Goal: Information Seeking & Learning: Compare options

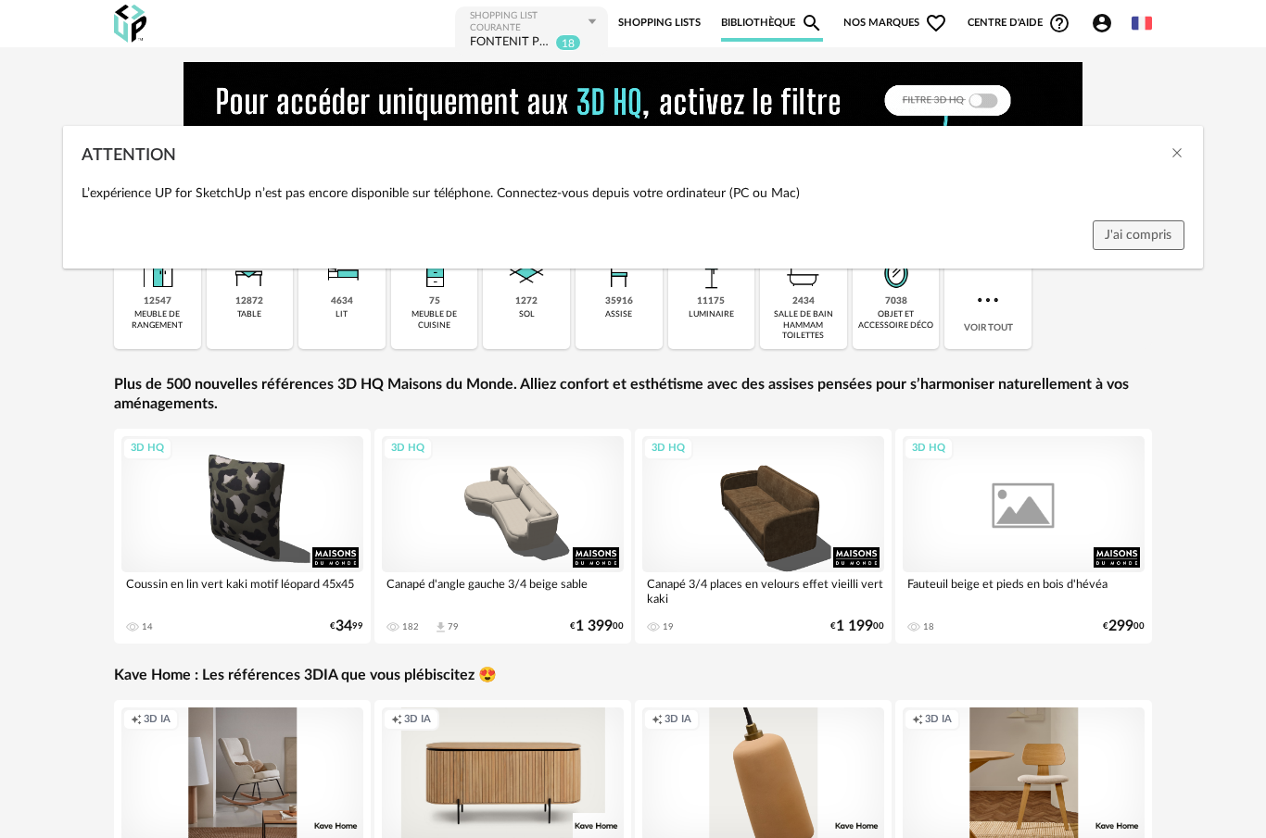
click at [780, 28] on div "ATTENTION L’expérience UP for SketchUp n’est pas encore disponible sur téléphon…" at bounding box center [633, 419] width 1266 height 838
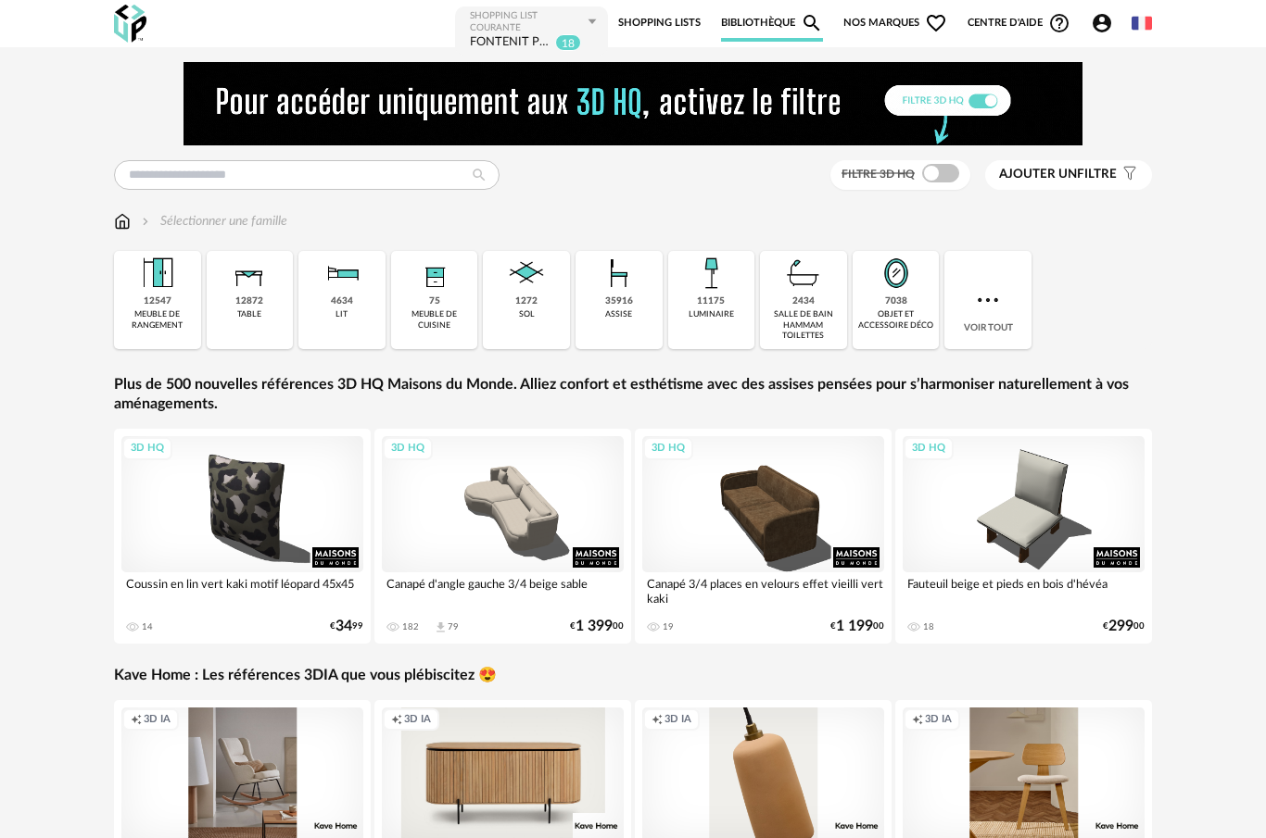
click at [79, 504] on div "Filtre 3D HQ Ajouter un filtre s Filter icon Filtrer par : Sélectionner une fam…" at bounding box center [633, 507] width 1266 height 920
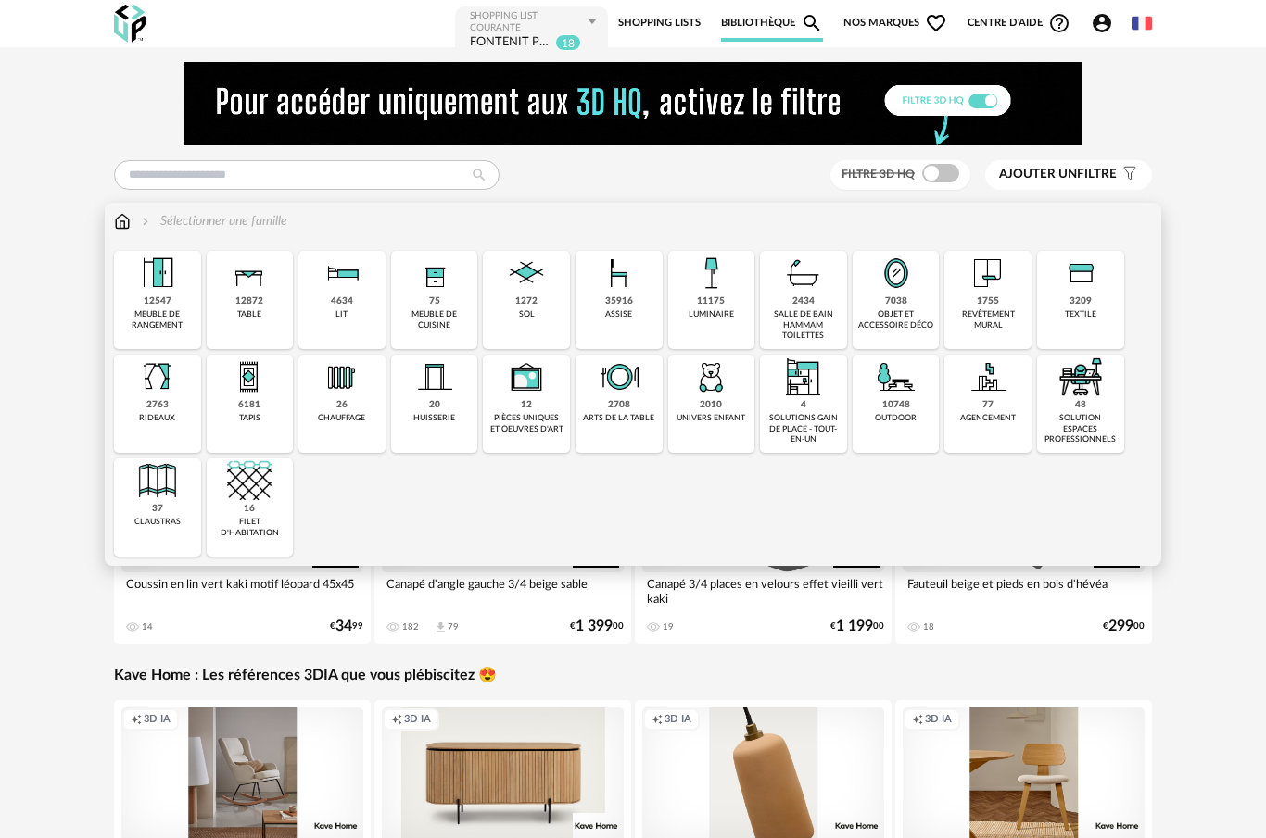
click at [157, 319] on div "meuble de rangement" at bounding box center [158, 319] width 76 height 21
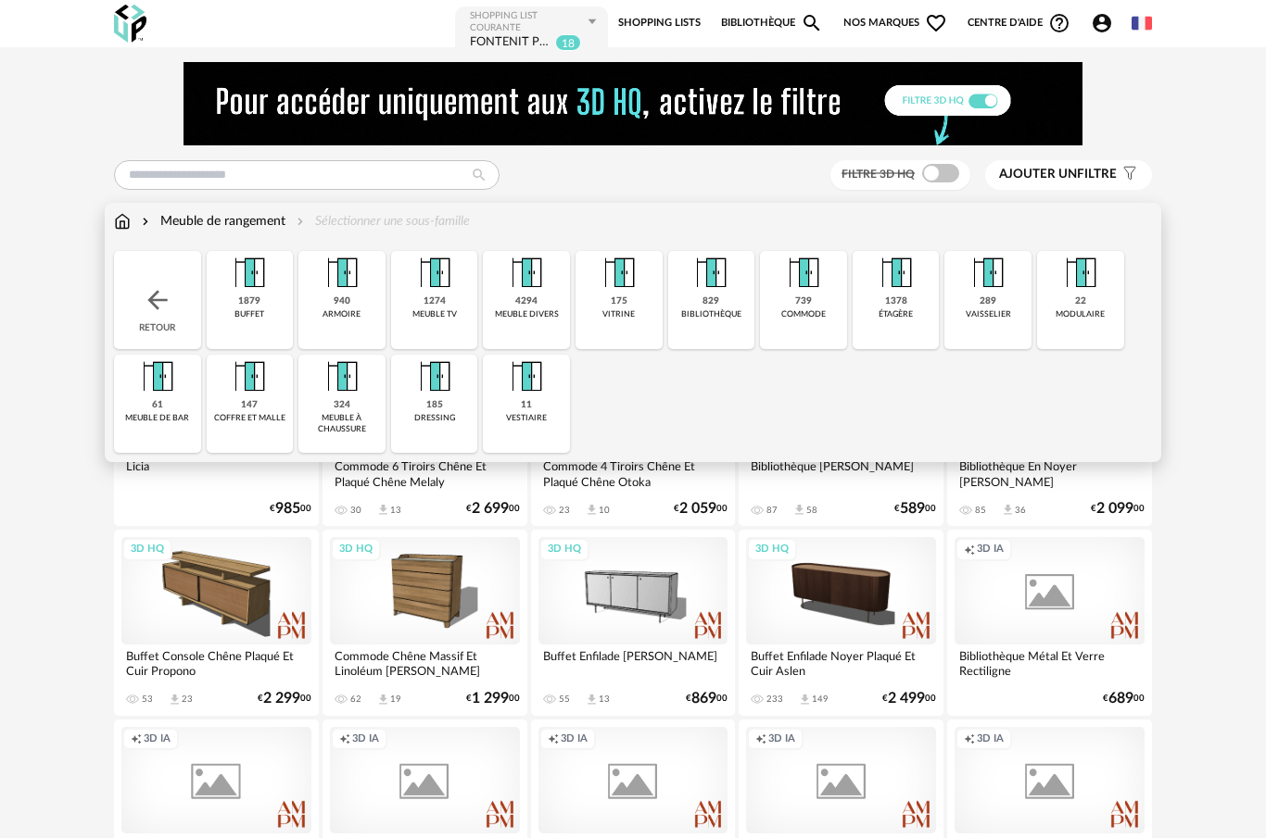
click at [440, 323] on div "1274 meuble tv" at bounding box center [434, 300] width 87 height 98
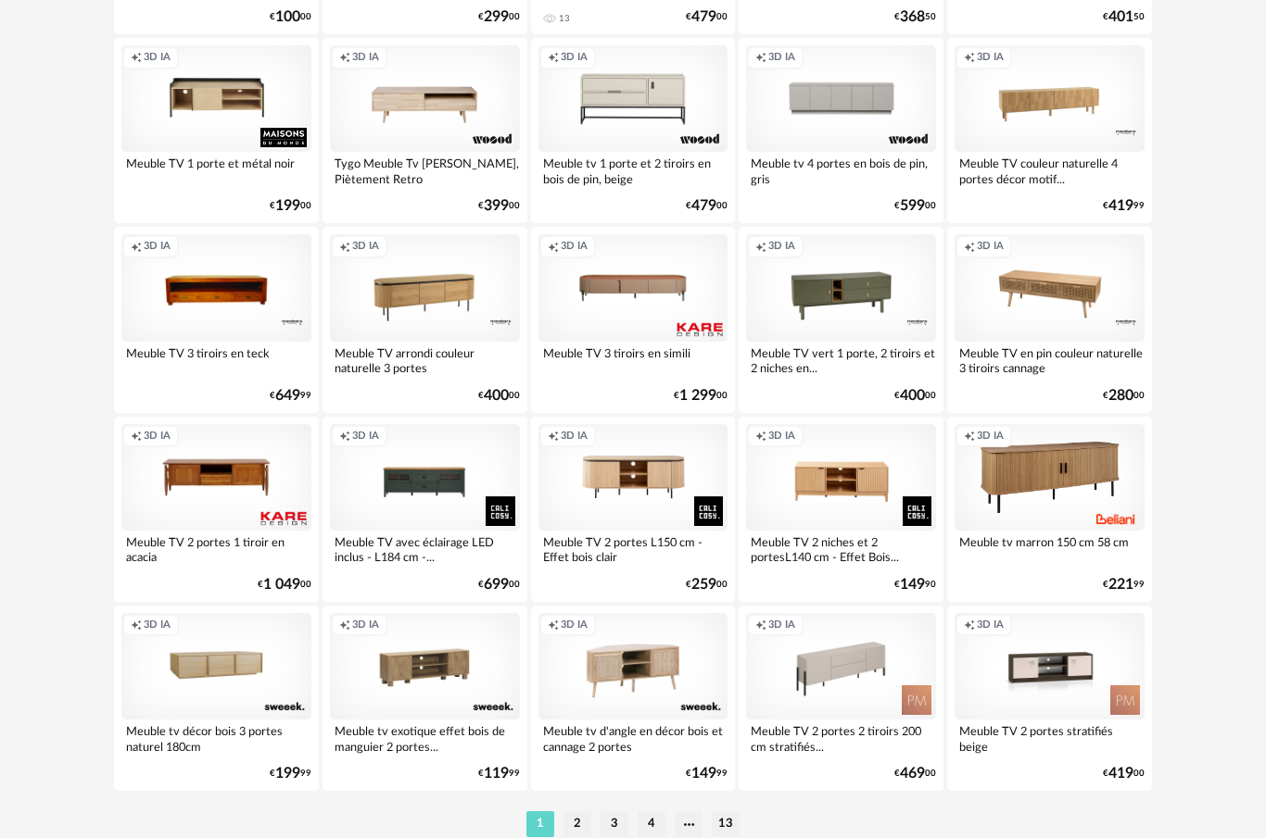
scroll to position [3332, 0]
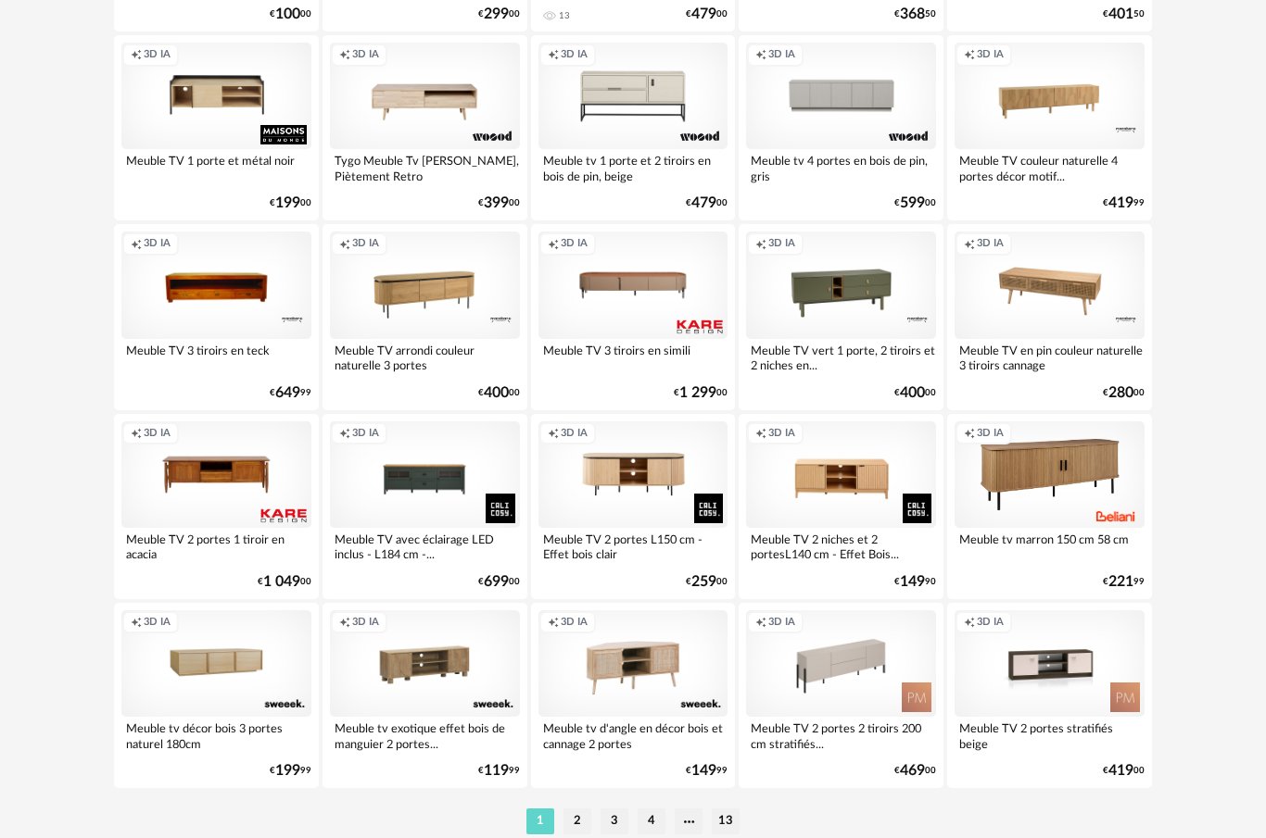
click at [578, 820] on li "2" at bounding box center [577, 822] width 28 height 26
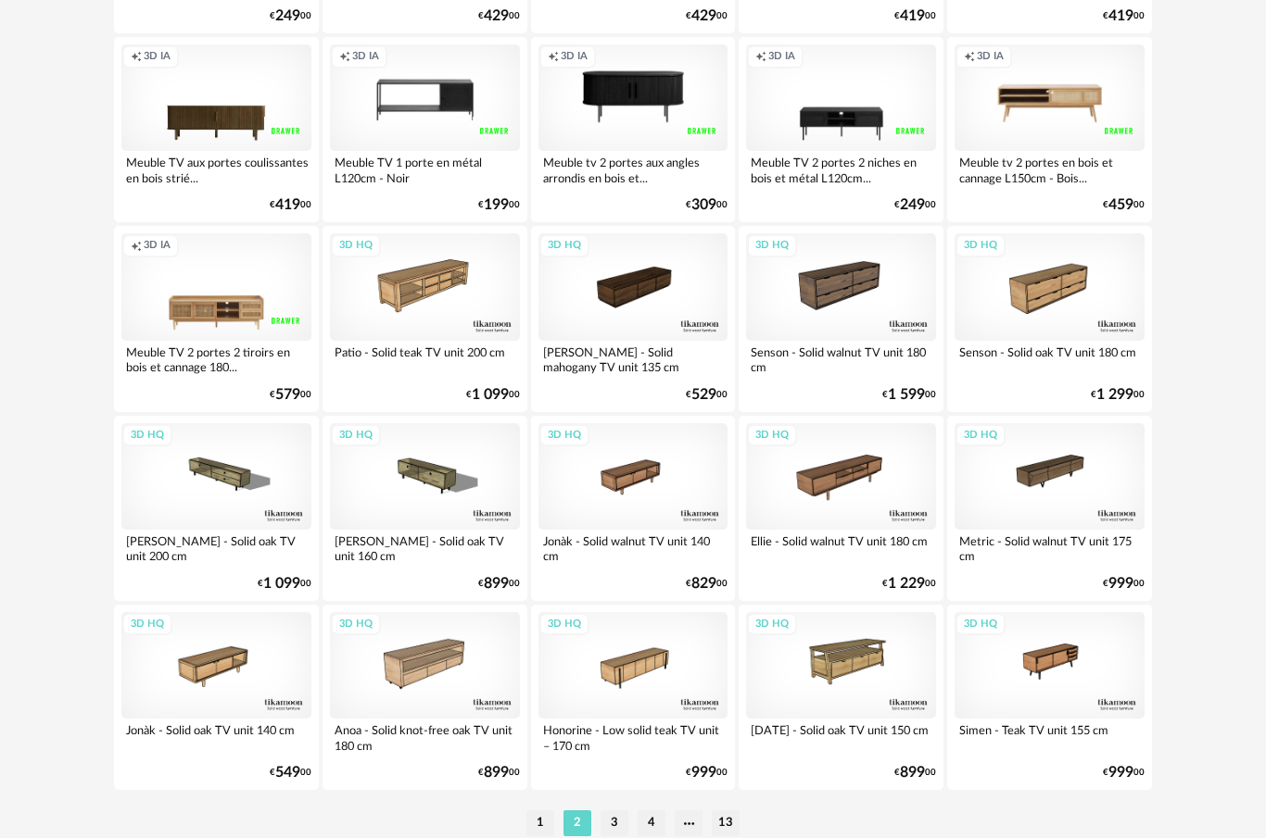
scroll to position [3332, 0]
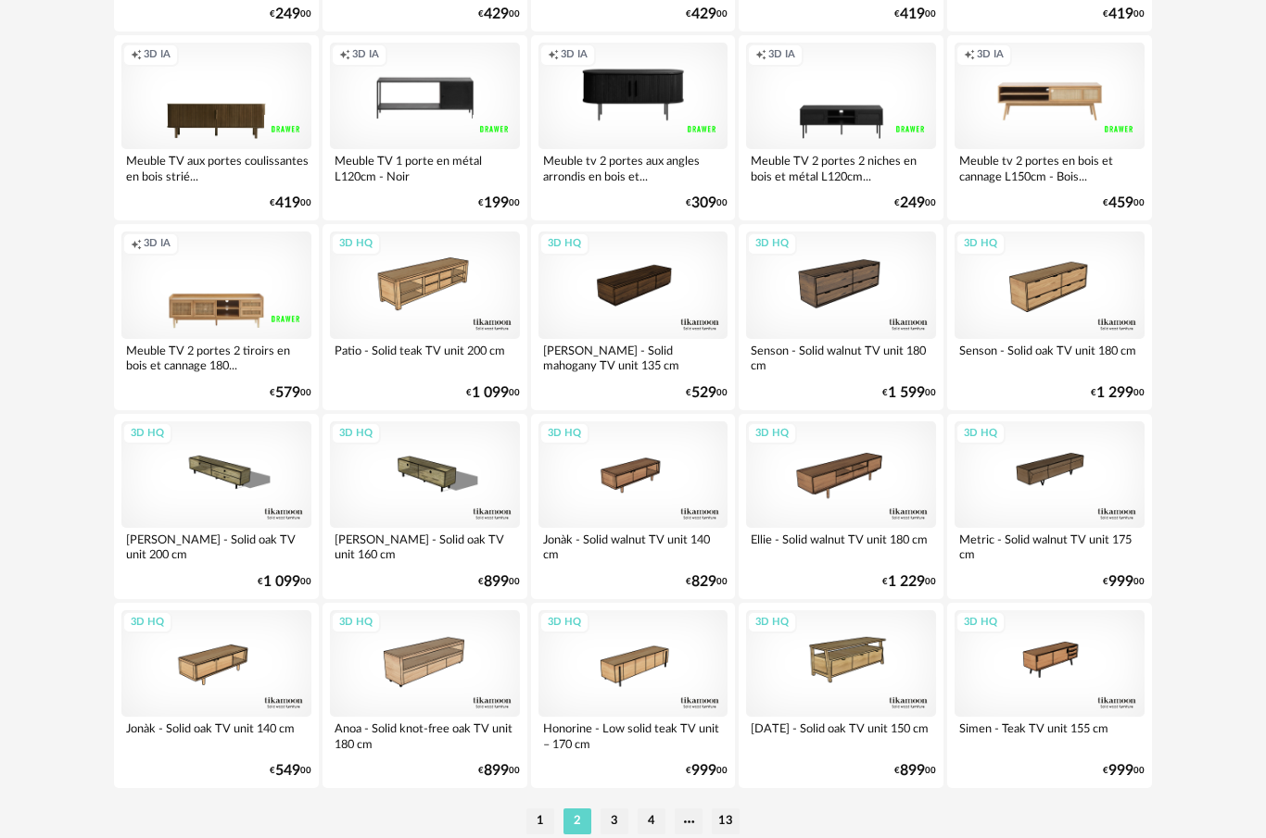
click at [610, 827] on li "3" at bounding box center [614, 822] width 28 height 26
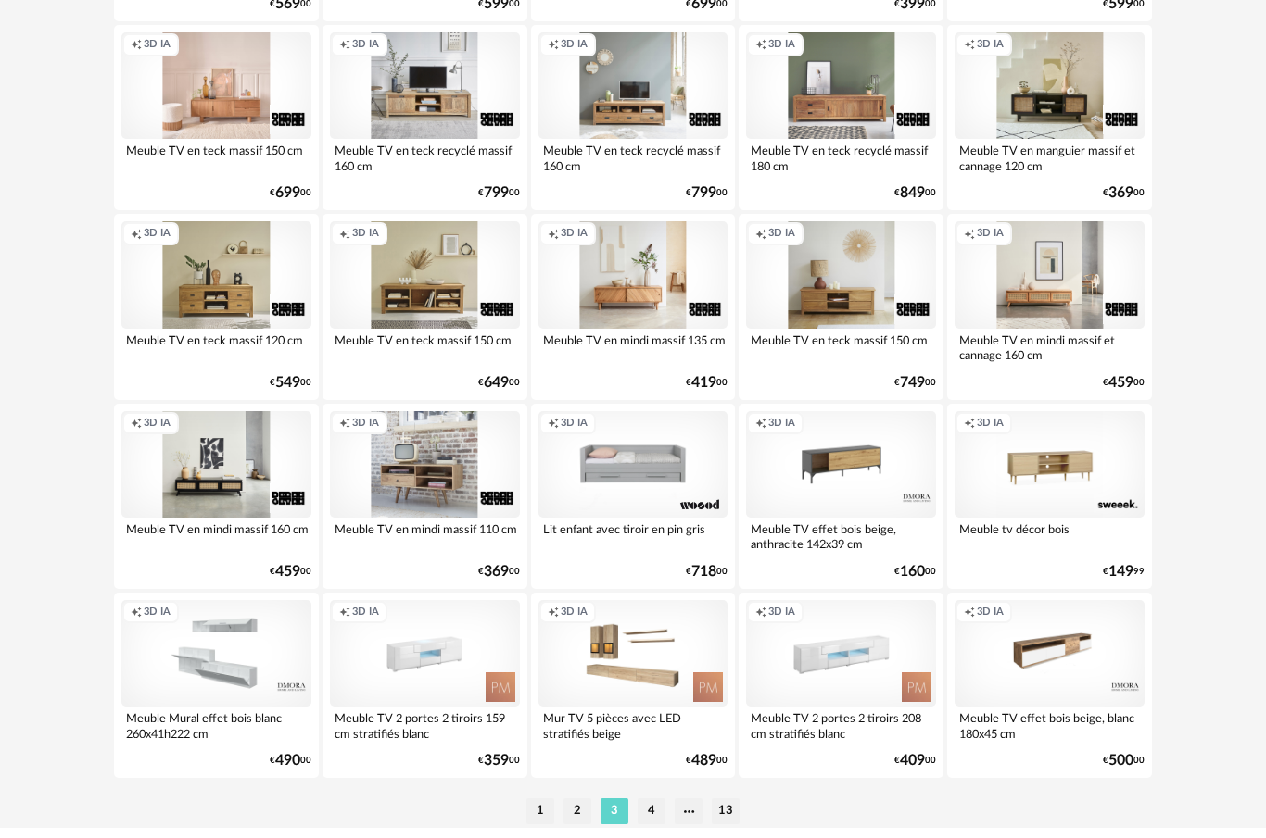
scroll to position [3402, 0]
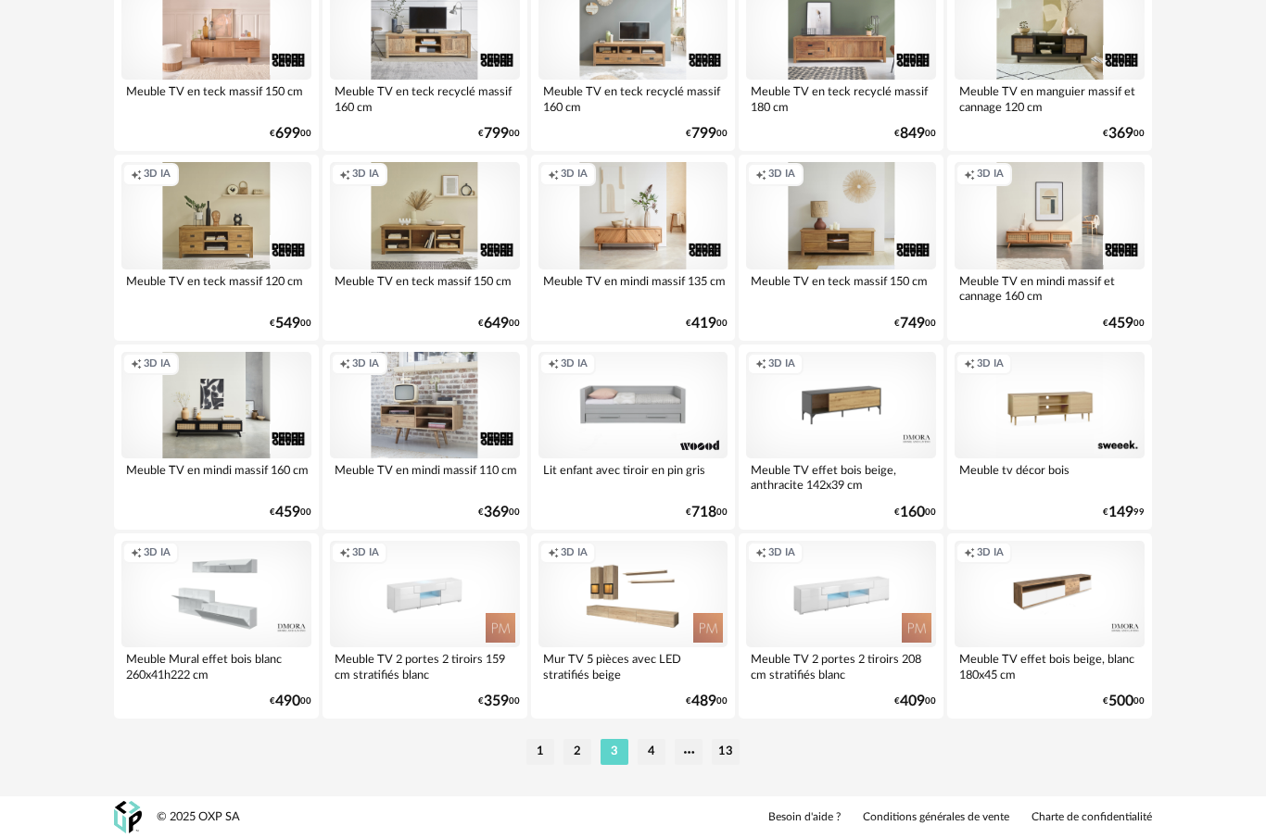
click at [653, 757] on li "4" at bounding box center [651, 752] width 28 height 26
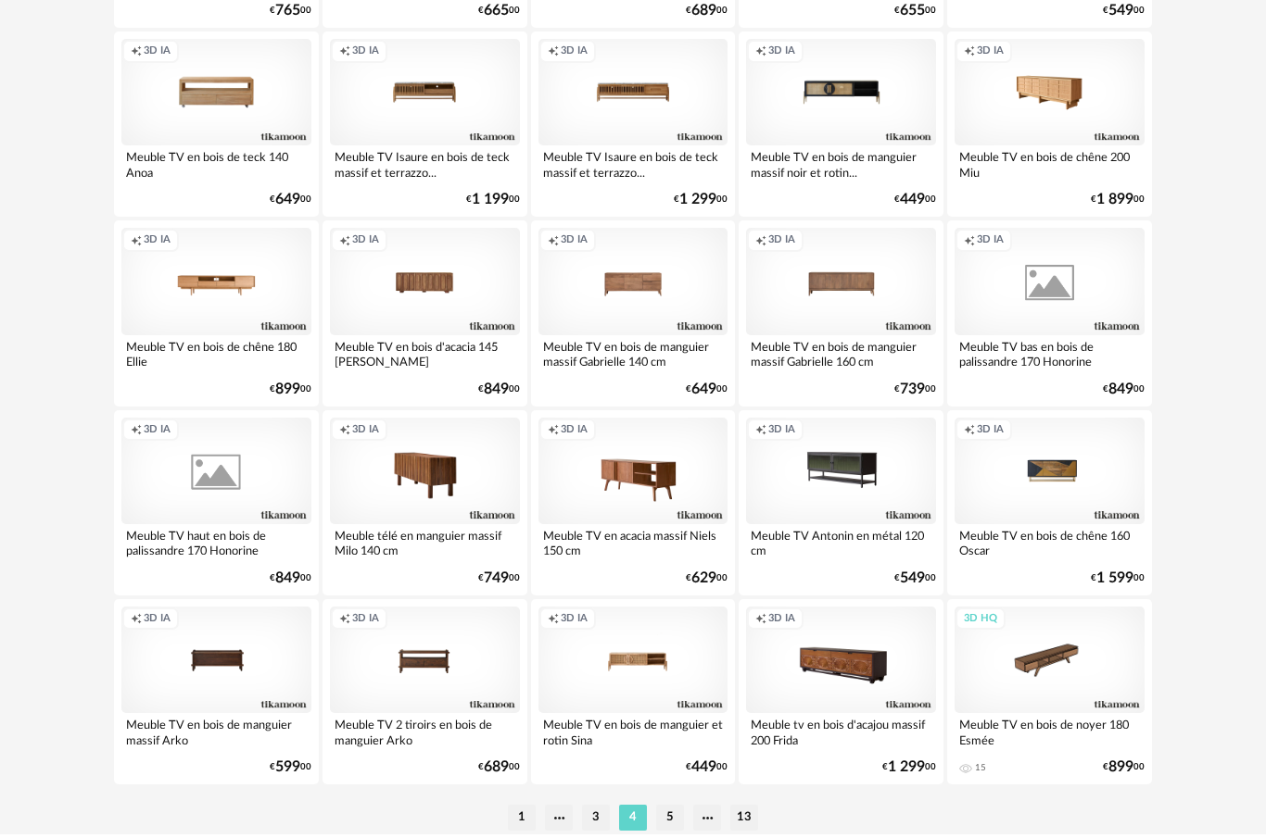
scroll to position [3402, 0]
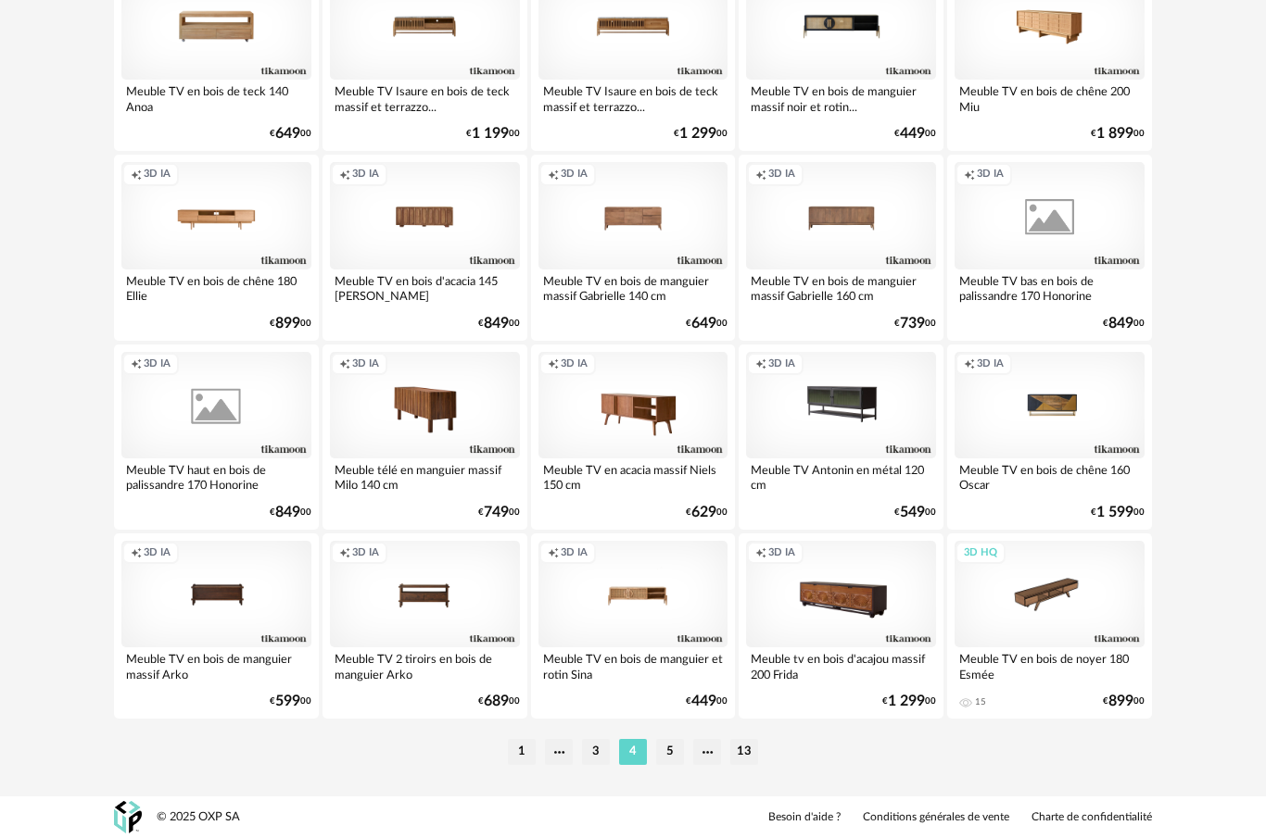
click at [672, 752] on li "5" at bounding box center [670, 752] width 28 height 26
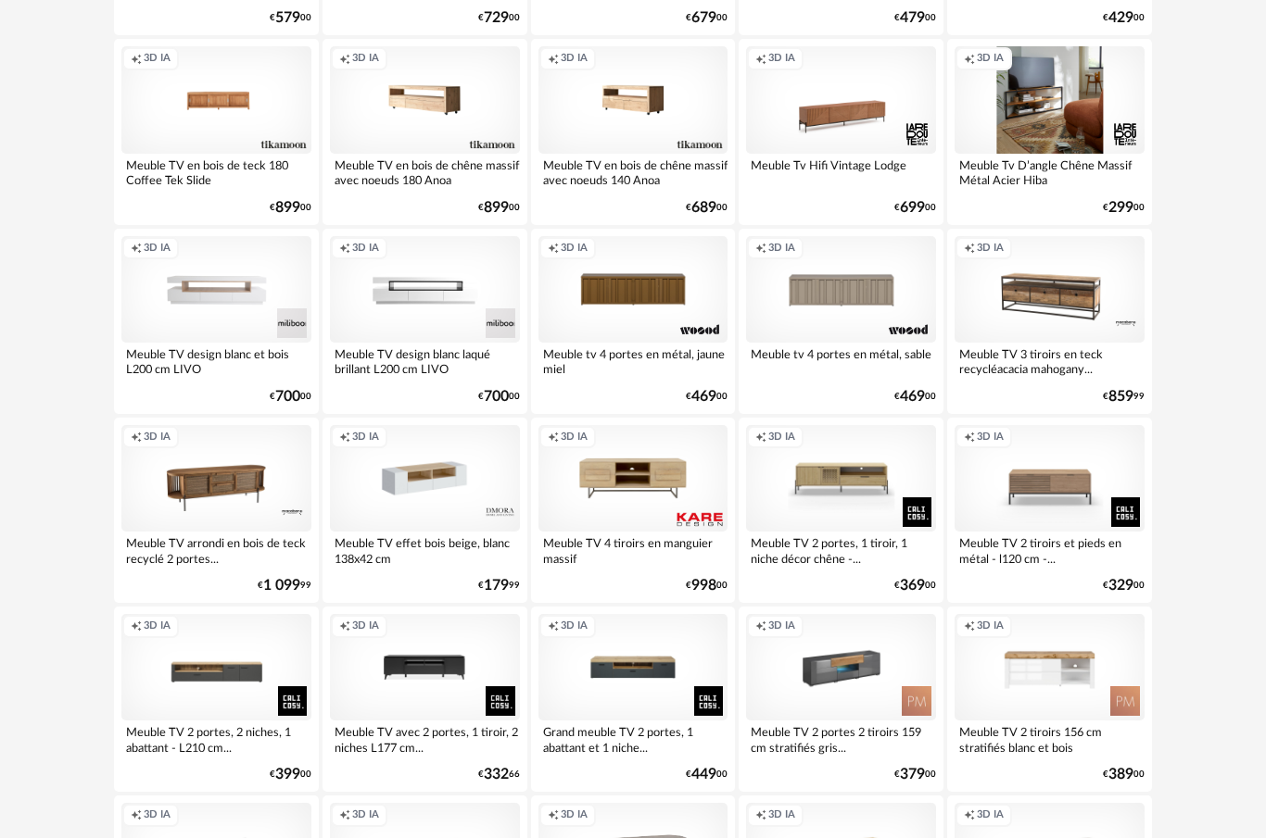
scroll to position [1437, 0]
click at [248, 297] on div "Creation icon 3D IA" at bounding box center [216, 289] width 190 height 107
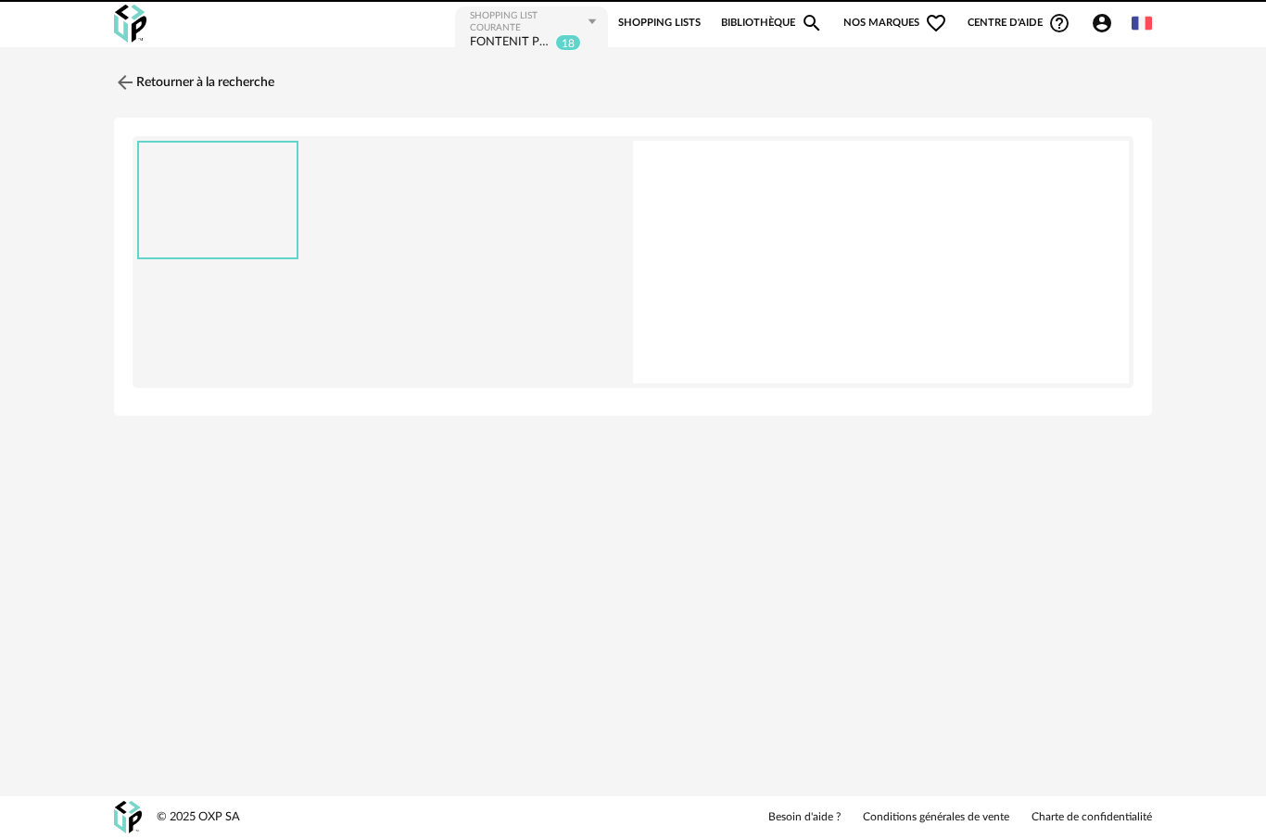
scroll to position [69, 0]
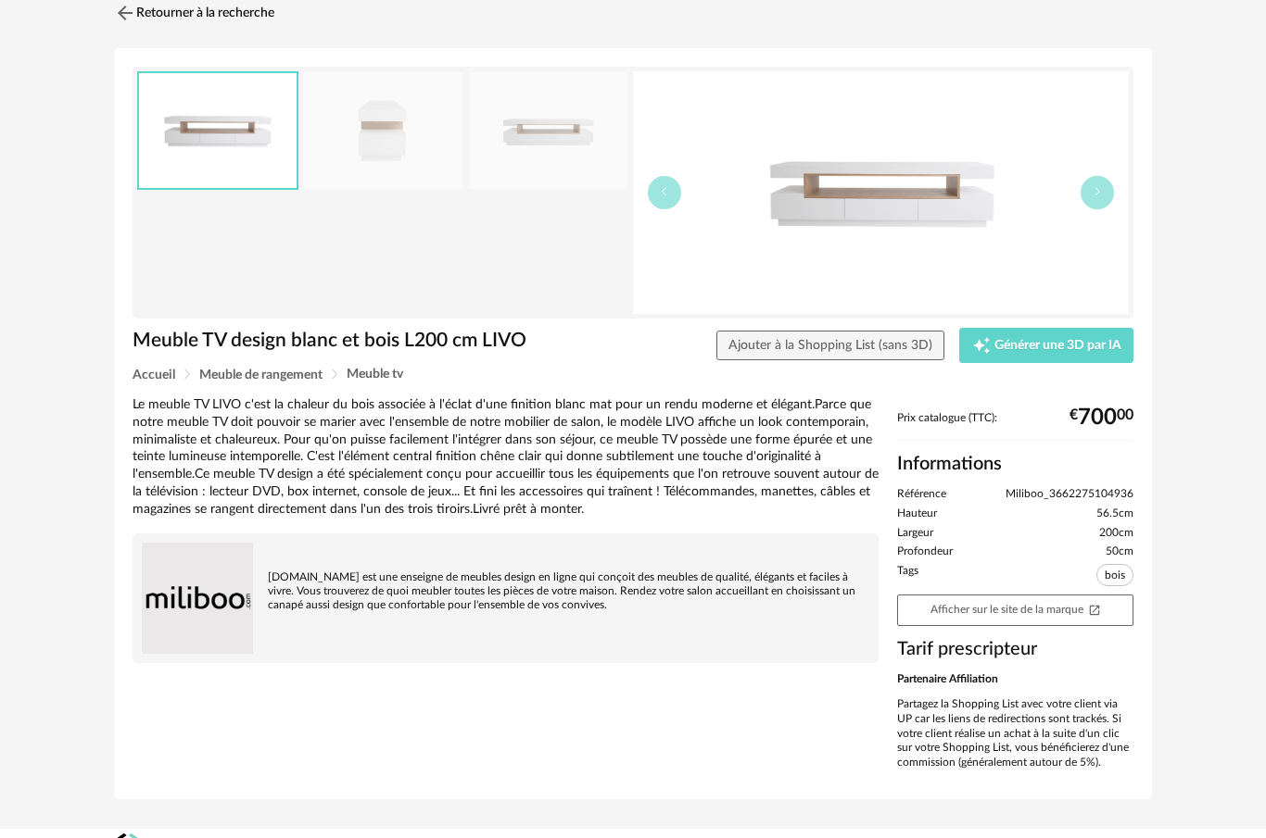
click at [938, 197] on img at bounding box center [881, 192] width 496 height 243
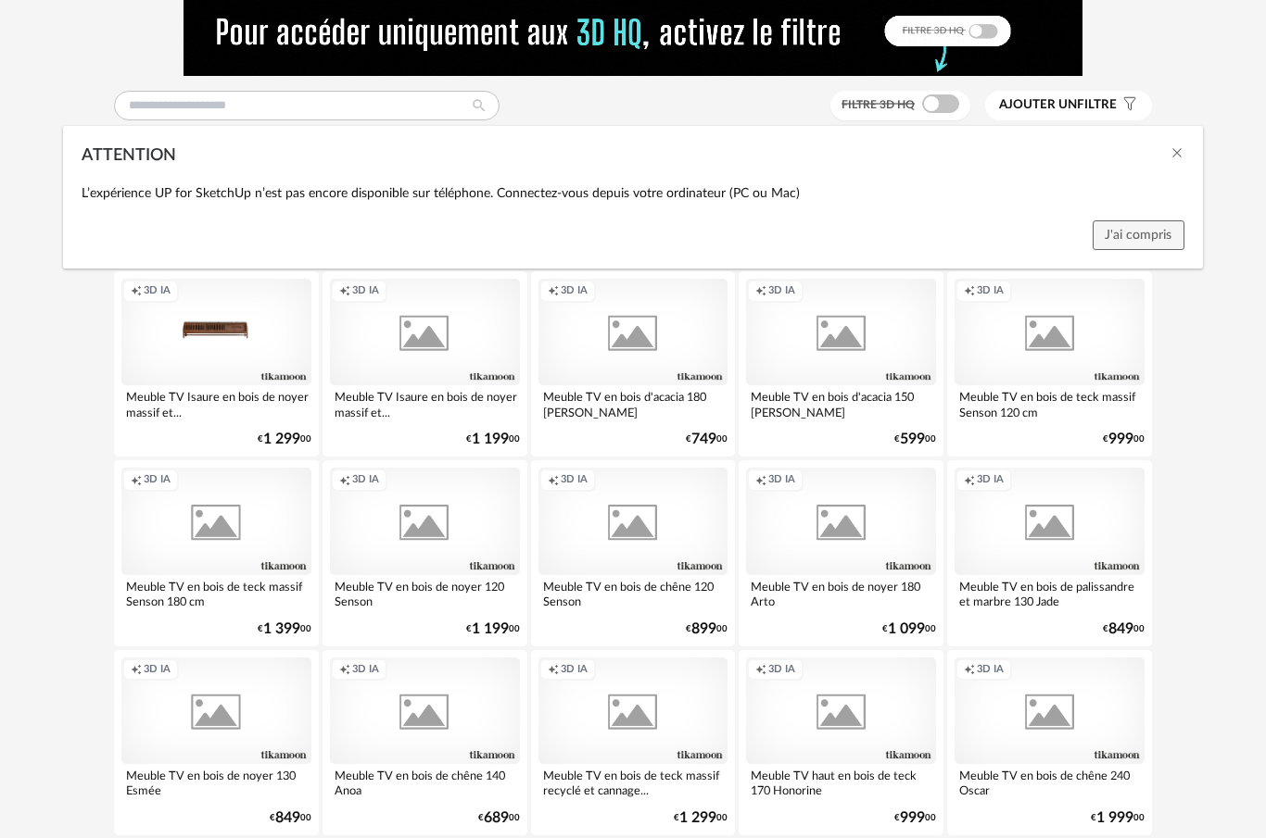
scroll to position [1437, 0]
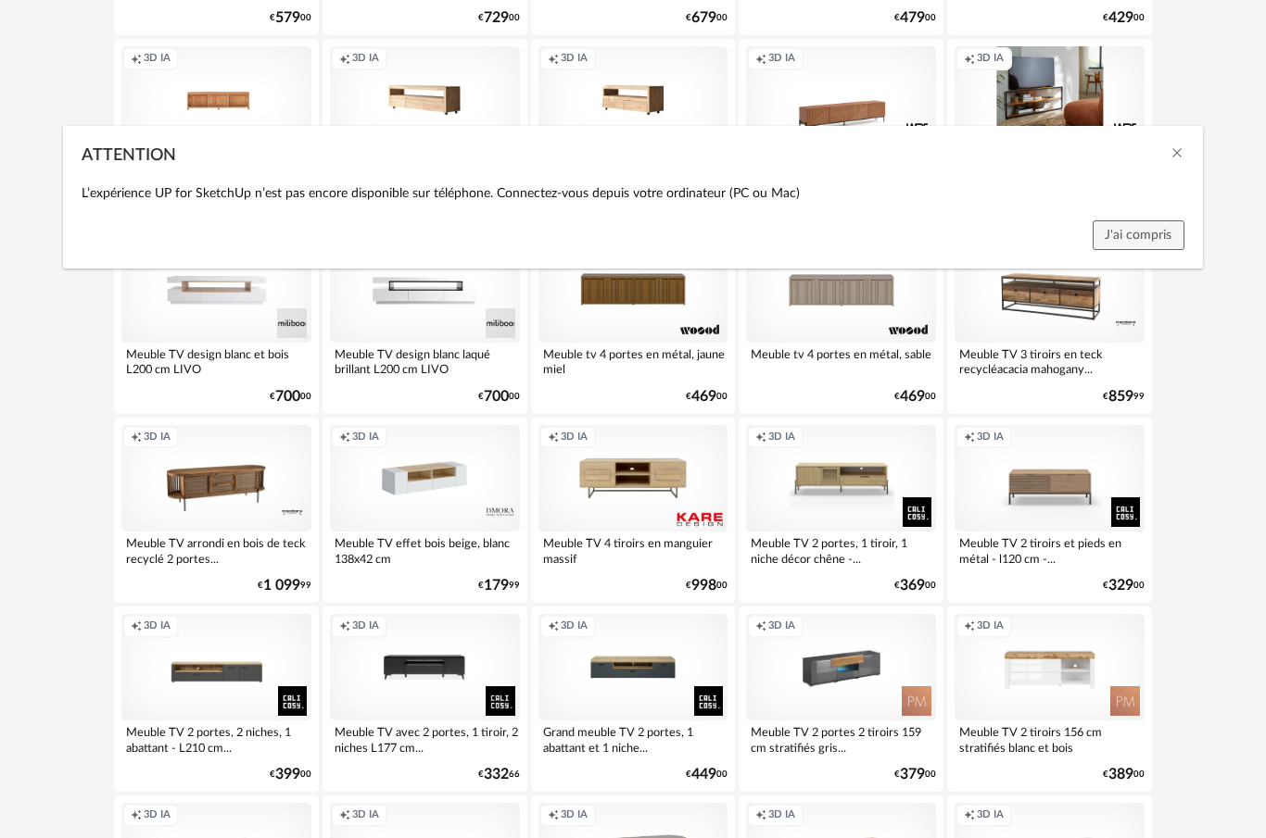
click at [1172, 160] on icon "Close" at bounding box center [1176, 152] width 15 height 15
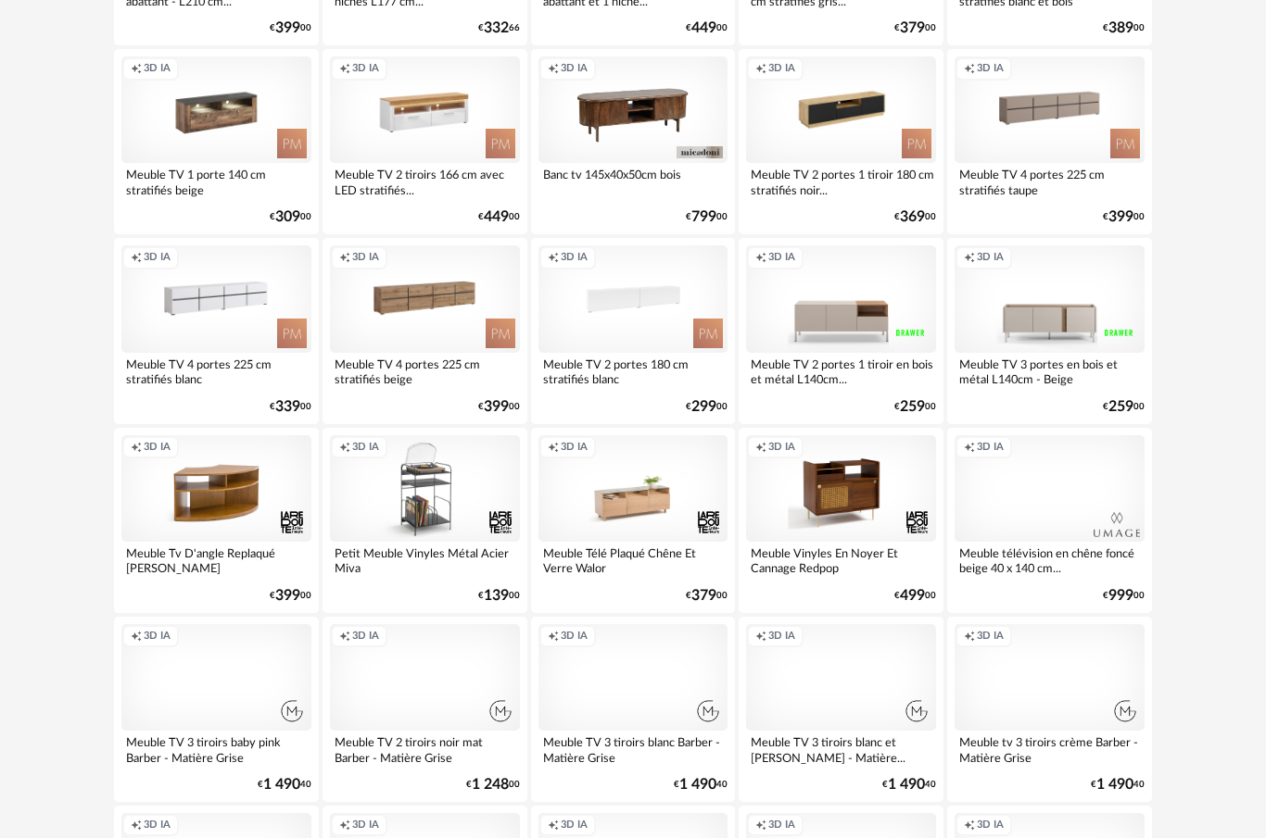
click at [222, 329] on div "Creation icon 3D IA" at bounding box center [216, 299] width 190 height 107
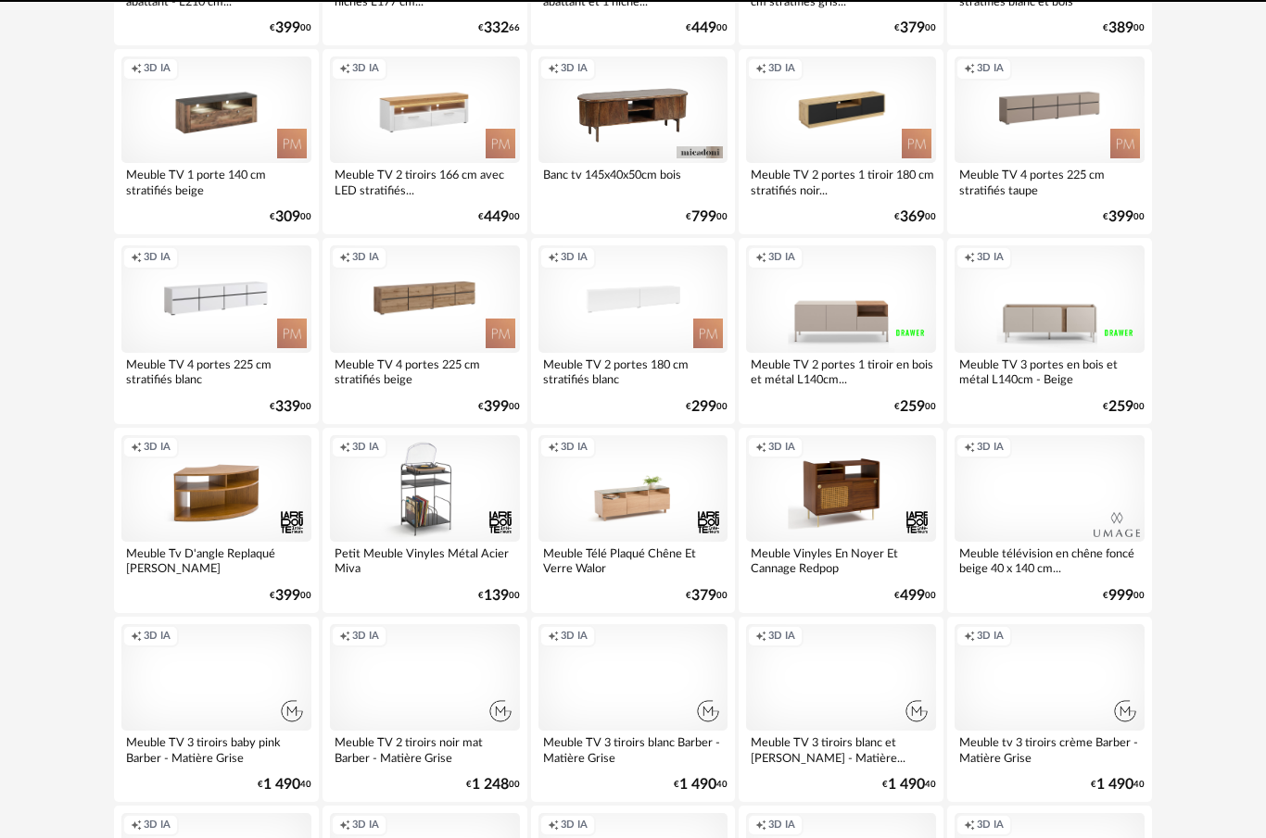
scroll to position [94, 0]
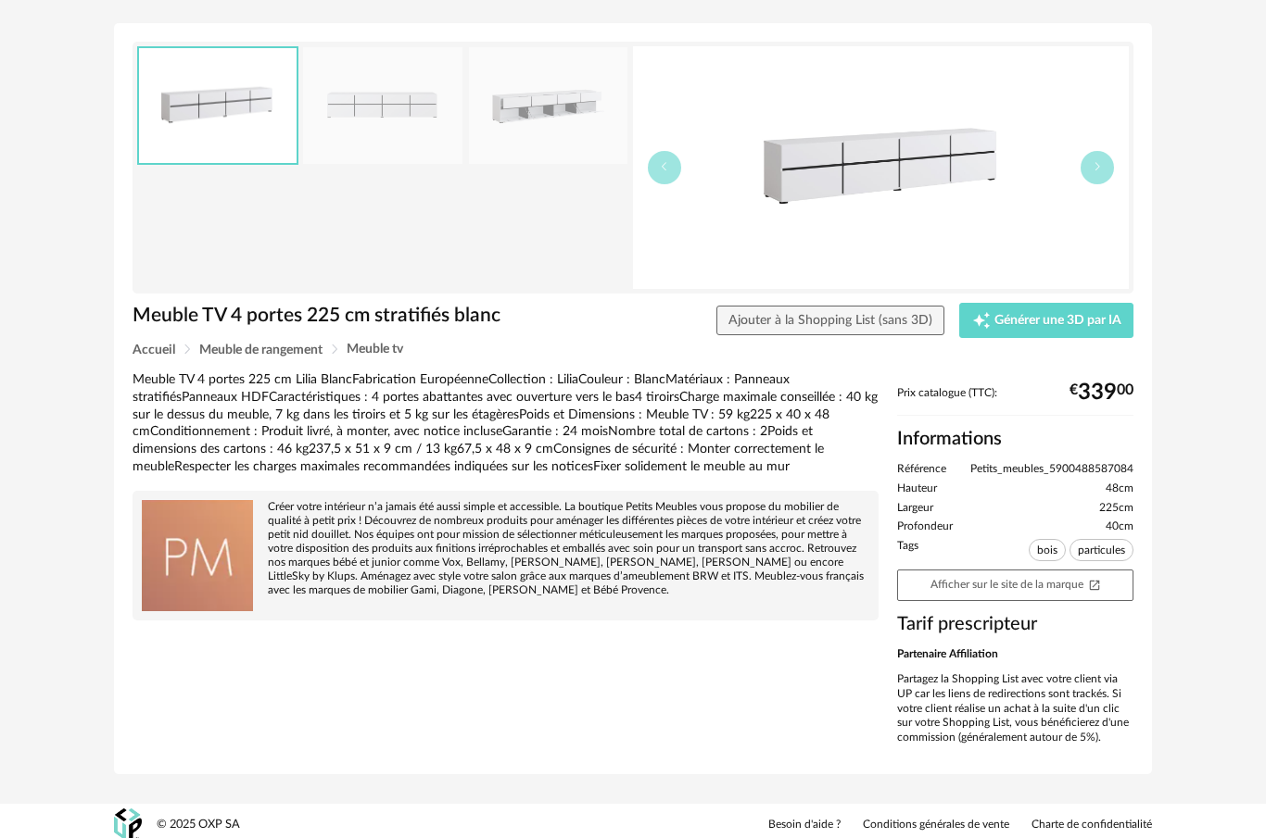
click at [547, 117] on img at bounding box center [548, 106] width 159 height 118
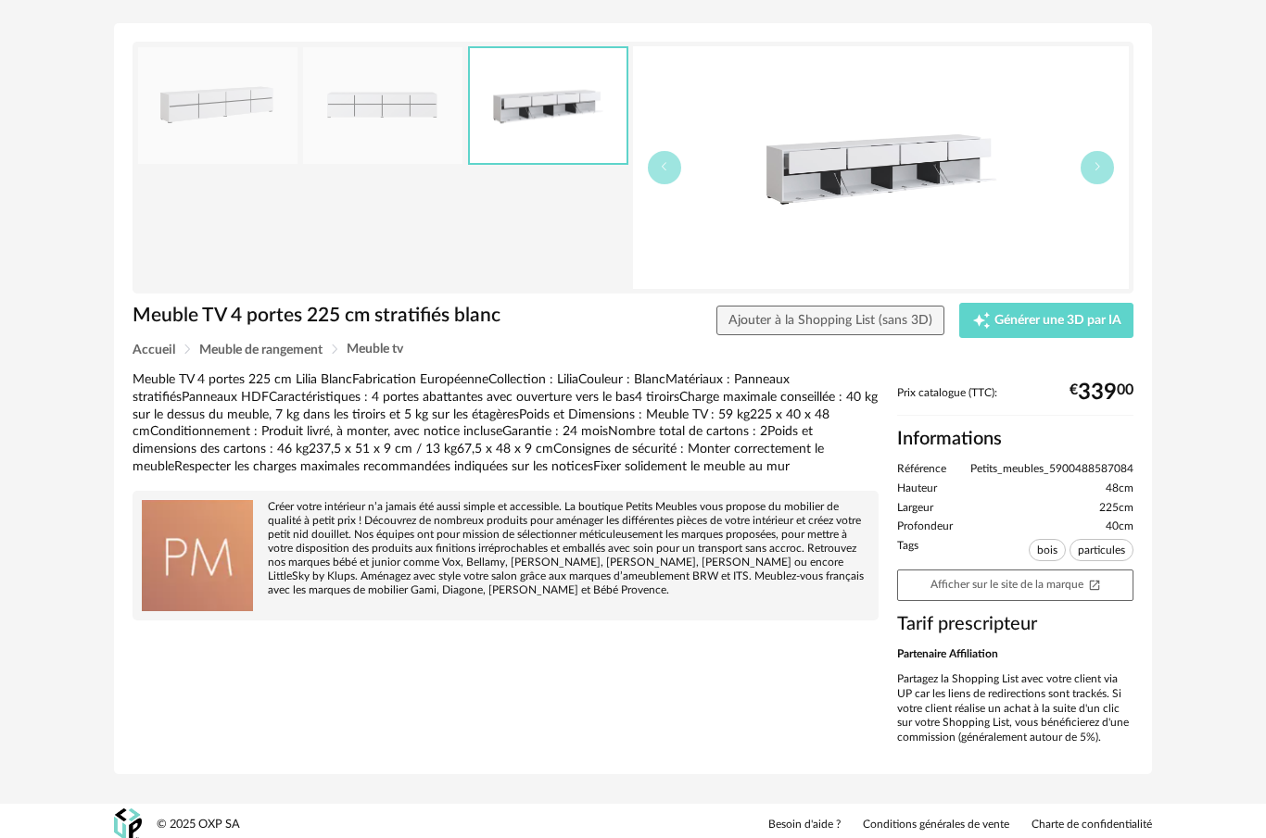
click at [906, 159] on img at bounding box center [881, 167] width 496 height 243
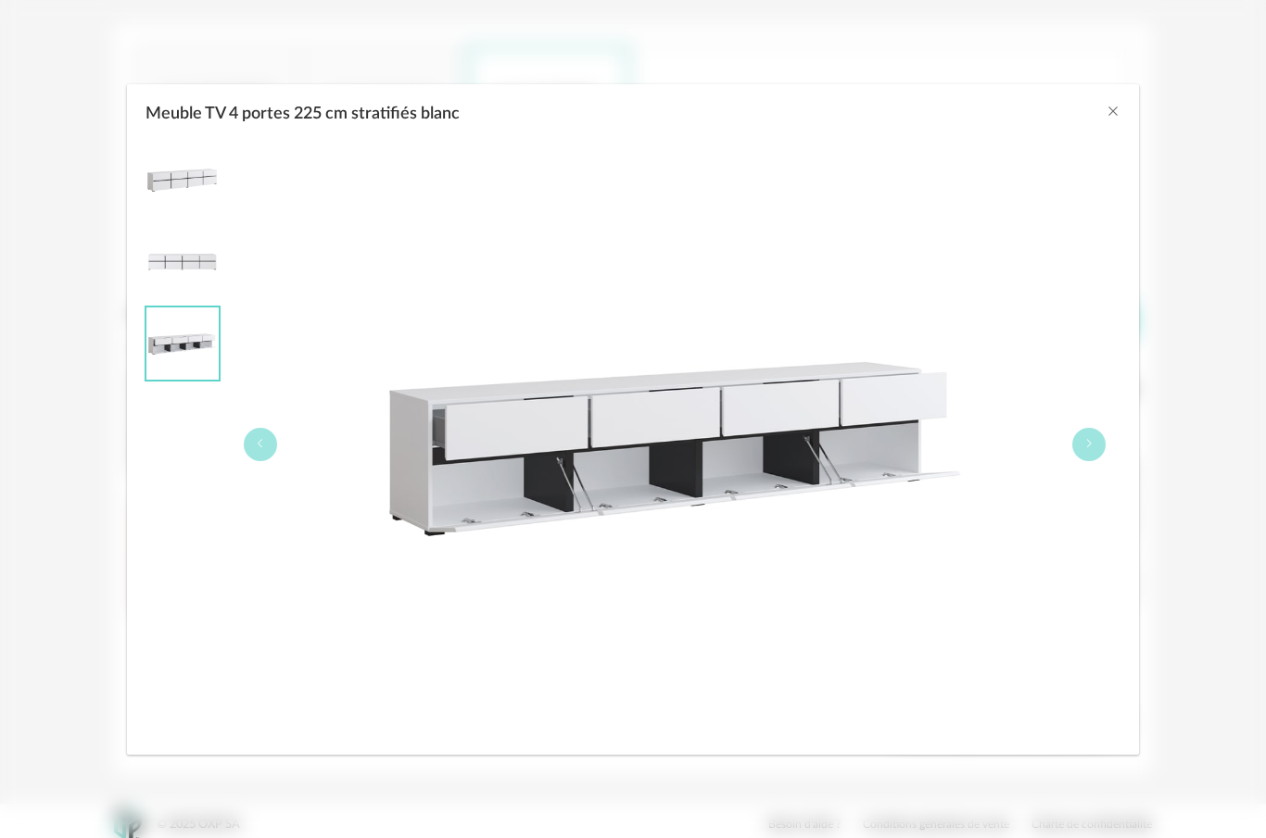
click at [1113, 115] on icon "Close" at bounding box center [1112, 111] width 15 height 15
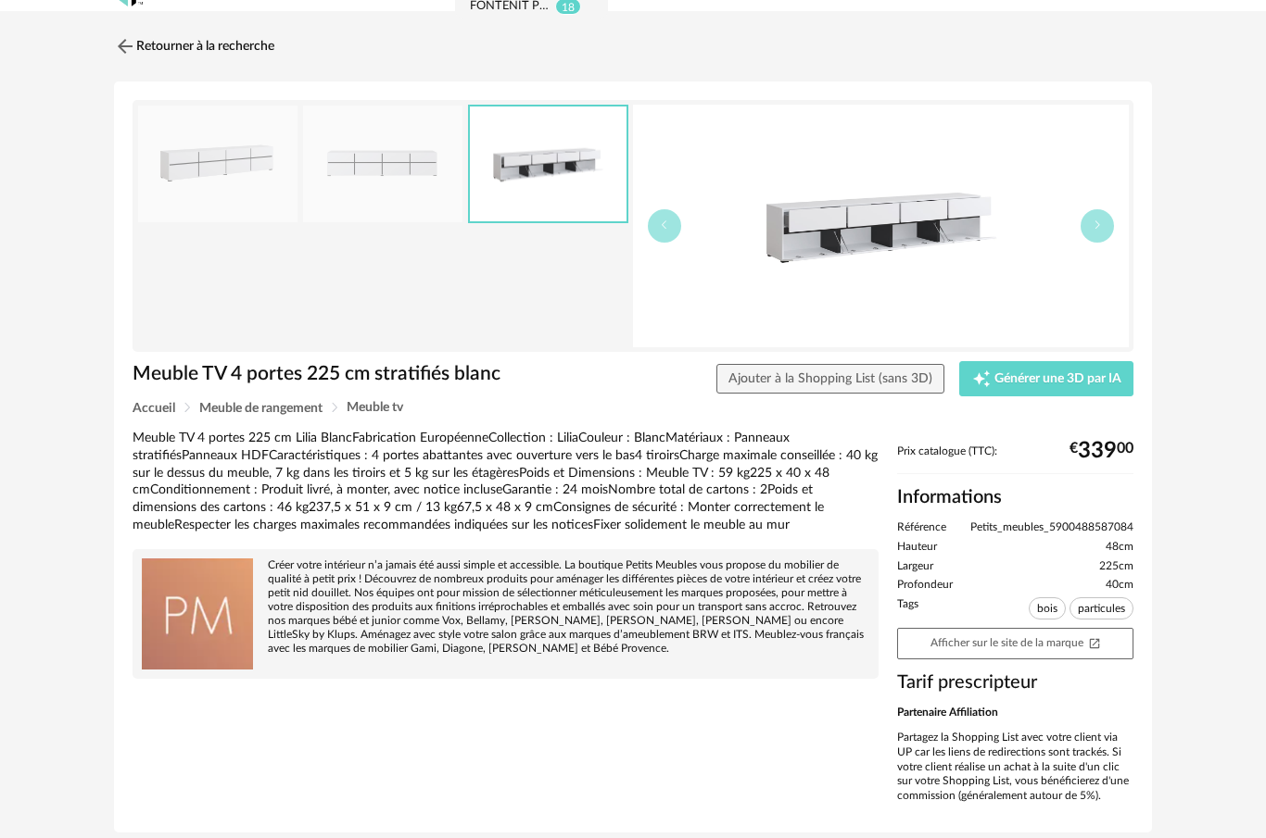
scroll to position [0, 0]
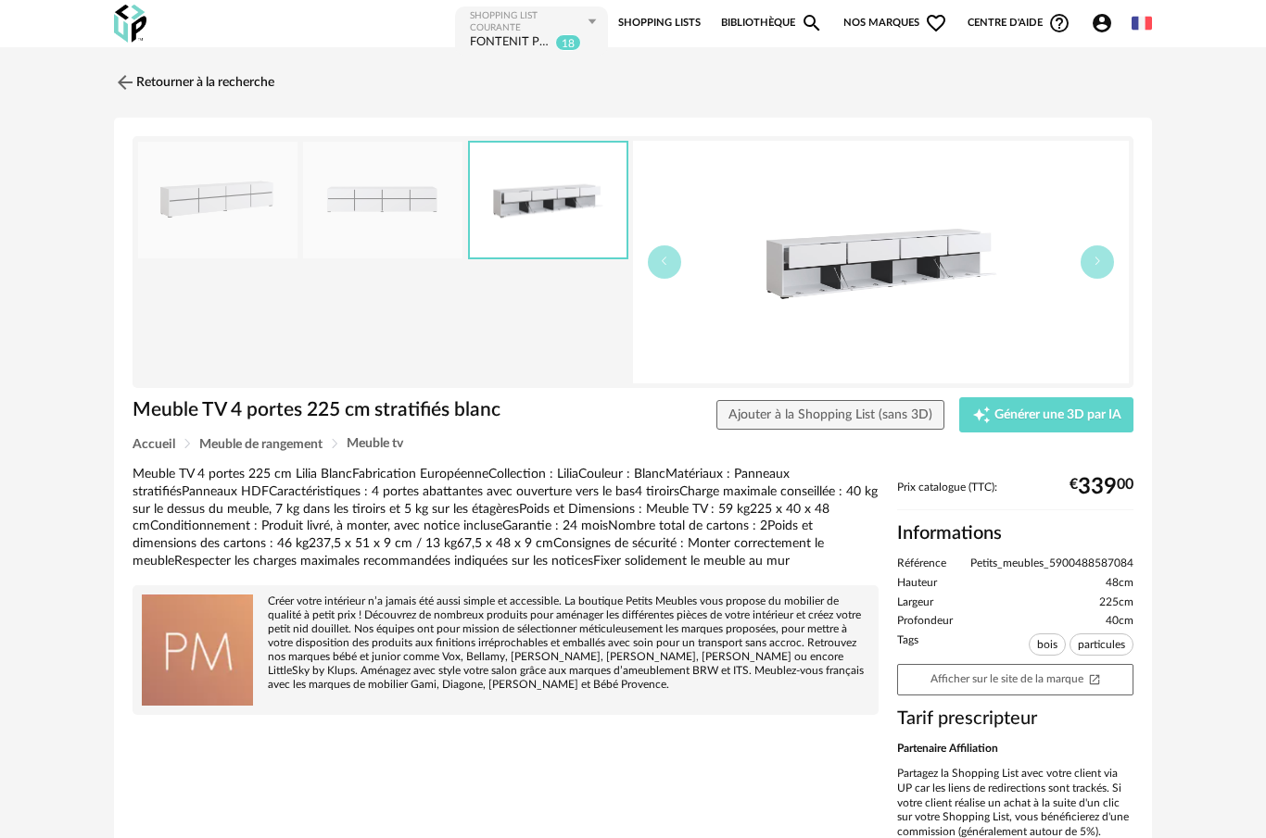
click at [120, 80] on img at bounding box center [125, 82] width 22 height 22
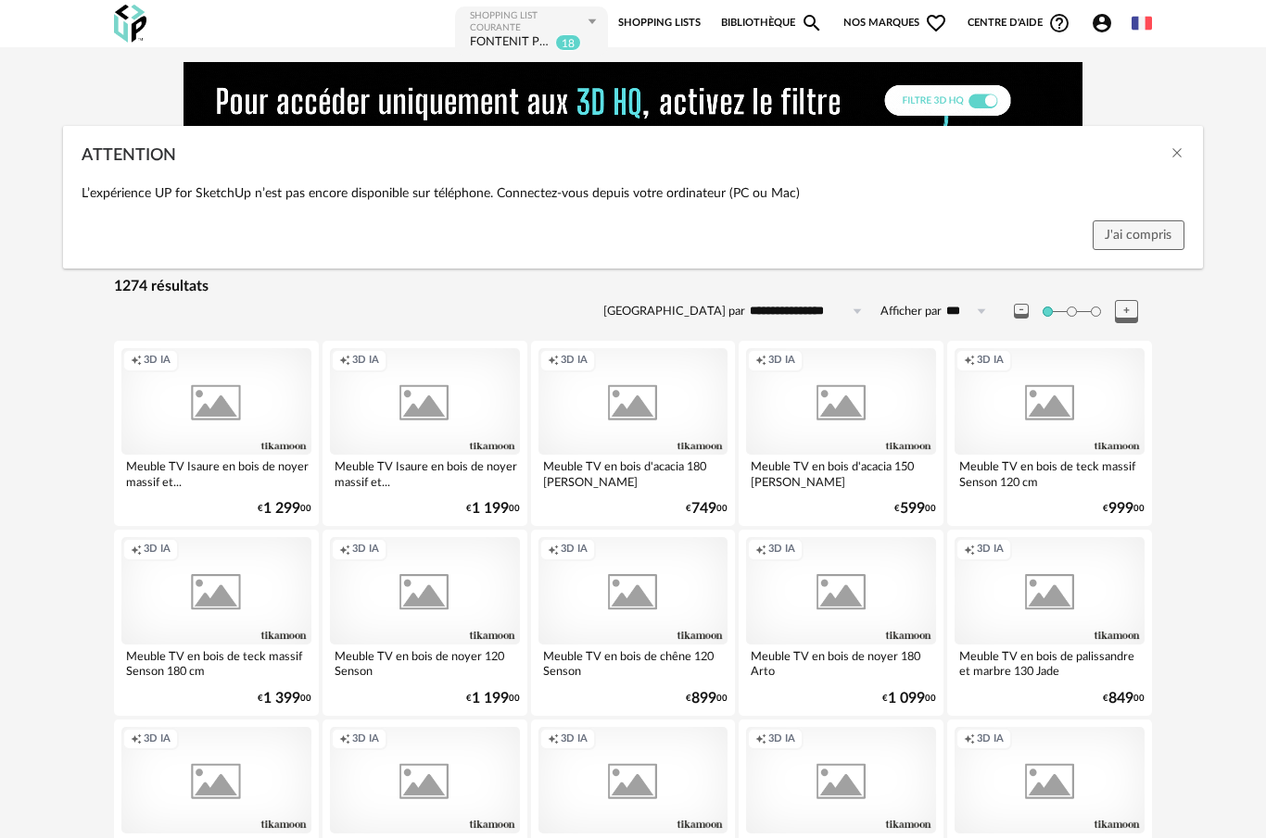
scroll to position [2184, 0]
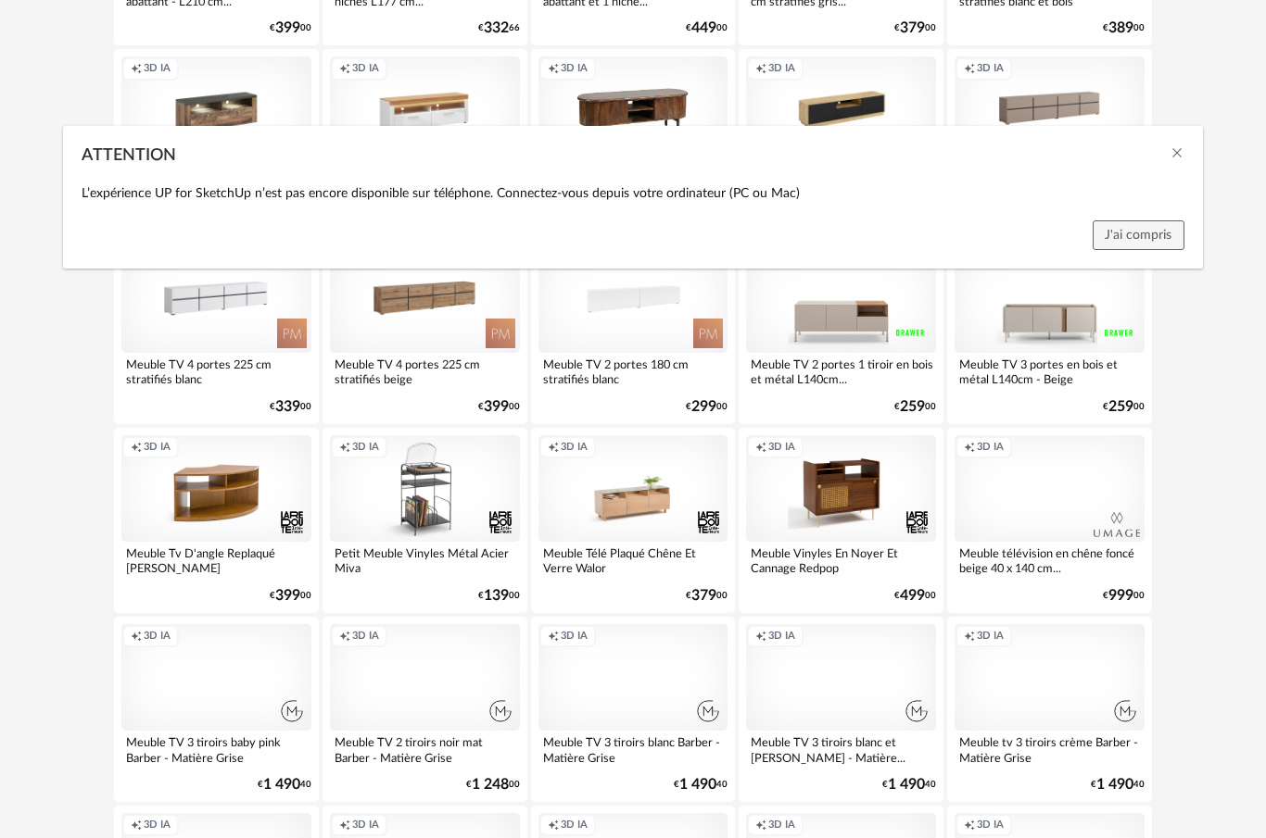
click at [1177, 156] on button "Close" at bounding box center [1176, 154] width 15 height 19
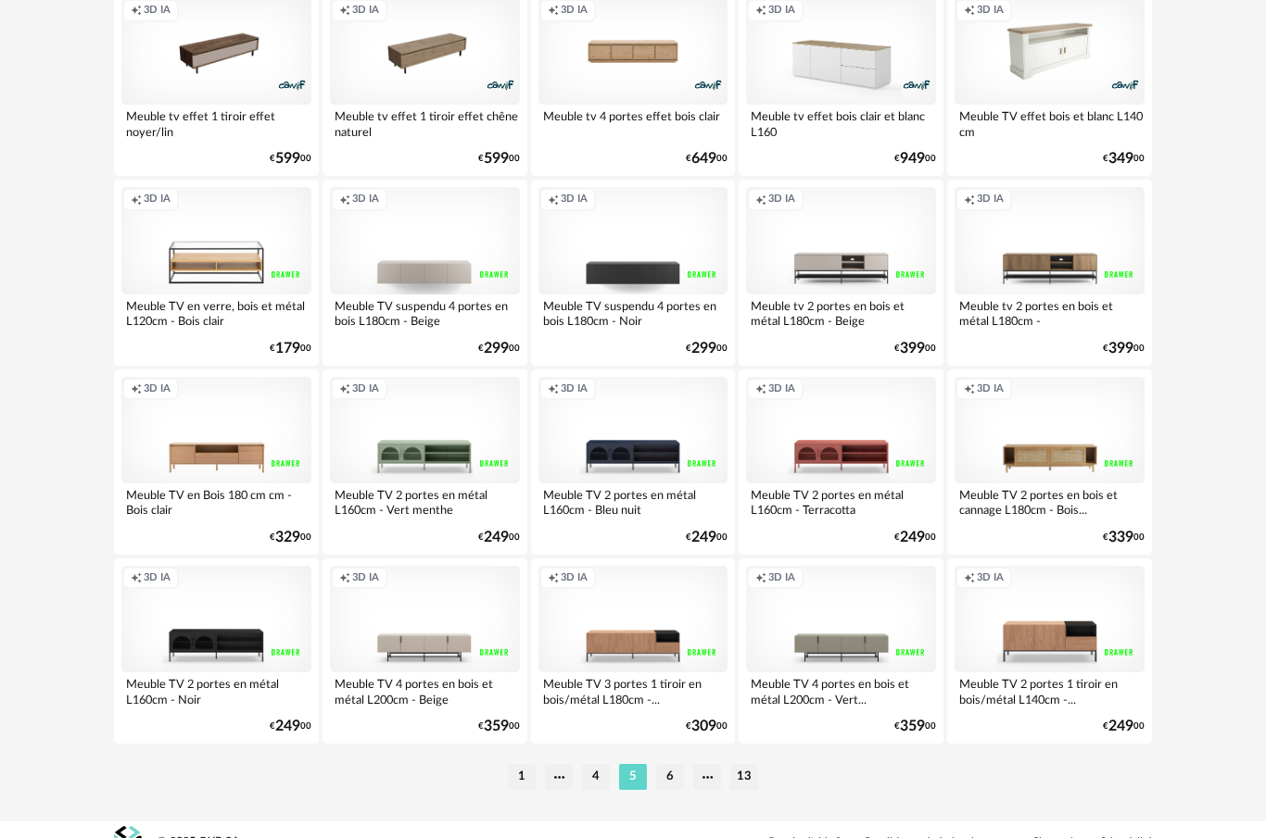
scroll to position [3402, 0]
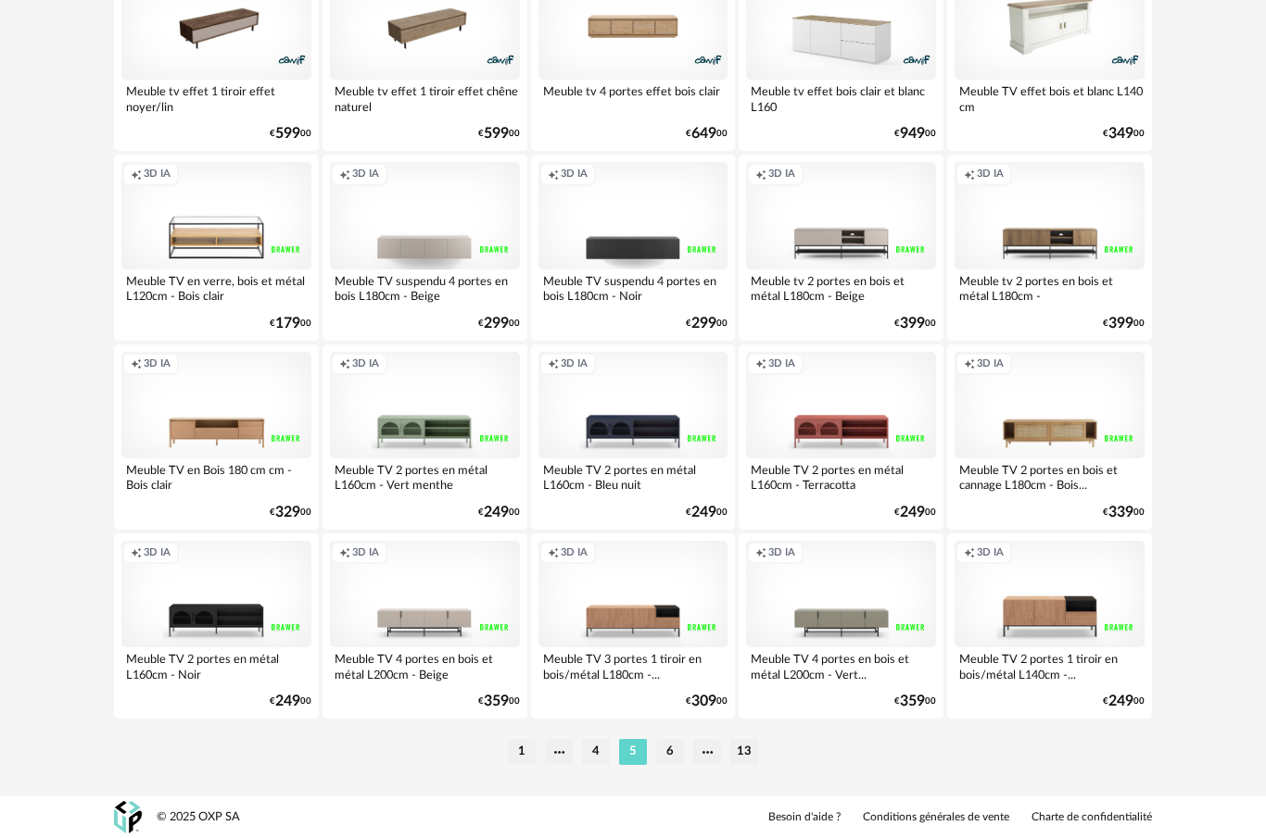
click at [672, 749] on li "6" at bounding box center [670, 752] width 28 height 26
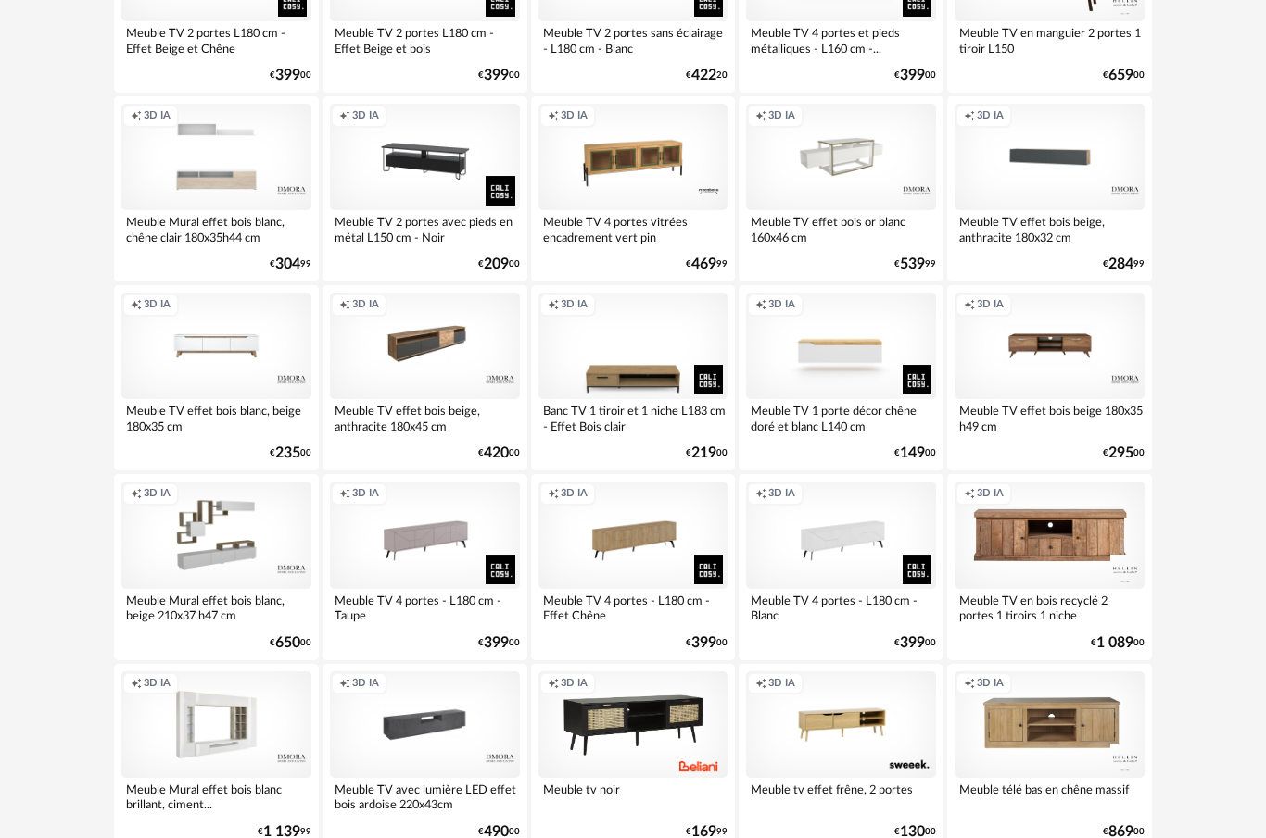
scroll to position [1947, 0]
click at [258, 581] on div "Creation icon 3D IA" at bounding box center [216, 535] width 190 height 107
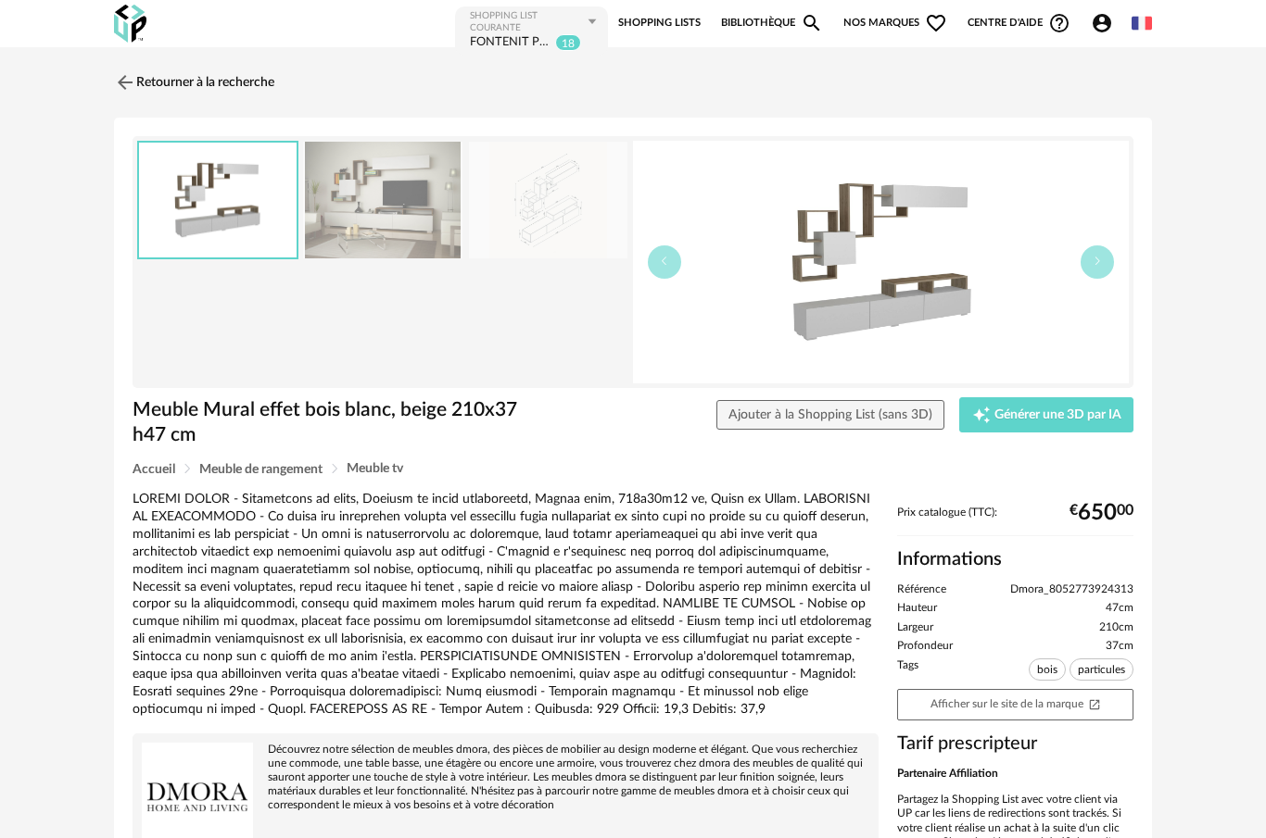
click at [403, 209] on img at bounding box center [382, 201] width 159 height 118
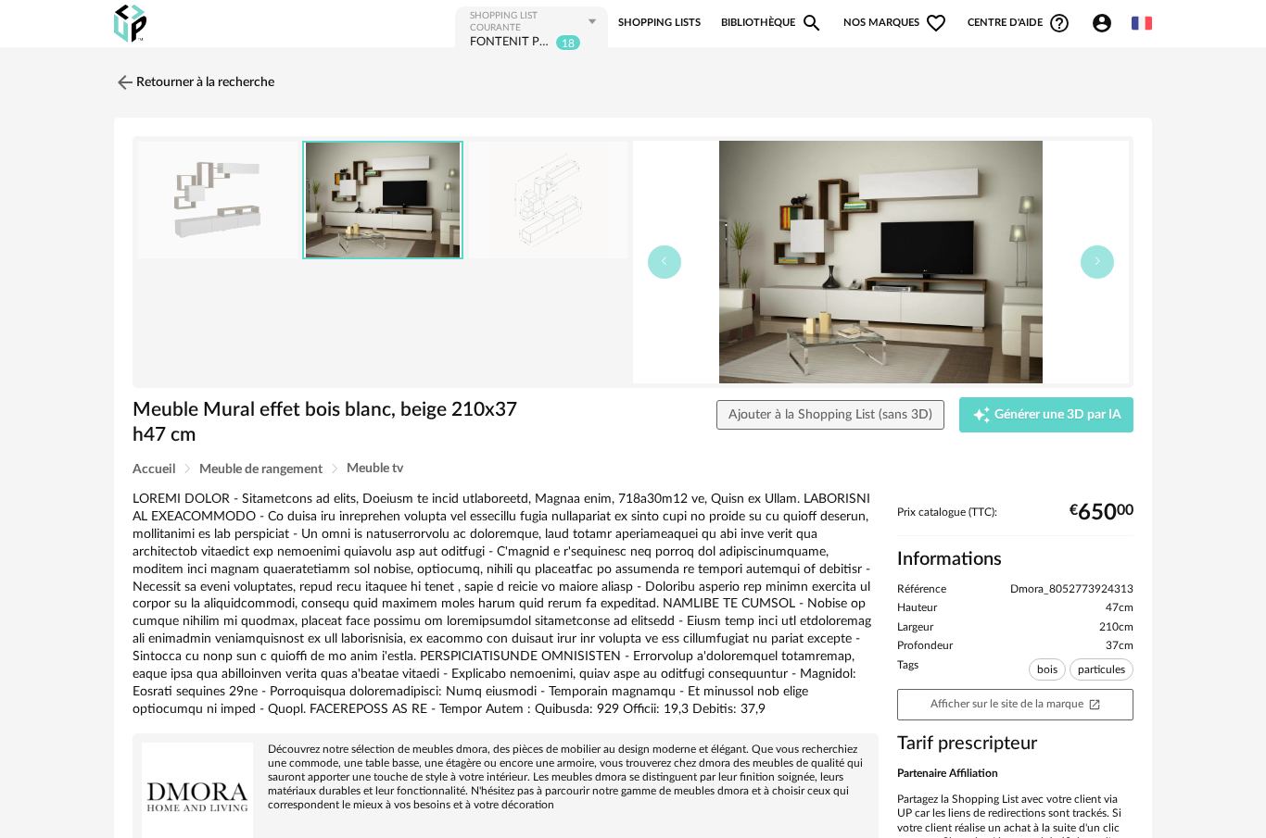
click at [961, 307] on img at bounding box center [881, 262] width 496 height 243
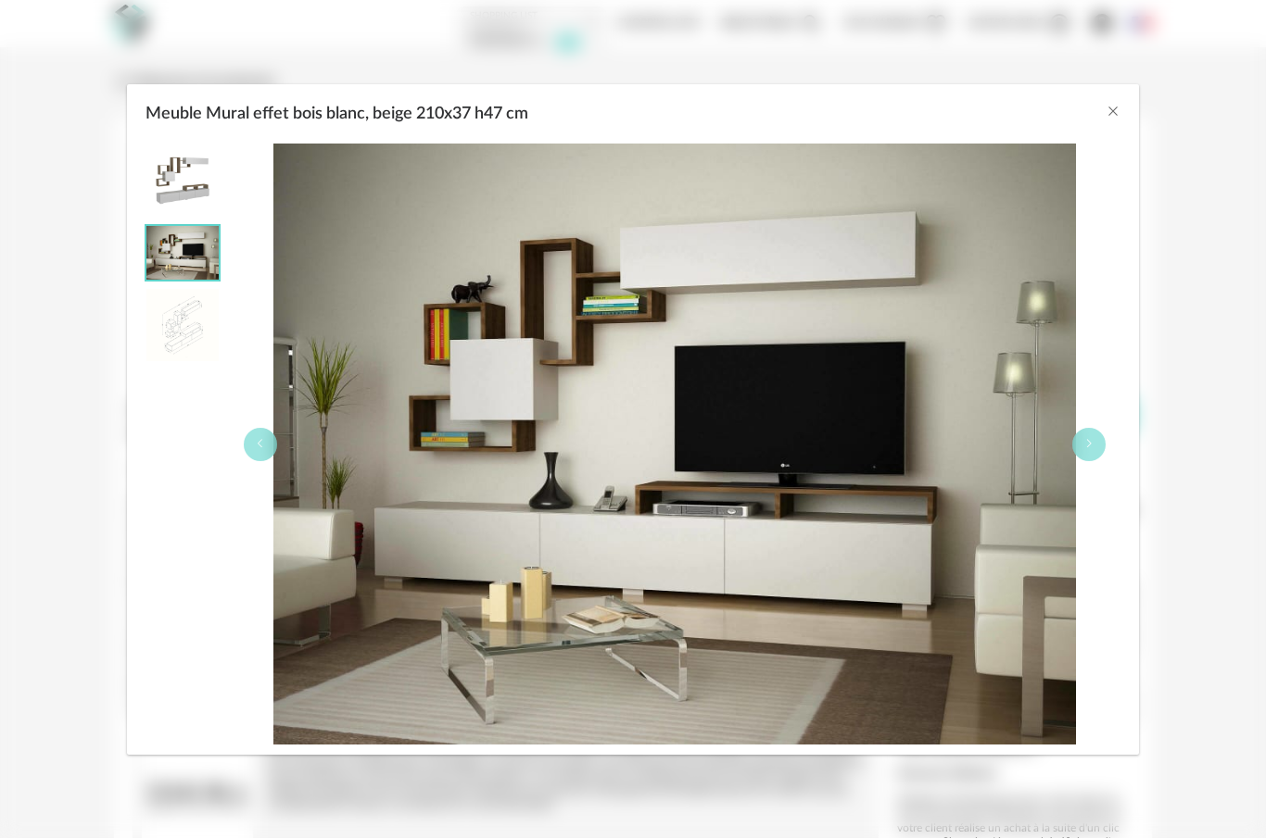
click at [171, 344] on img "Meuble Mural effet bois blanc, beige 210x37 h47 cm" at bounding box center [182, 325] width 72 height 72
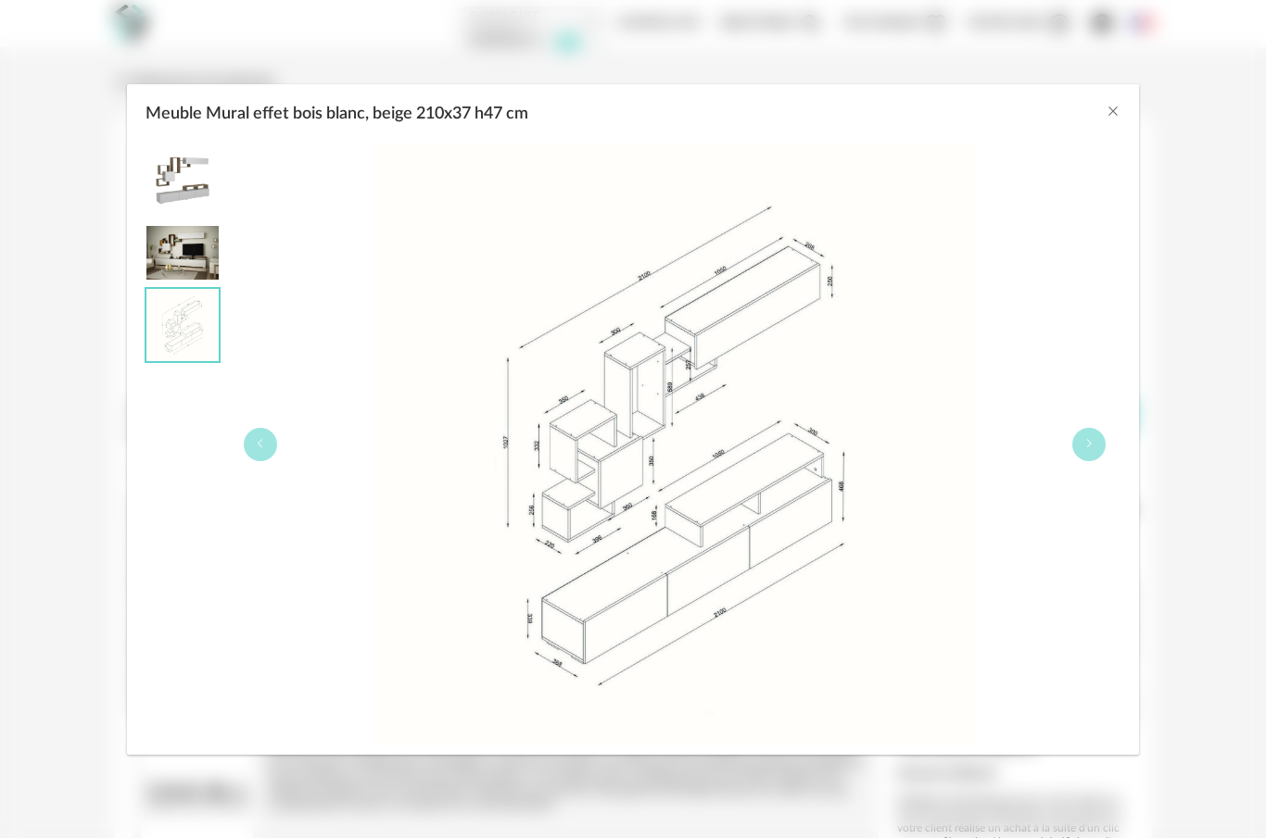
click at [926, 833] on div "Meuble Mural effet bois blanc, beige 210x37 h47 cm" at bounding box center [633, 419] width 1266 height 838
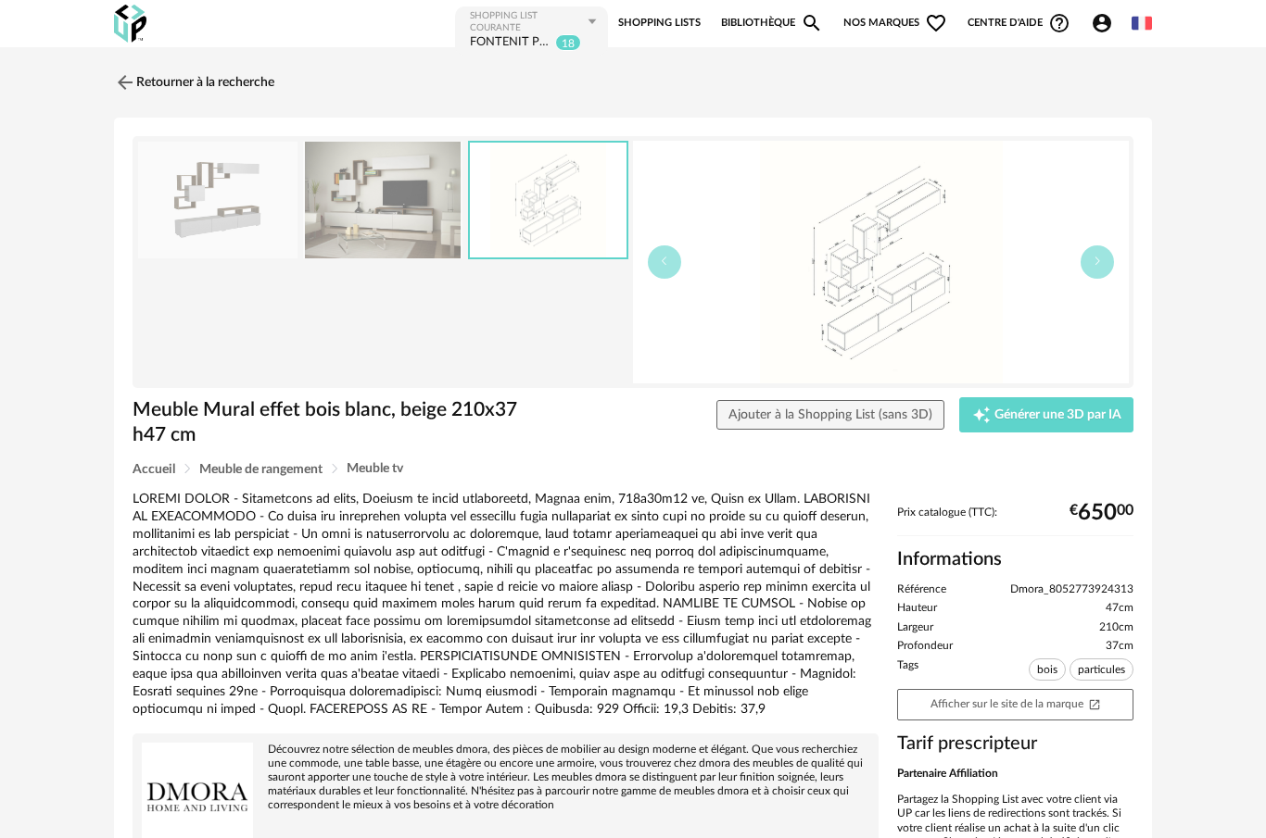
click at [555, 215] on img at bounding box center [548, 201] width 157 height 116
click at [886, 329] on img at bounding box center [881, 262] width 496 height 243
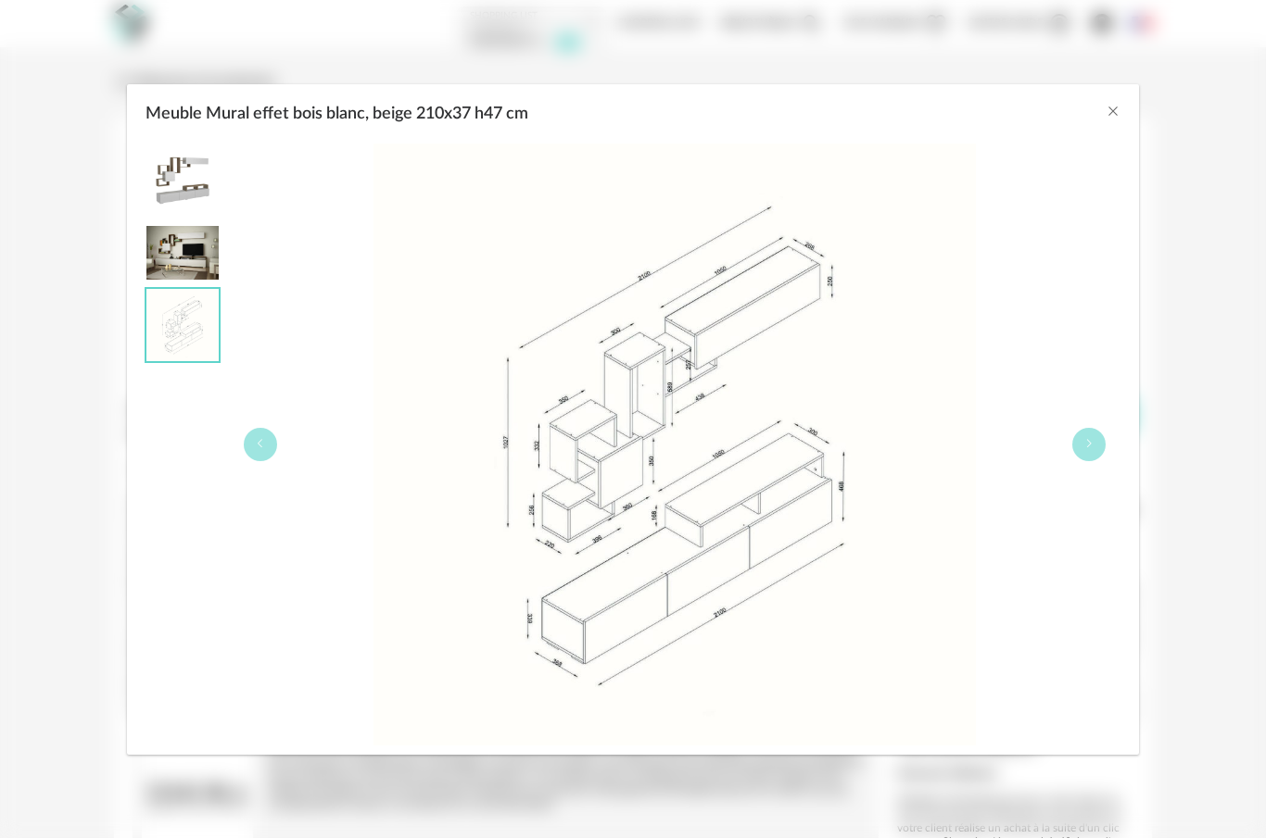
click at [194, 256] on img "Meuble Mural effet bois blanc, beige 210x37 h47 cm" at bounding box center [182, 253] width 72 height 55
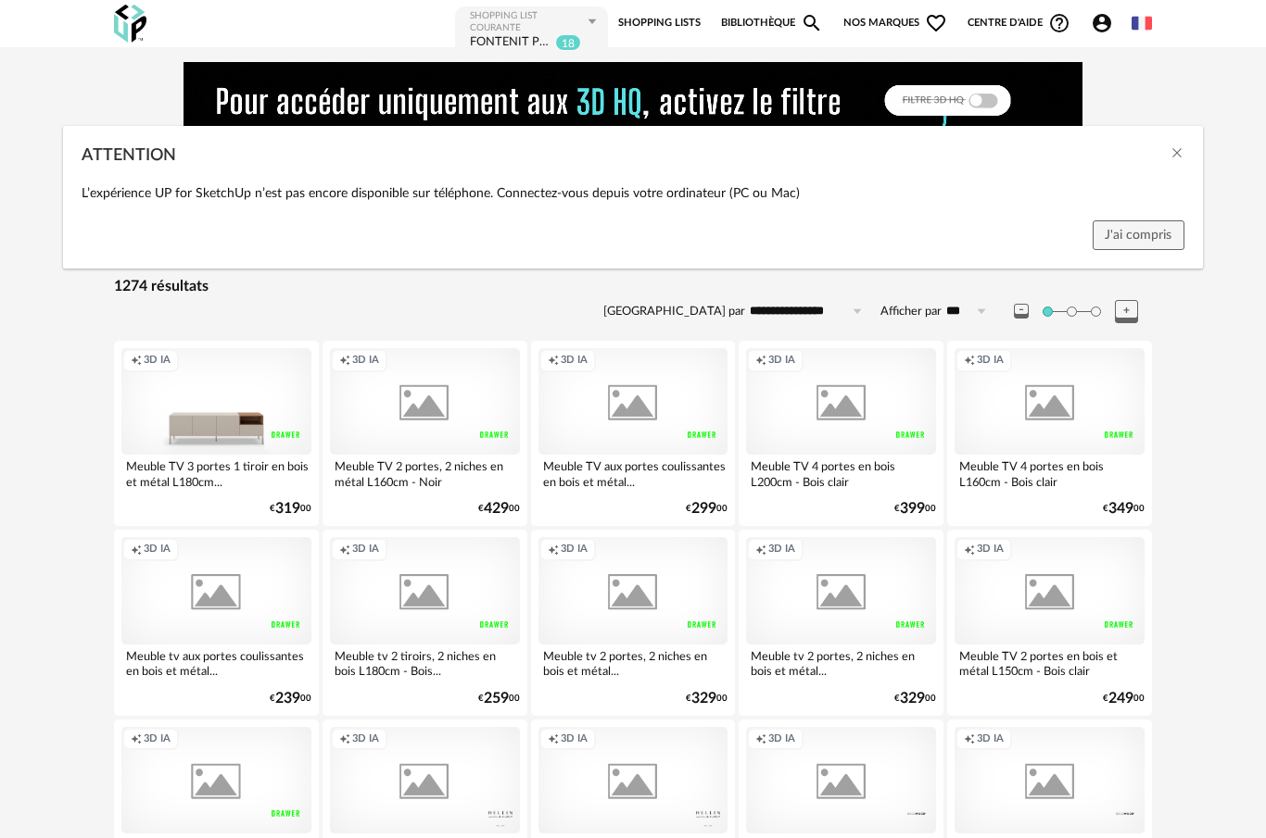
scroll to position [1947, 0]
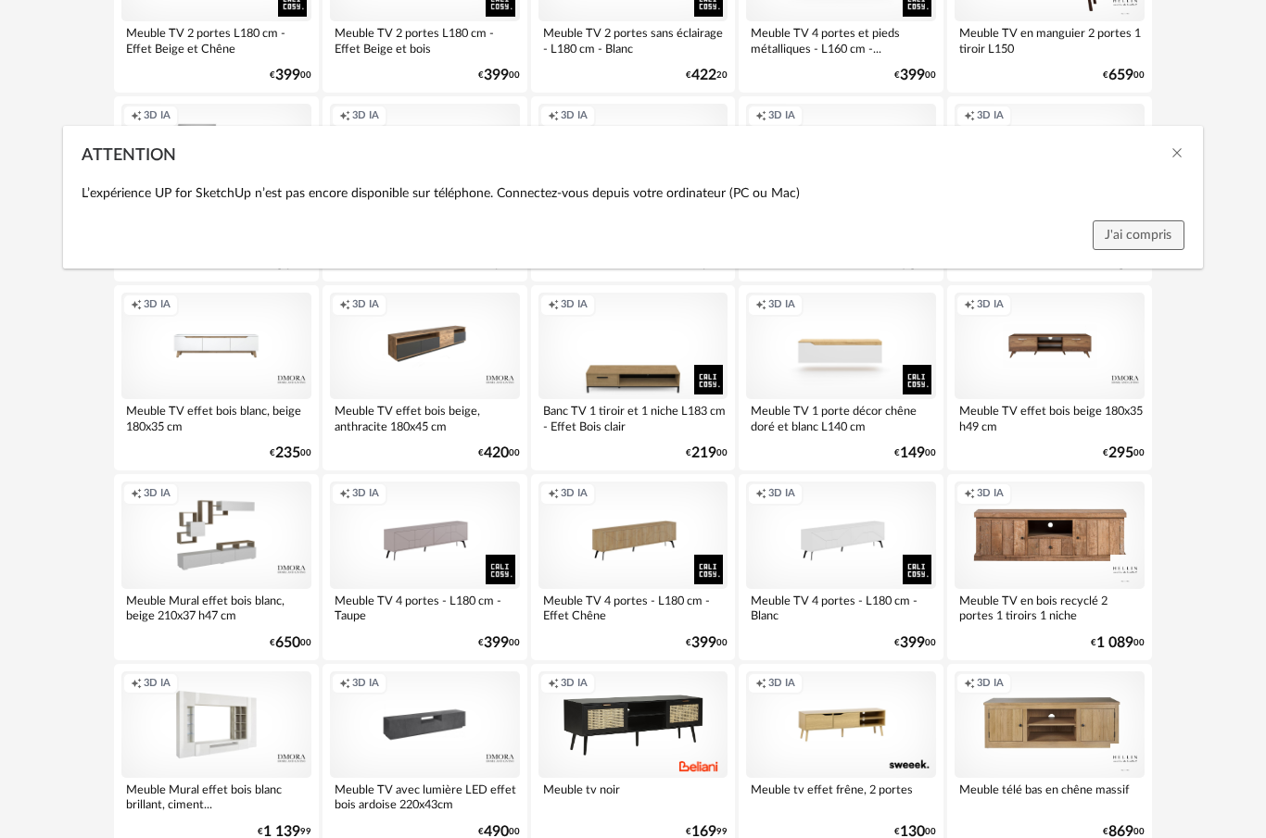
click at [1178, 160] on icon "Close" at bounding box center [1176, 152] width 15 height 15
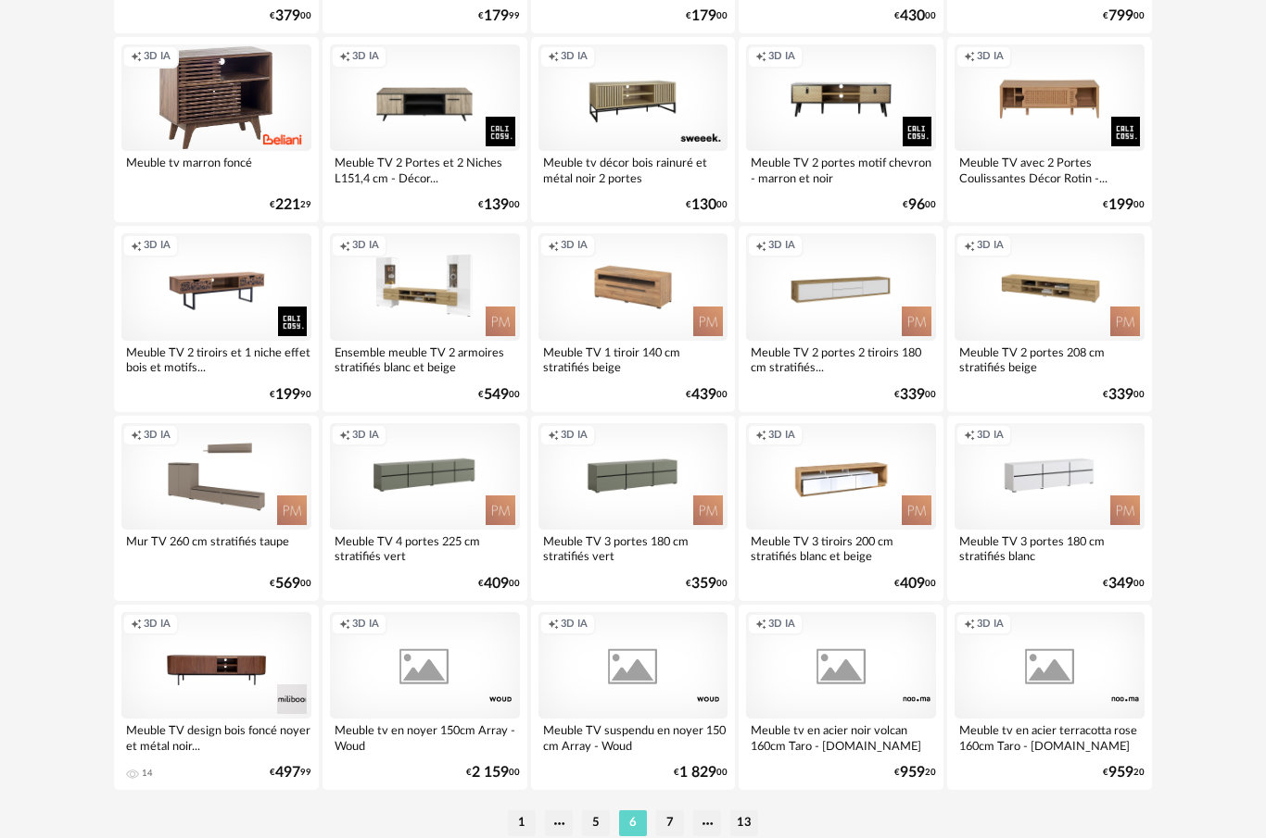
scroll to position [3332, 0]
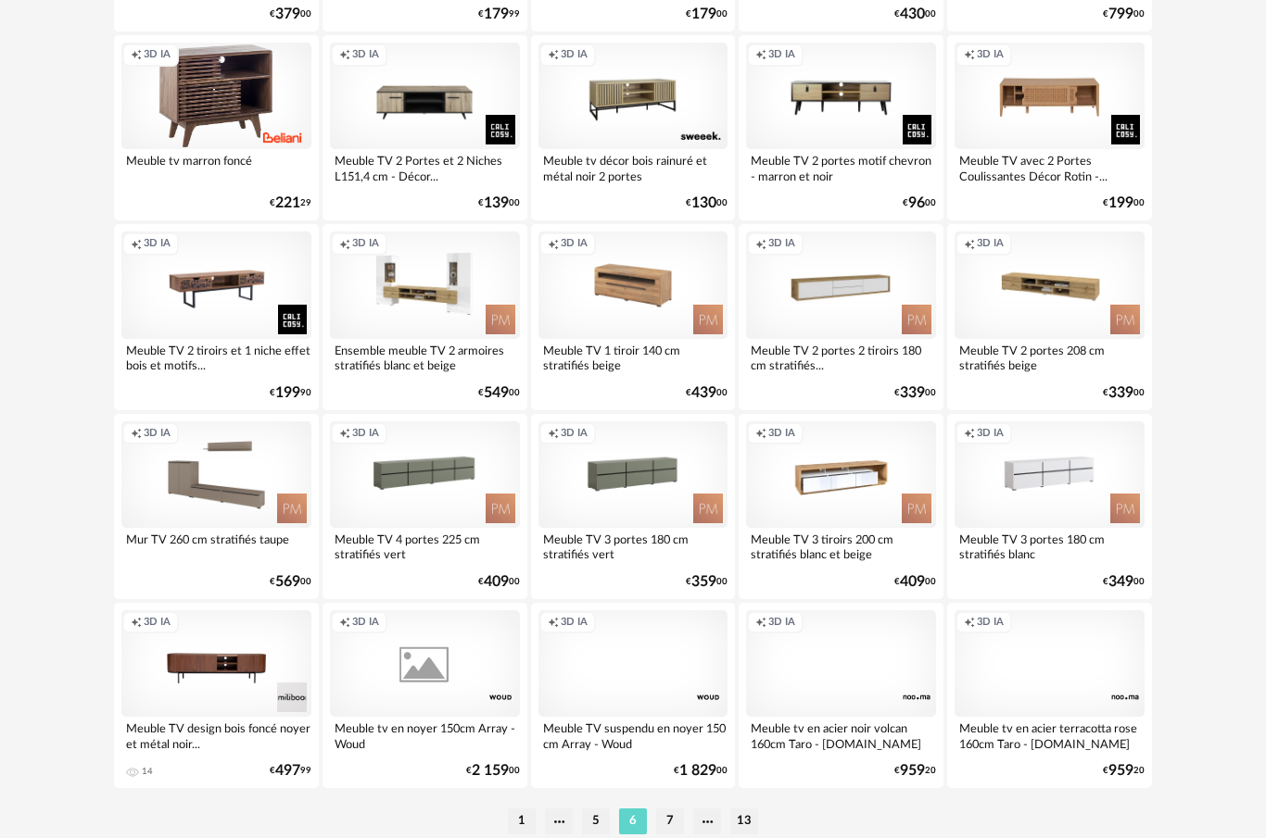
click at [673, 825] on li "7" at bounding box center [670, 822] width 28 height 26
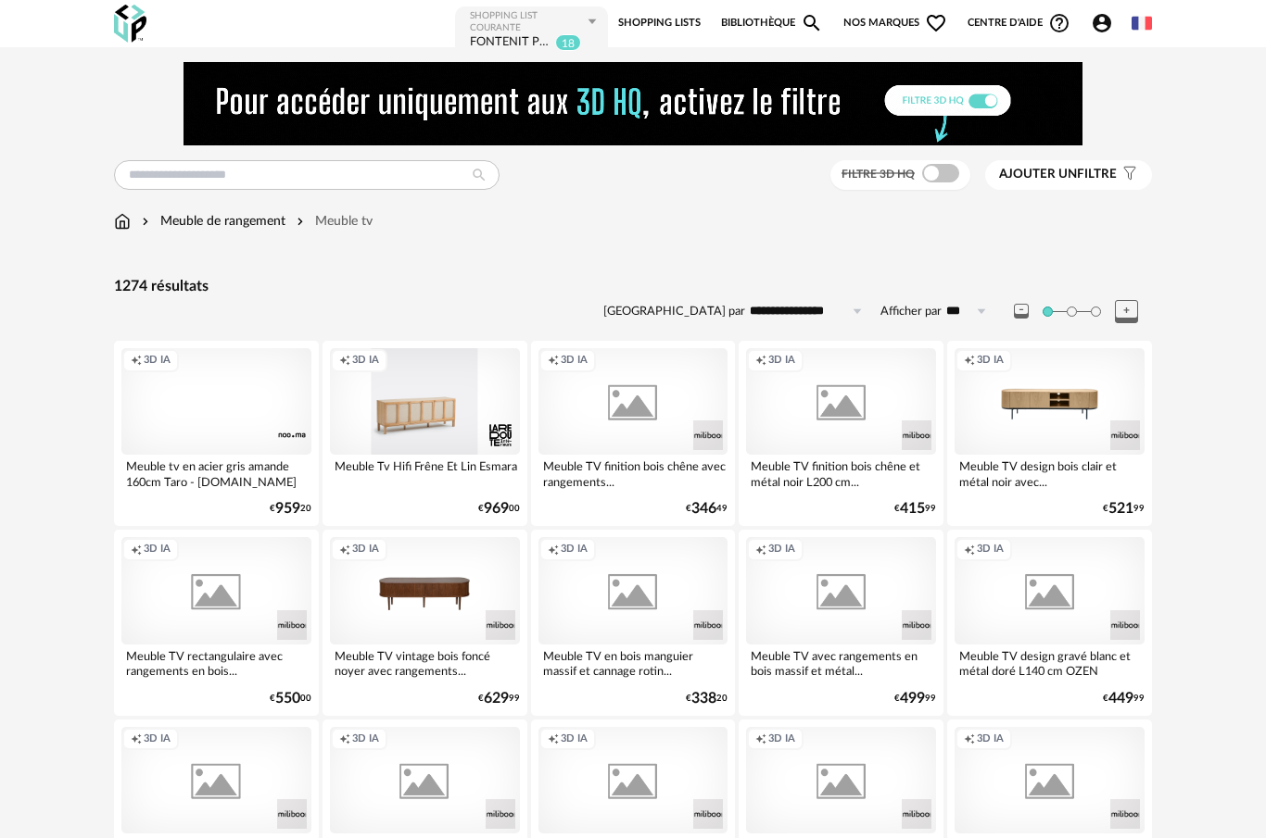
click at [1102, 179] on span "Ajouter un filtre" at bounding box center [1058, 175] width 118 height 16
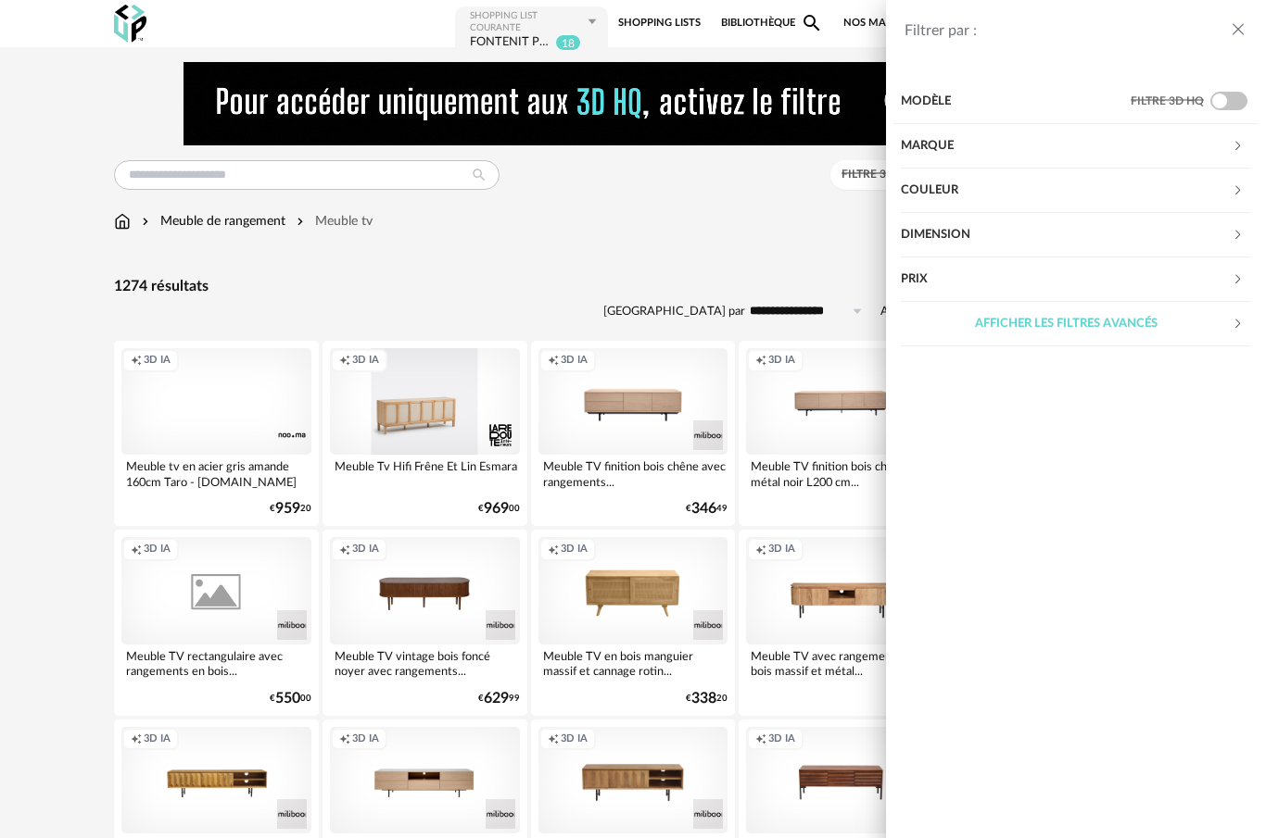
click at [1203, 225] on div "Dimension" at bounding box center [1066, 235] width 331 height 44
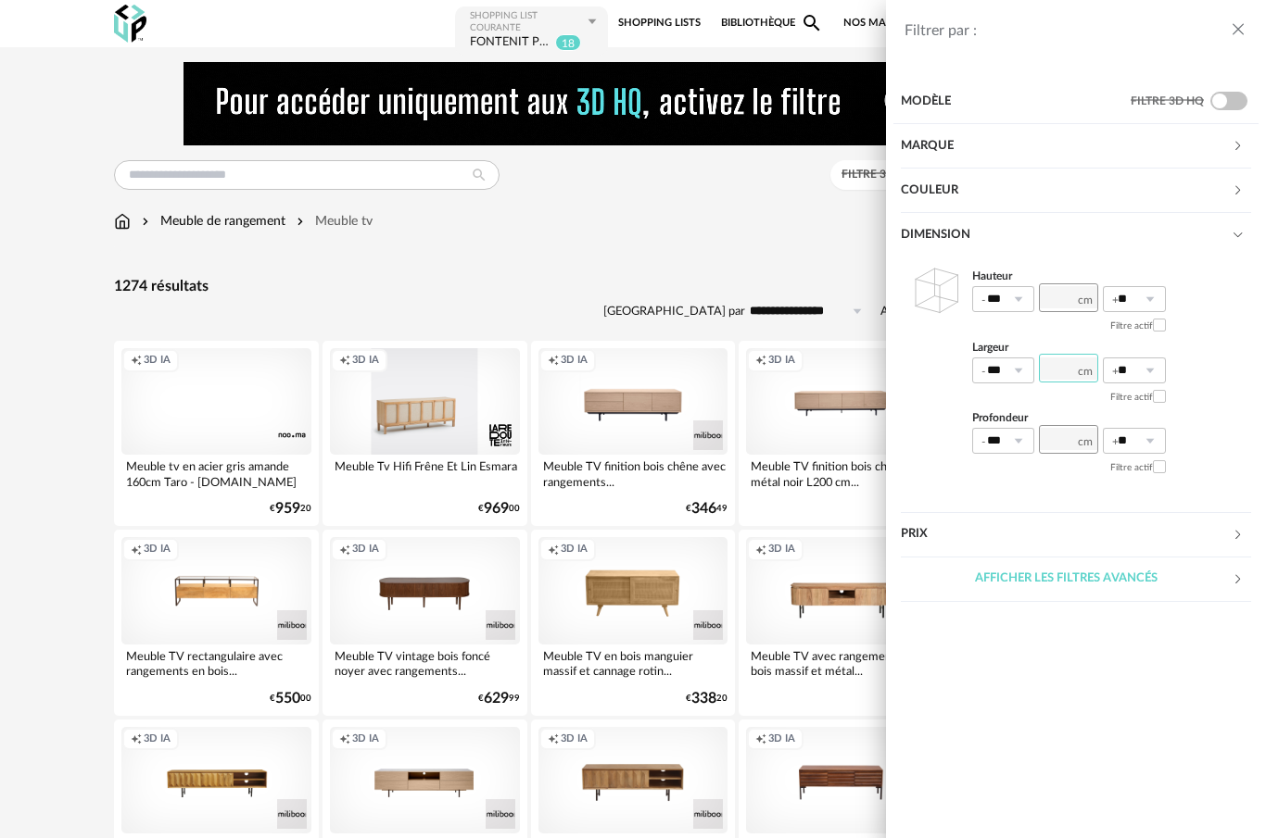
click at [1072, 367] on input "number" at bounding box center [1068, 368] width 59 height 29
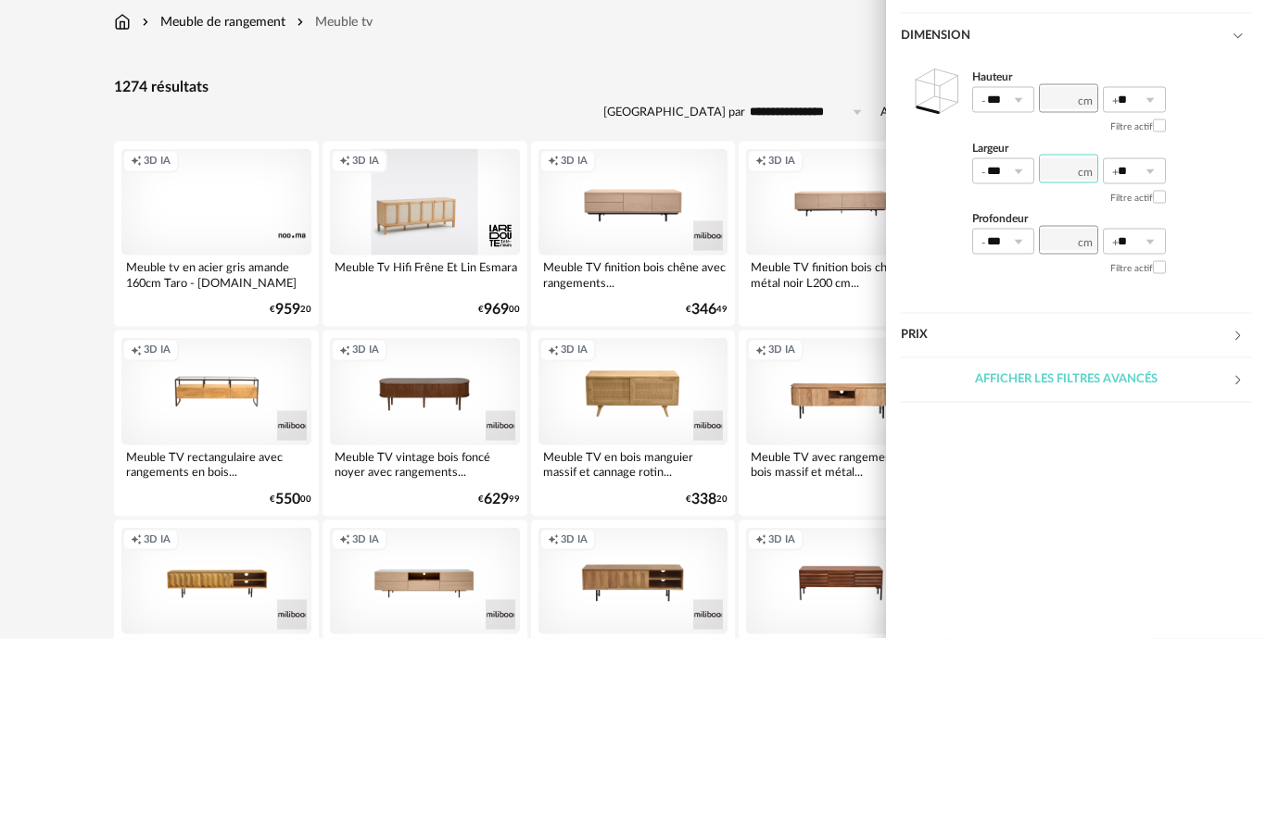
type input "***"
click at [1064, 425] on input "number" at bounding box center [1068, 439] width 59 height 29
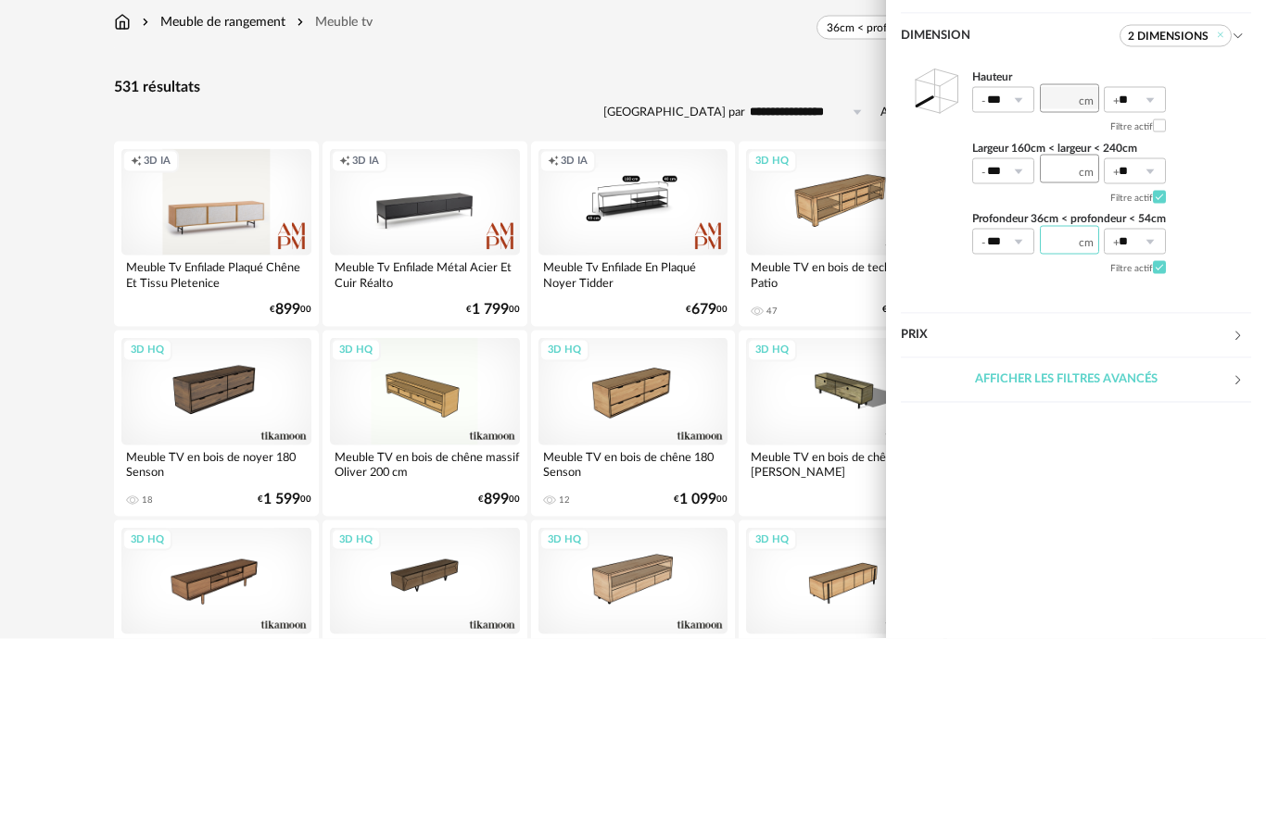
type input "**"
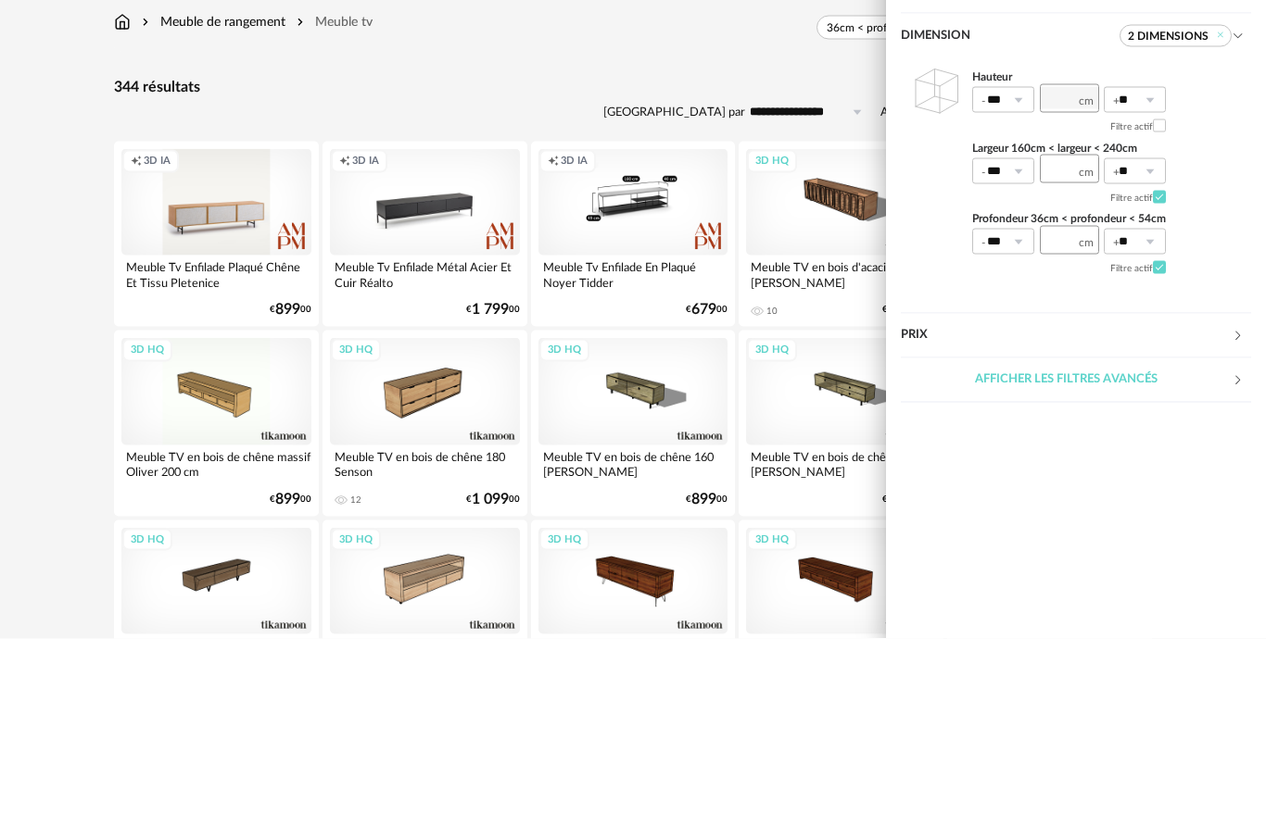
scroll to position [200, 0]
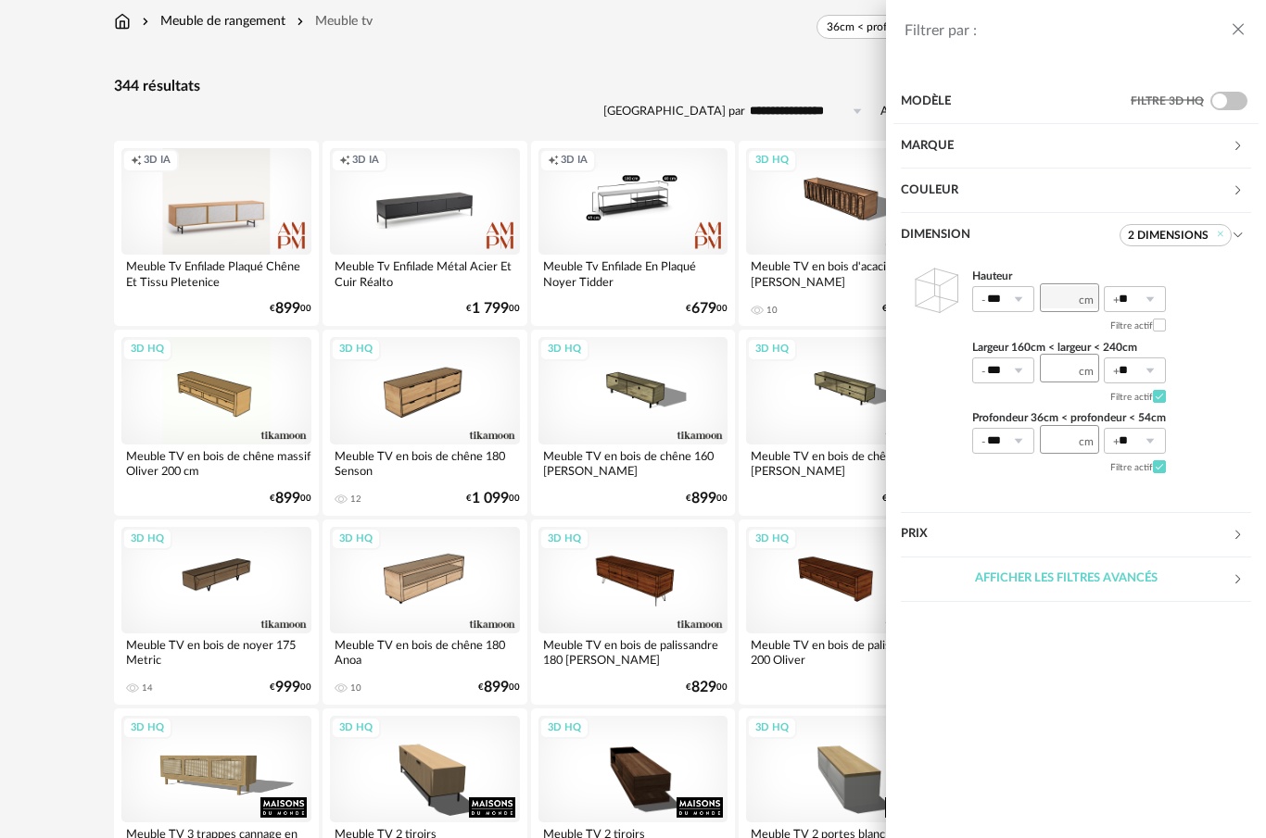
click at [1226, 570] on div "Afficher les filtres avancés" at bounding box center [1066, 579] width 331 height 44
click at [717, 70] on div "Filtrer par : Modèle Filtre 3D HQ Marque &tradition 0 101 Copenhagen 0 366 Conc…" at bounding box center [633, 419] width 1266 height 838
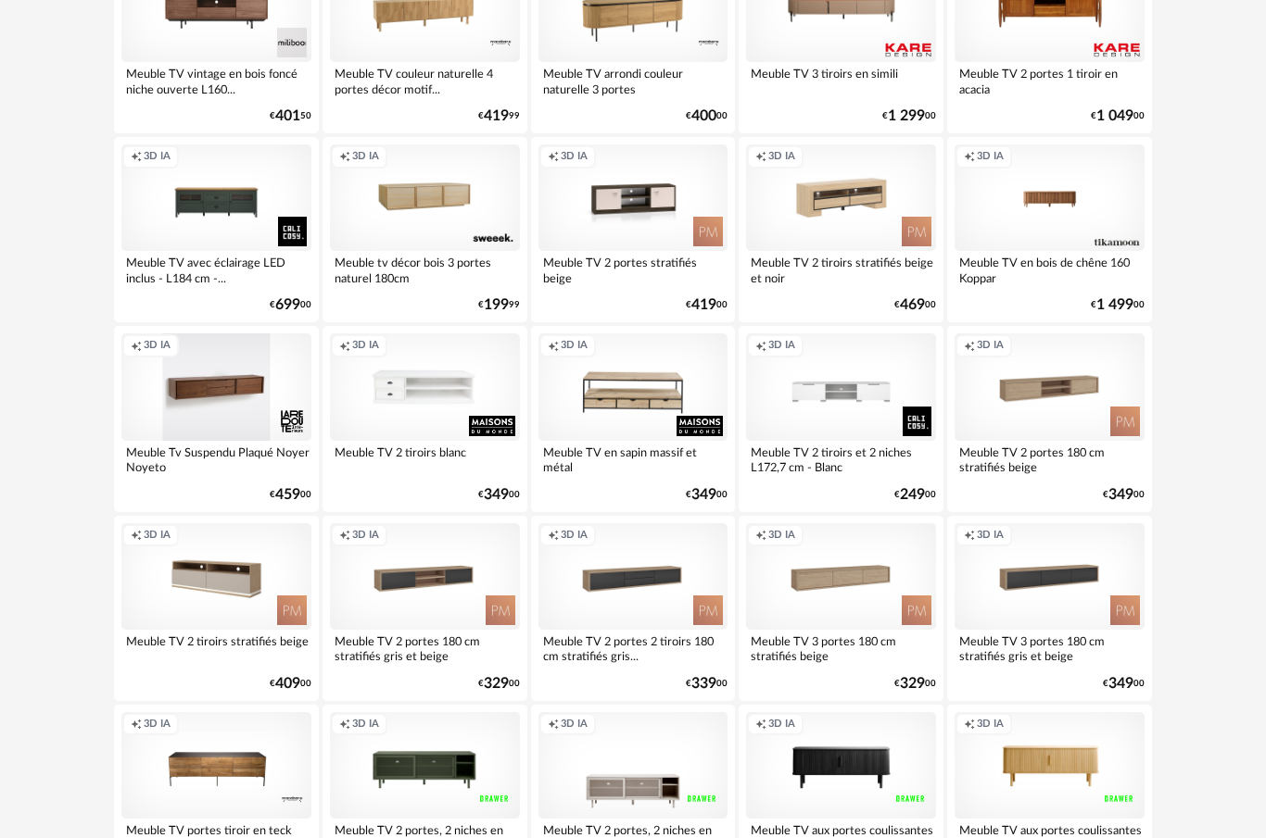
scroll to position [1150, 0]
click at [624, 610] on div "Creation icon 3D IA" at bounding box center [633, 576] width 190 height 107
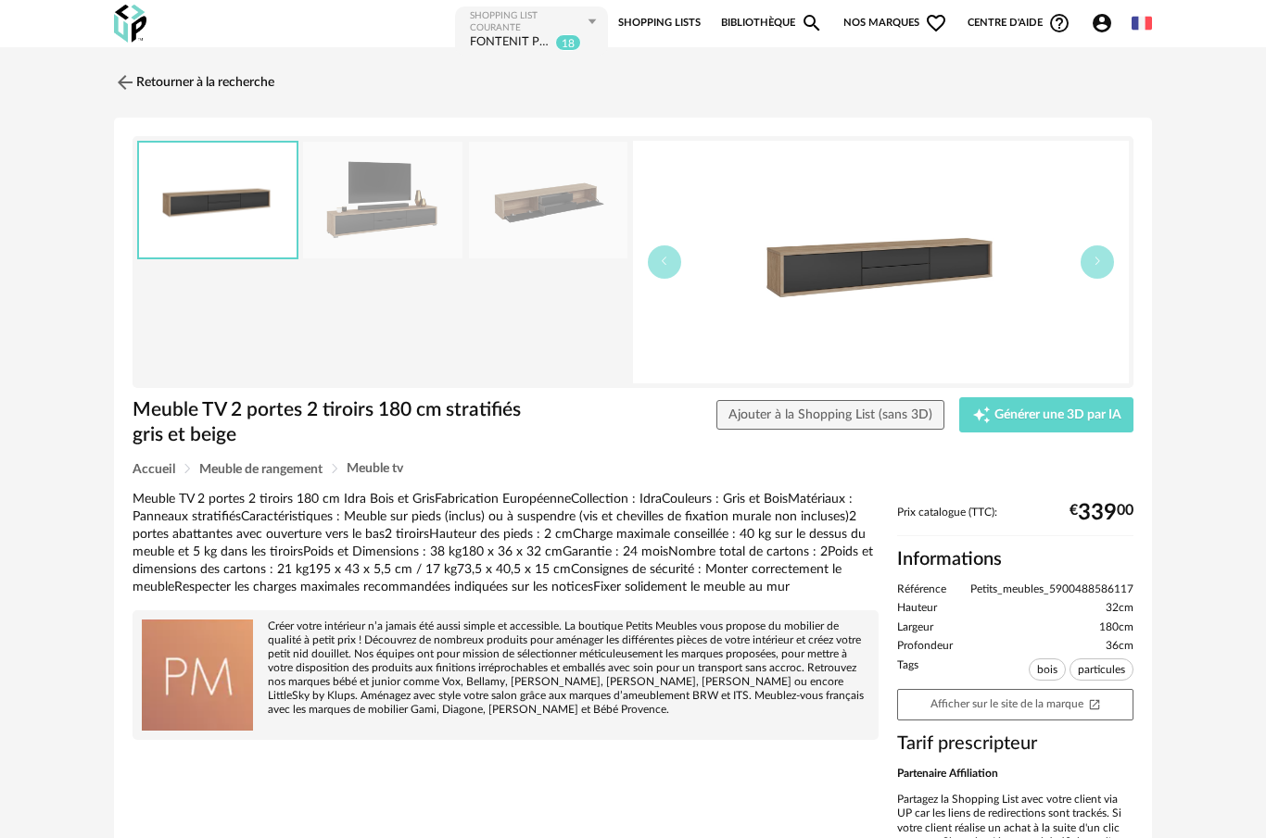
click at [115, 84] on img at bounding box center [125, 82] width 22 height 22
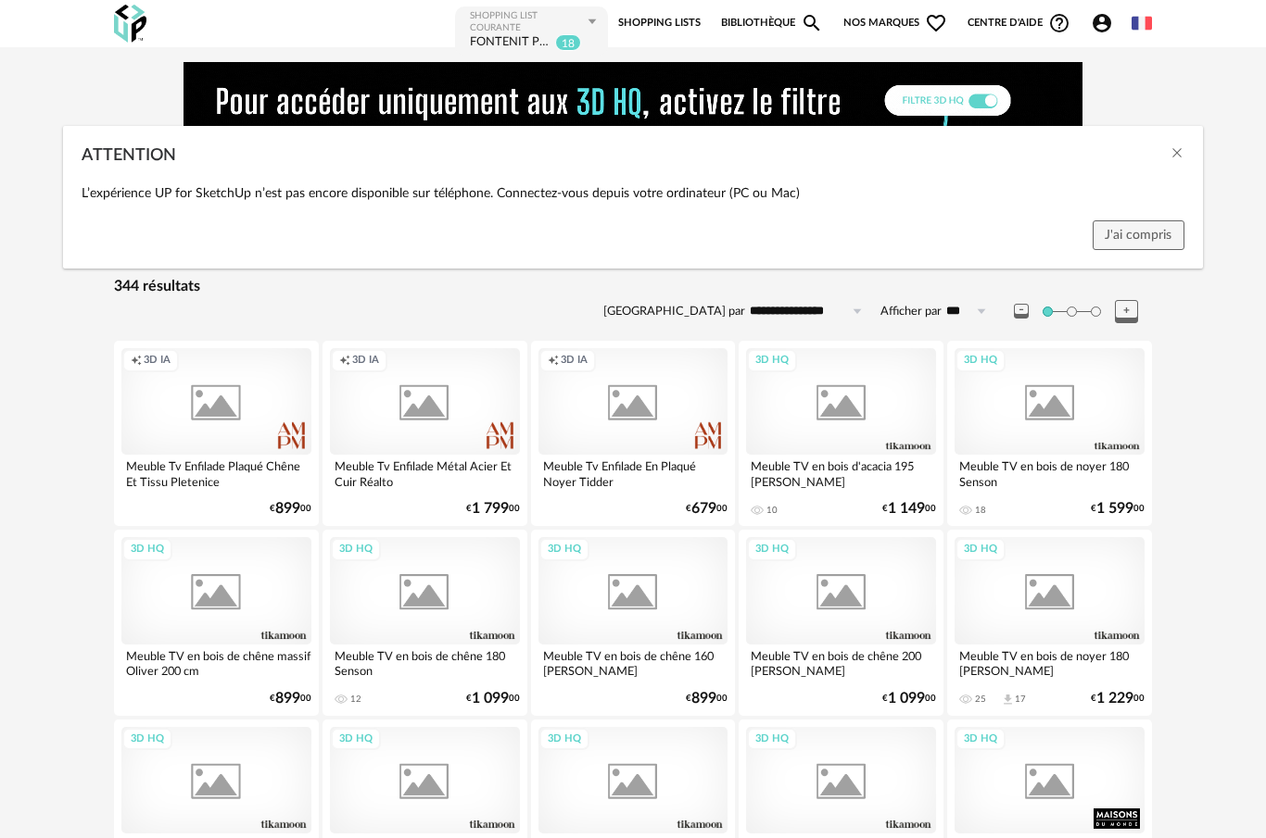
scroll to position [1150, 0]
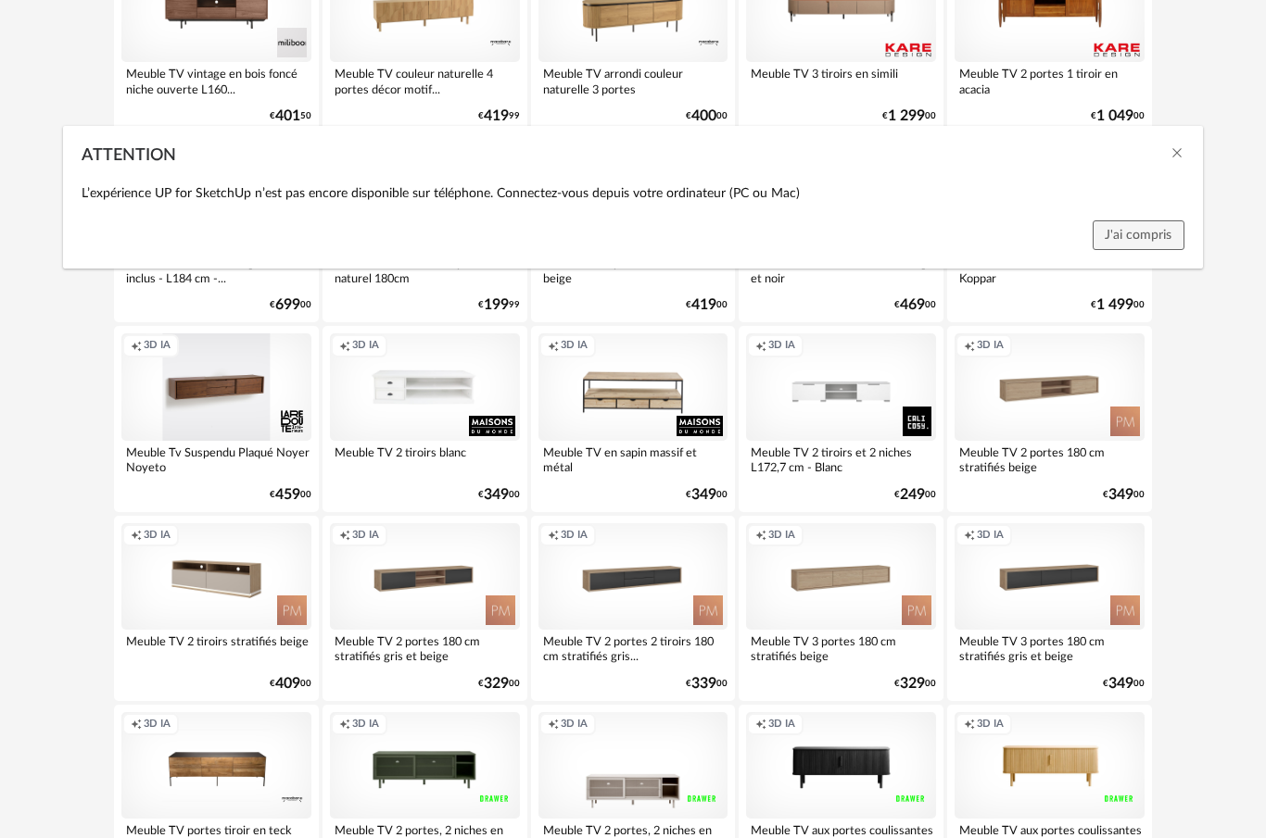
click at [1196, 155] on div "ATTENTION" at bounding box center [632, 151] width 1139 height 50
click at [1185, 157] on div "ATTENTION" at bounding box center [632, 151] width 1139 height 50
click at [1183, 159] on icon "Close" at bounding box center [1176, 152] width 15 height 15
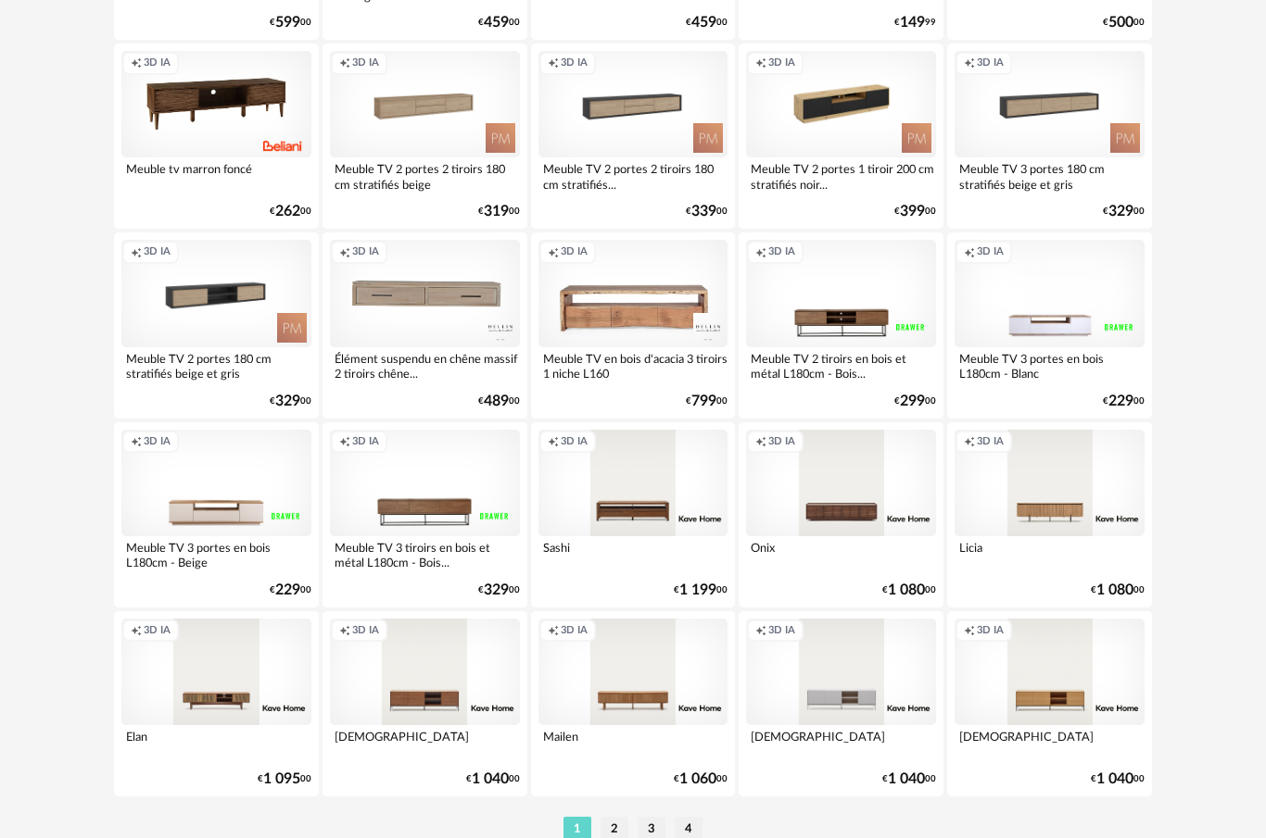
scroll to position [3332, 0]
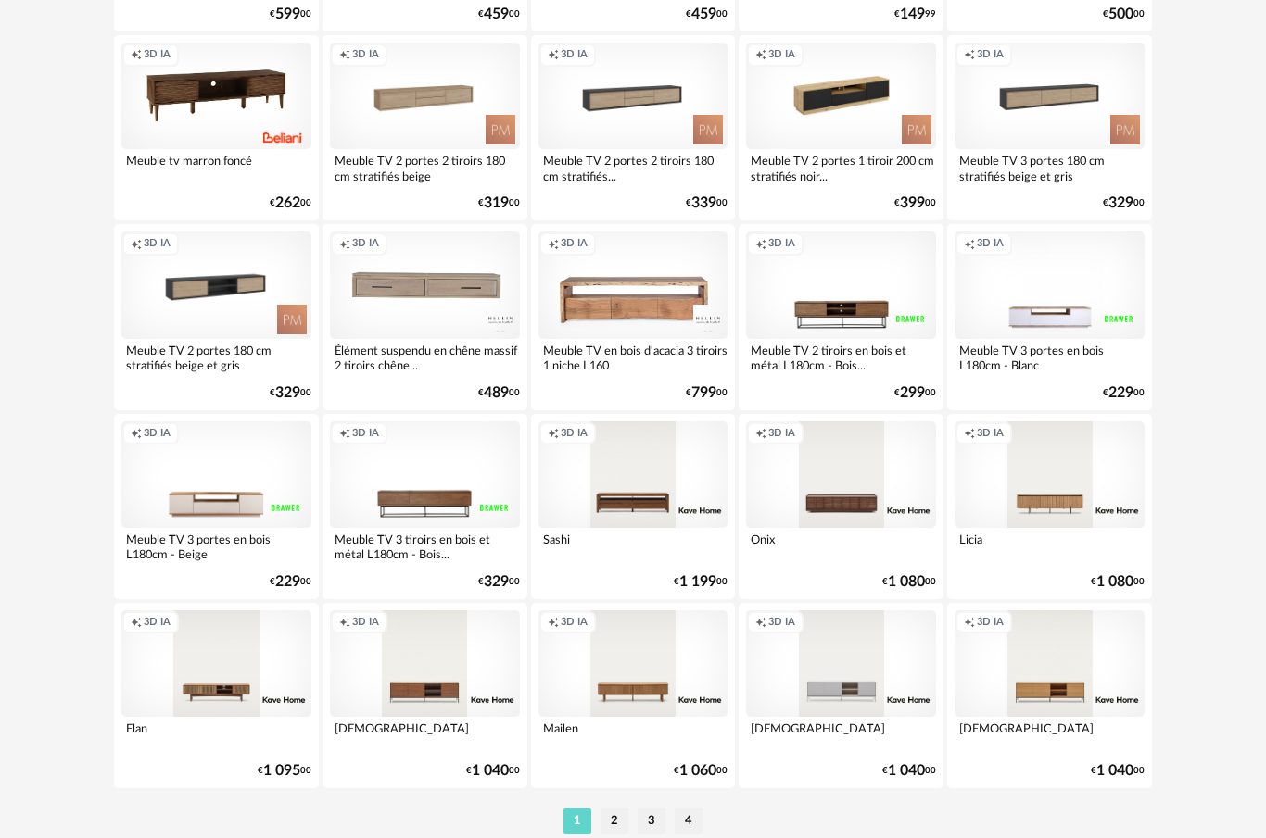
click at [618, 813] on li "2" at bounding box center [614, 822] width 28 height 26
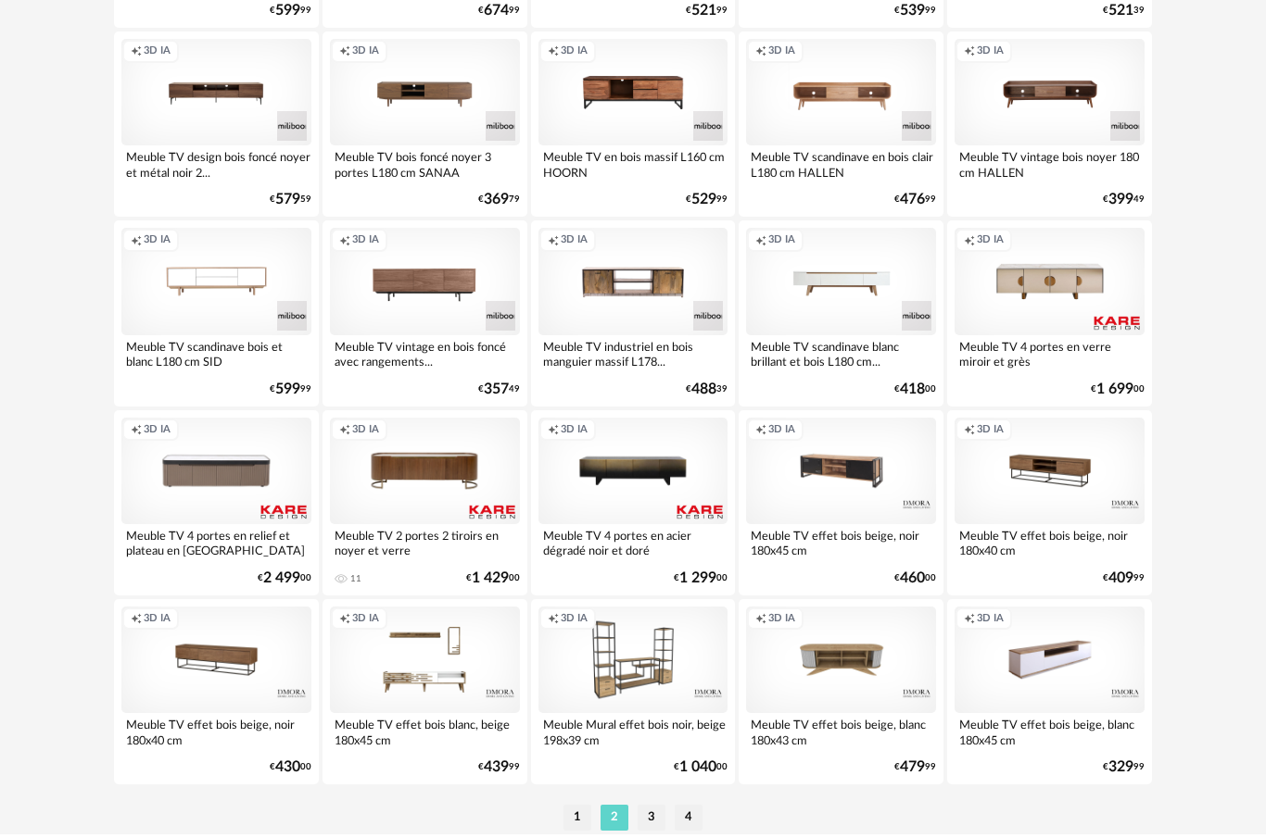
scroll to position [3402, 0]
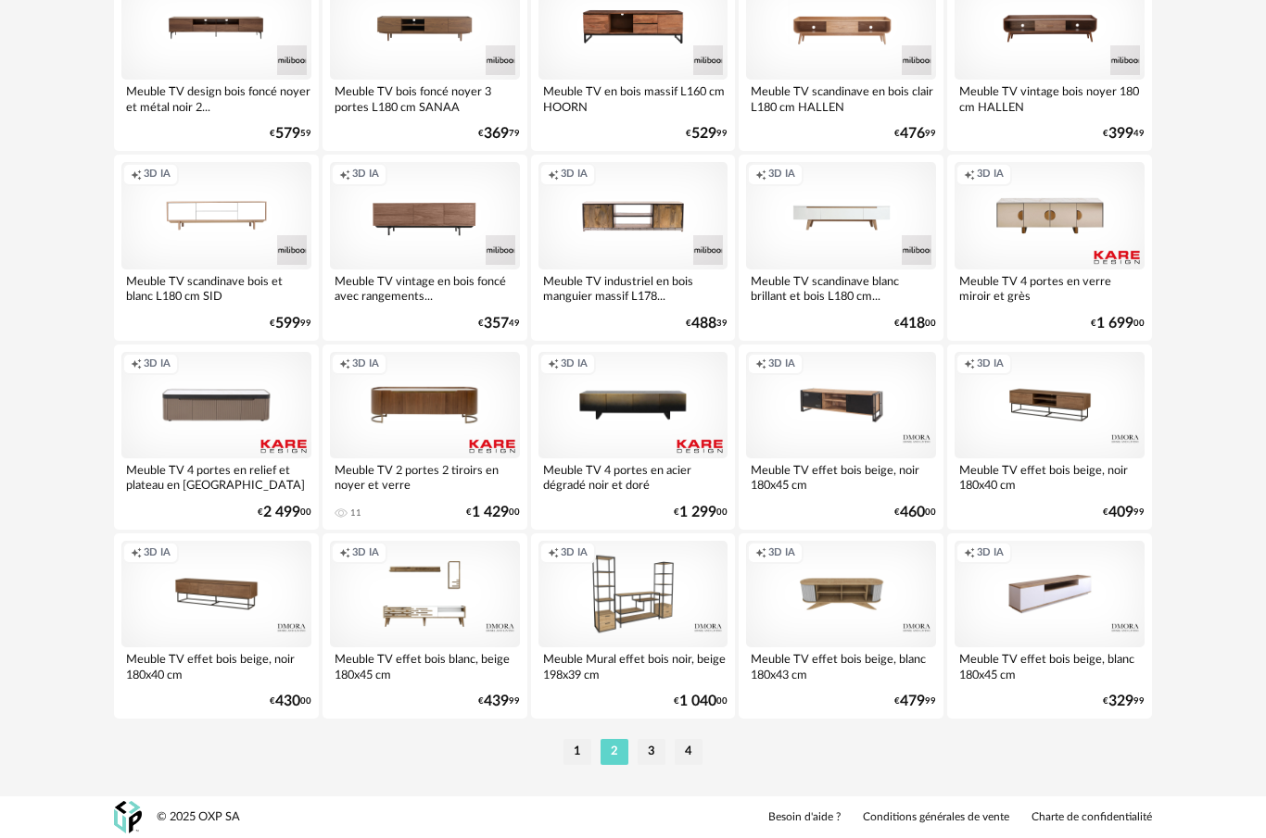
click at [651, 744] on li "3" at bounding box center [651, 752] width 28 height 26
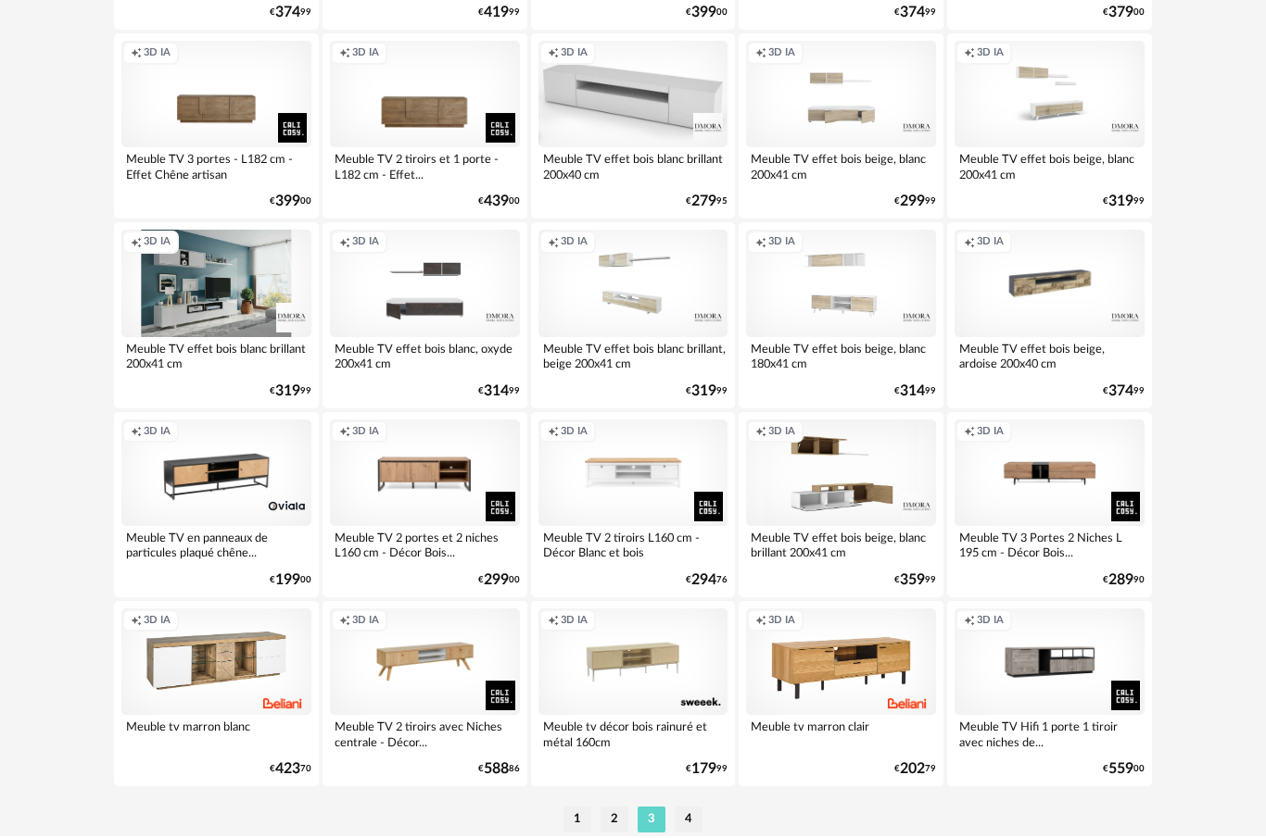
scroll to position [3402, 0]
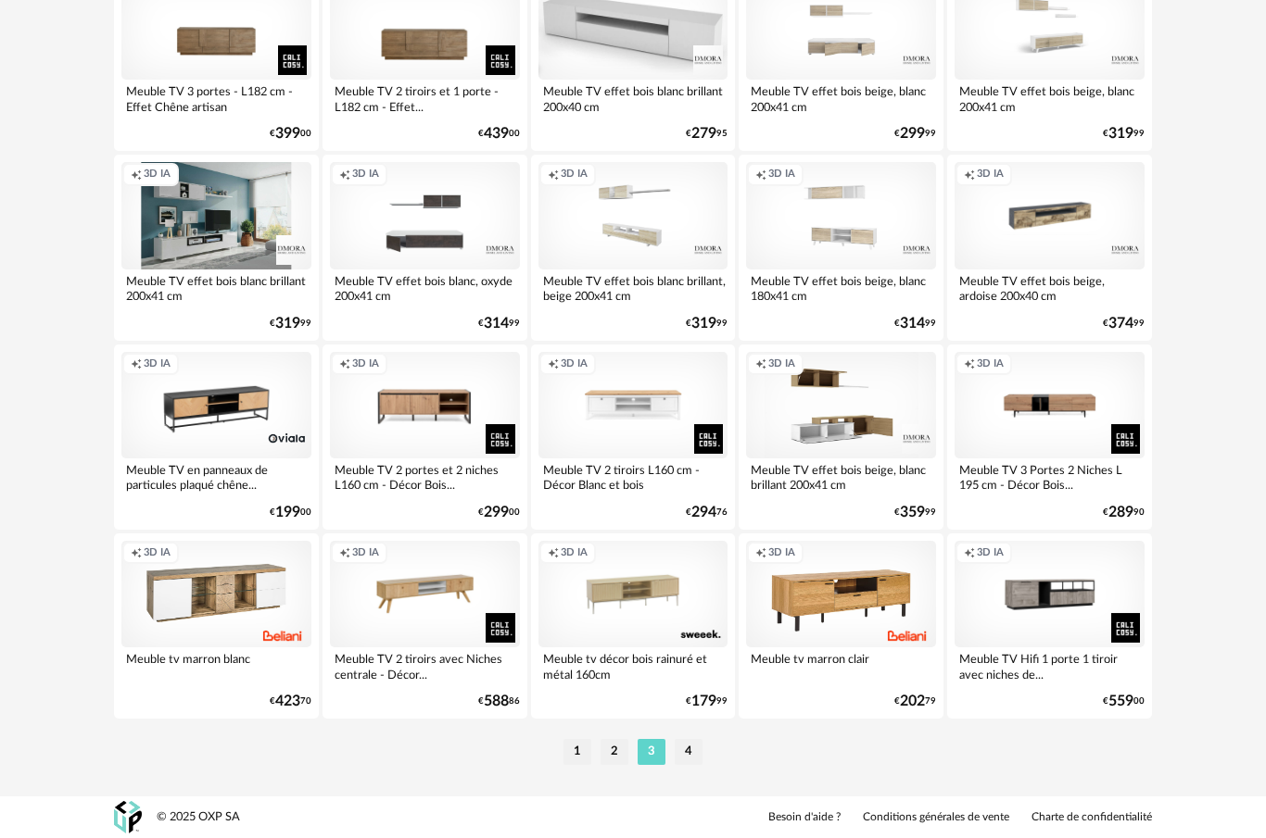
click at [698, 754] on li "4" at bounding box center [688, 752] width 28 height 26
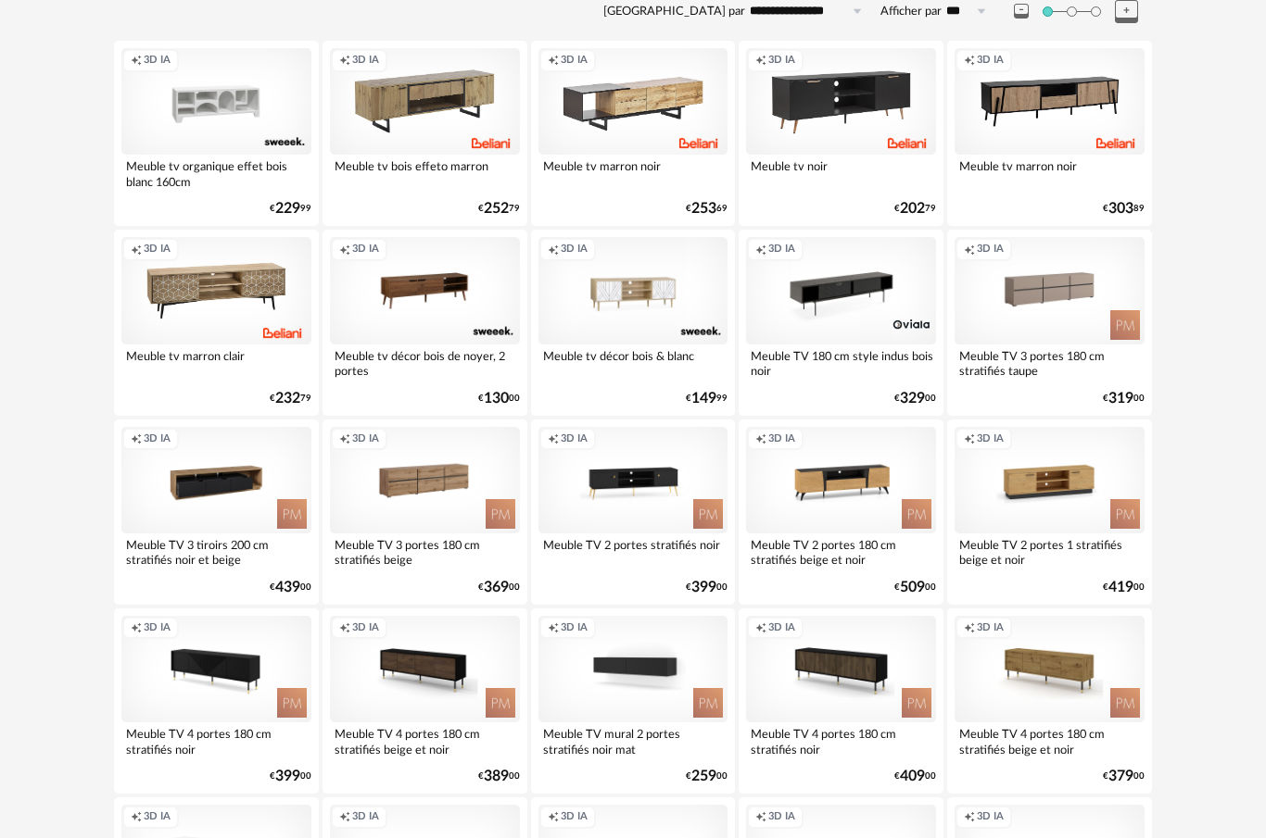
scroll to position [299, 0]
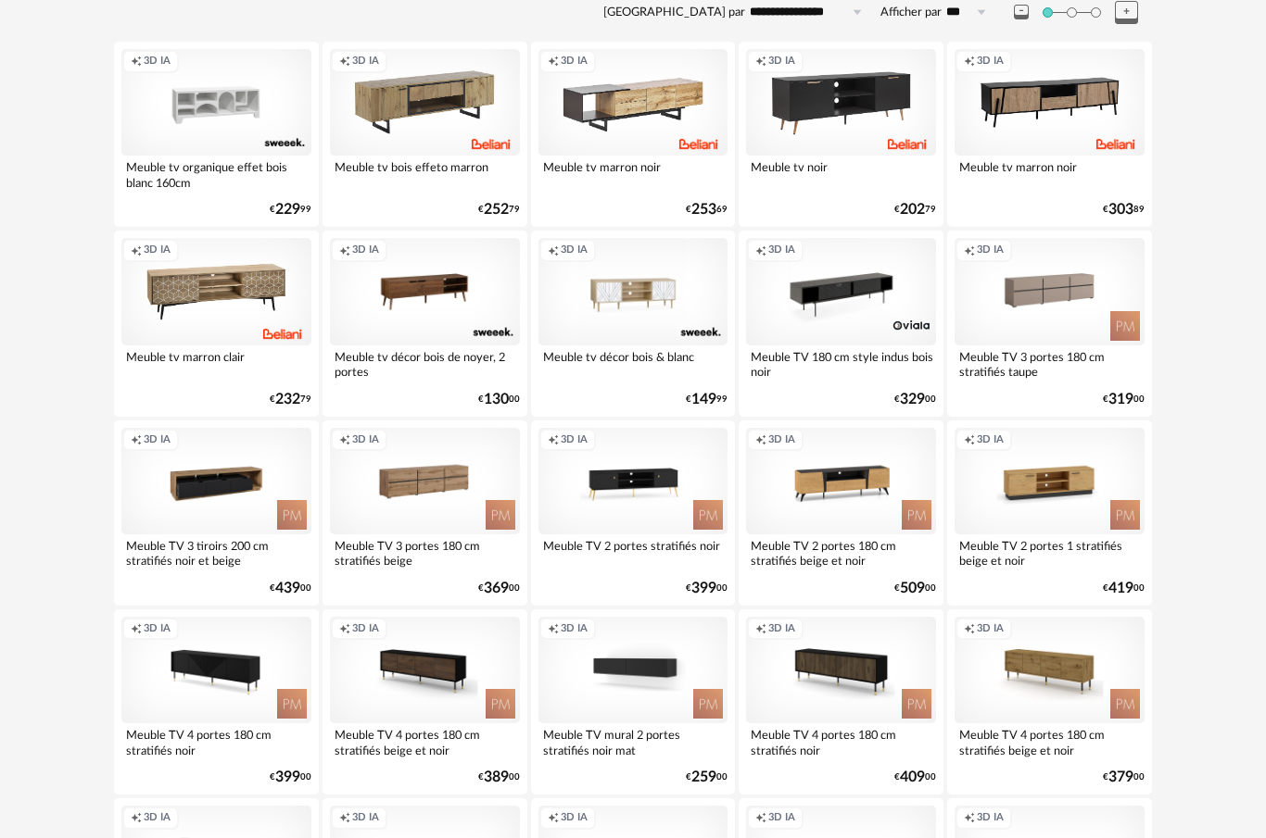
click at [652, 120] on div "Creation icon 3D IA" at bounding box center [633, 102] width 190 height 107
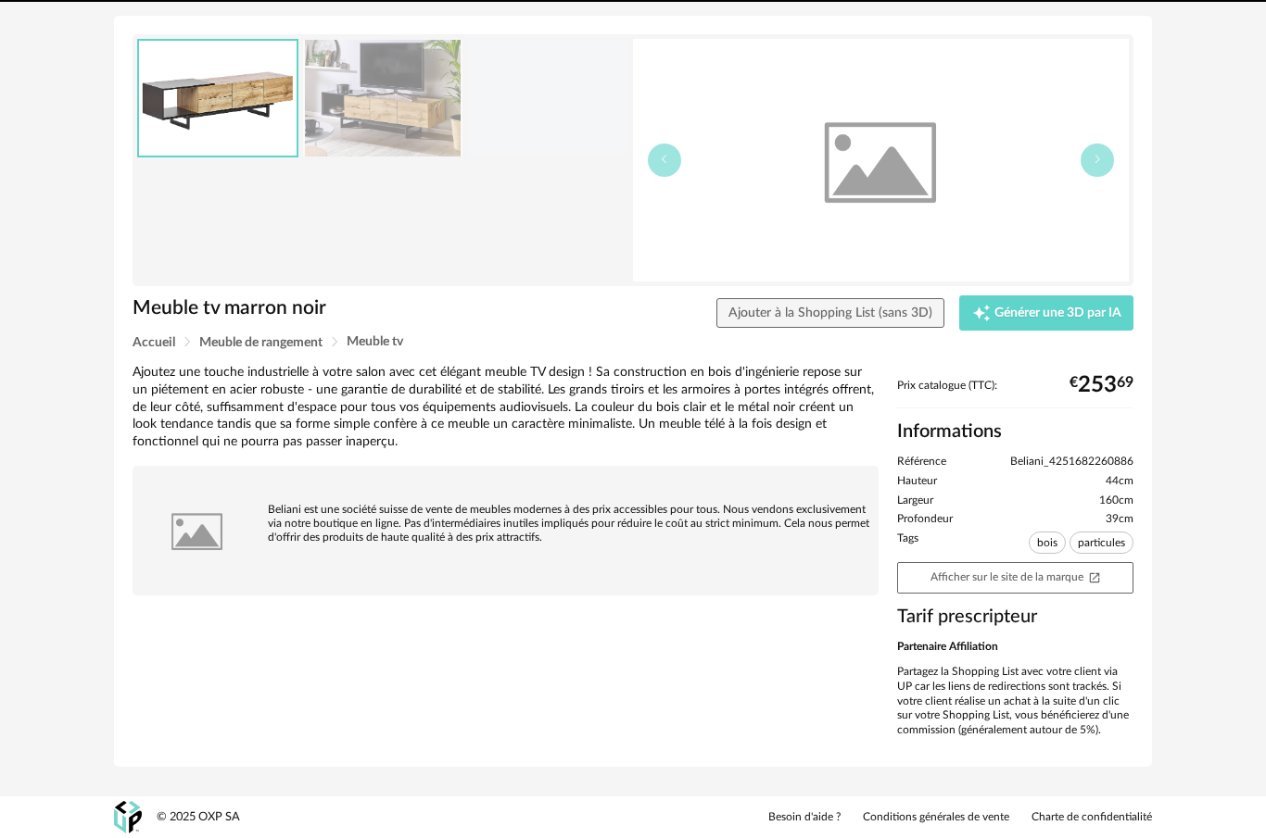
scroll to position [94, 0]
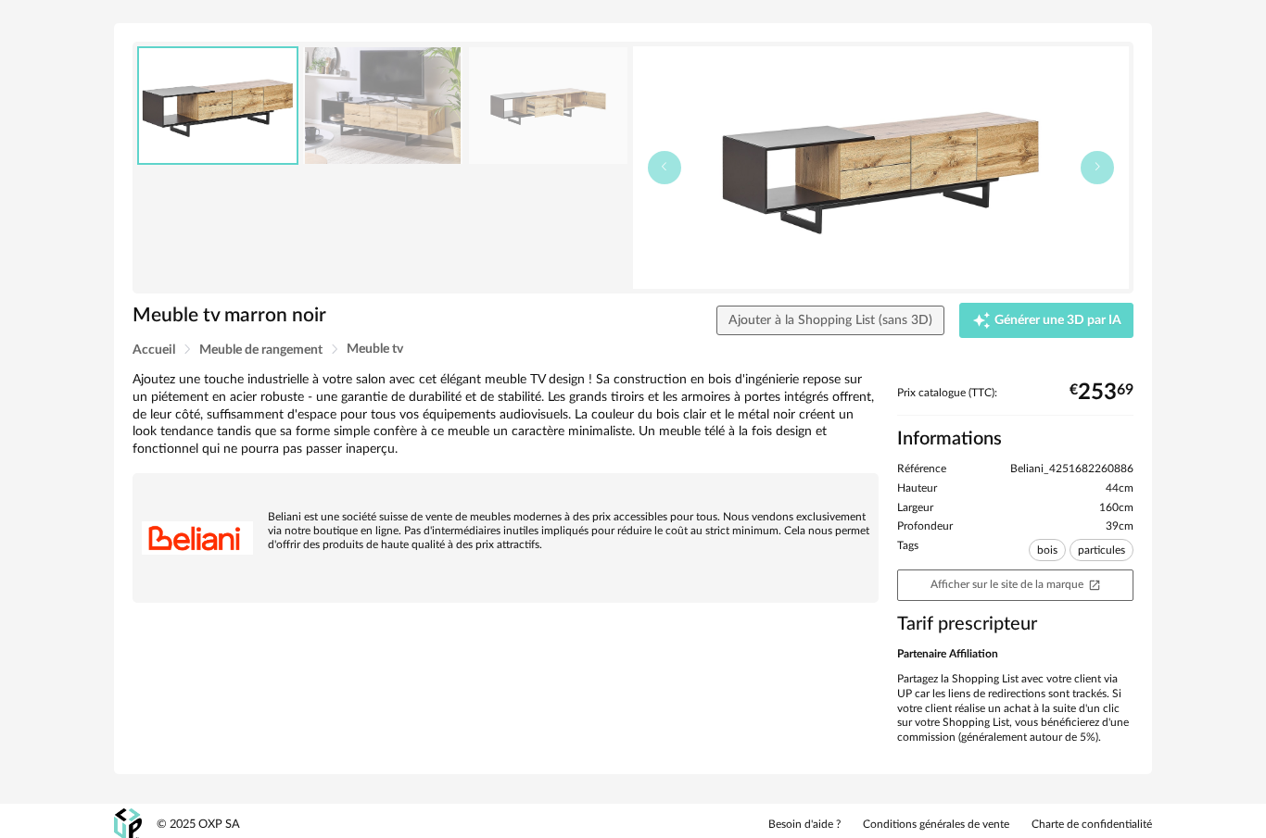
click at [415, 119] on img at bounding box center [382, 106] width 159 height 118
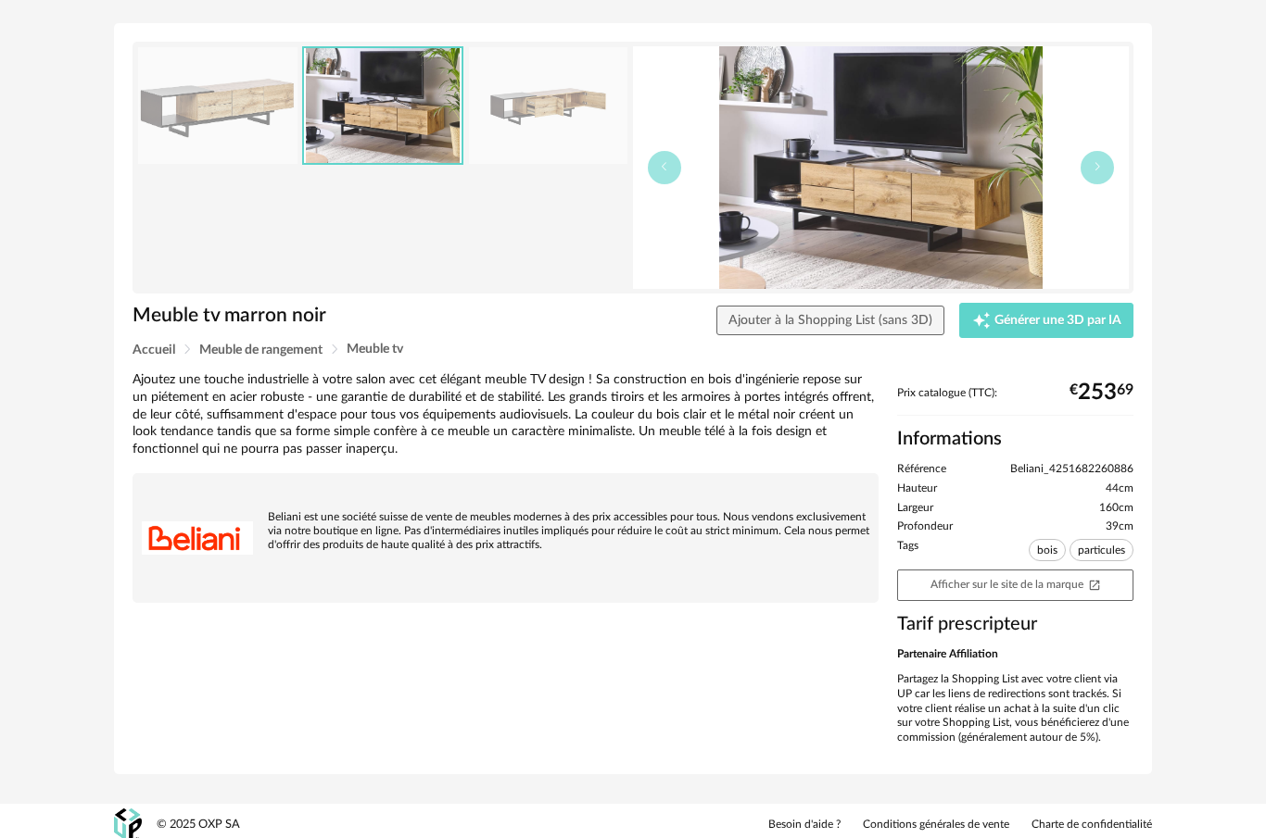
click at [551, 132] on img at bounding box center [548, 106] width 159 height 118
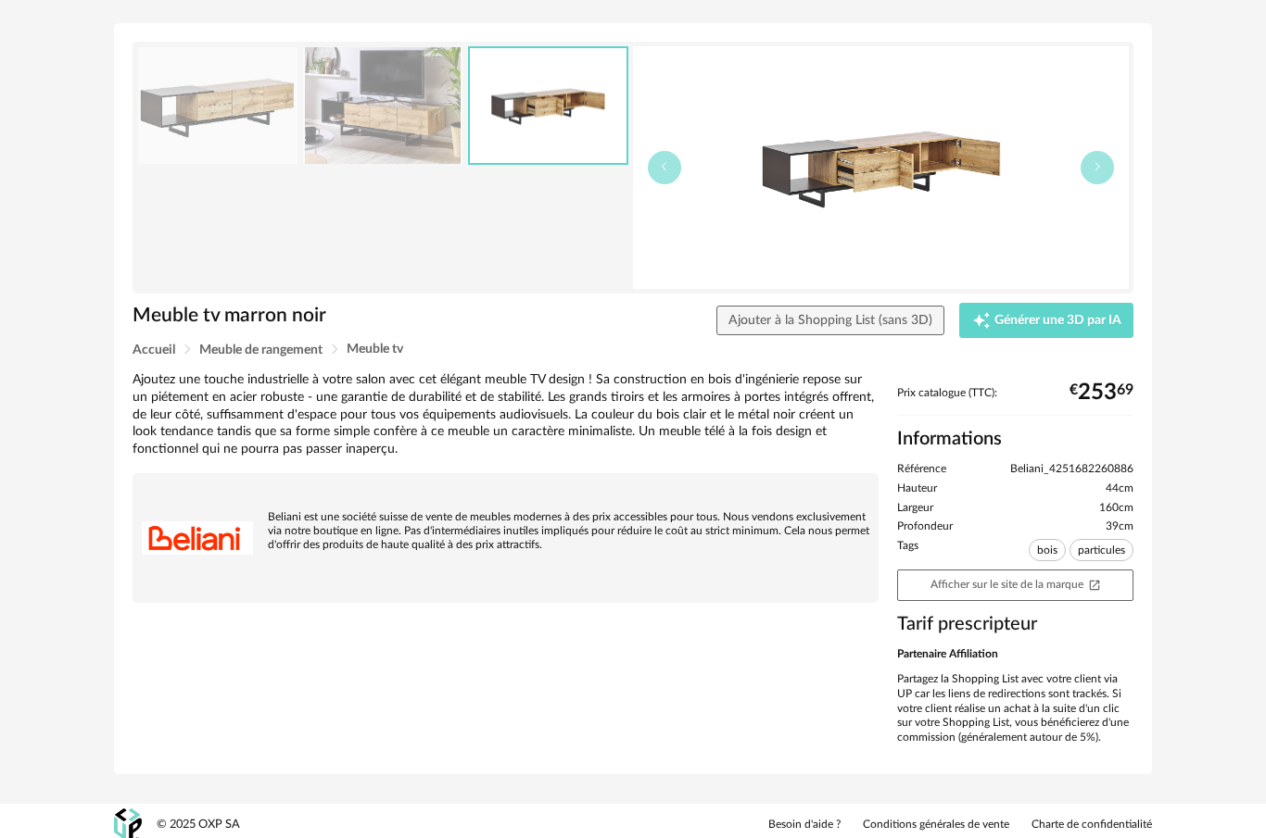
click at [864, 199] on img at bounding box center [881, 167] width 496 height 243
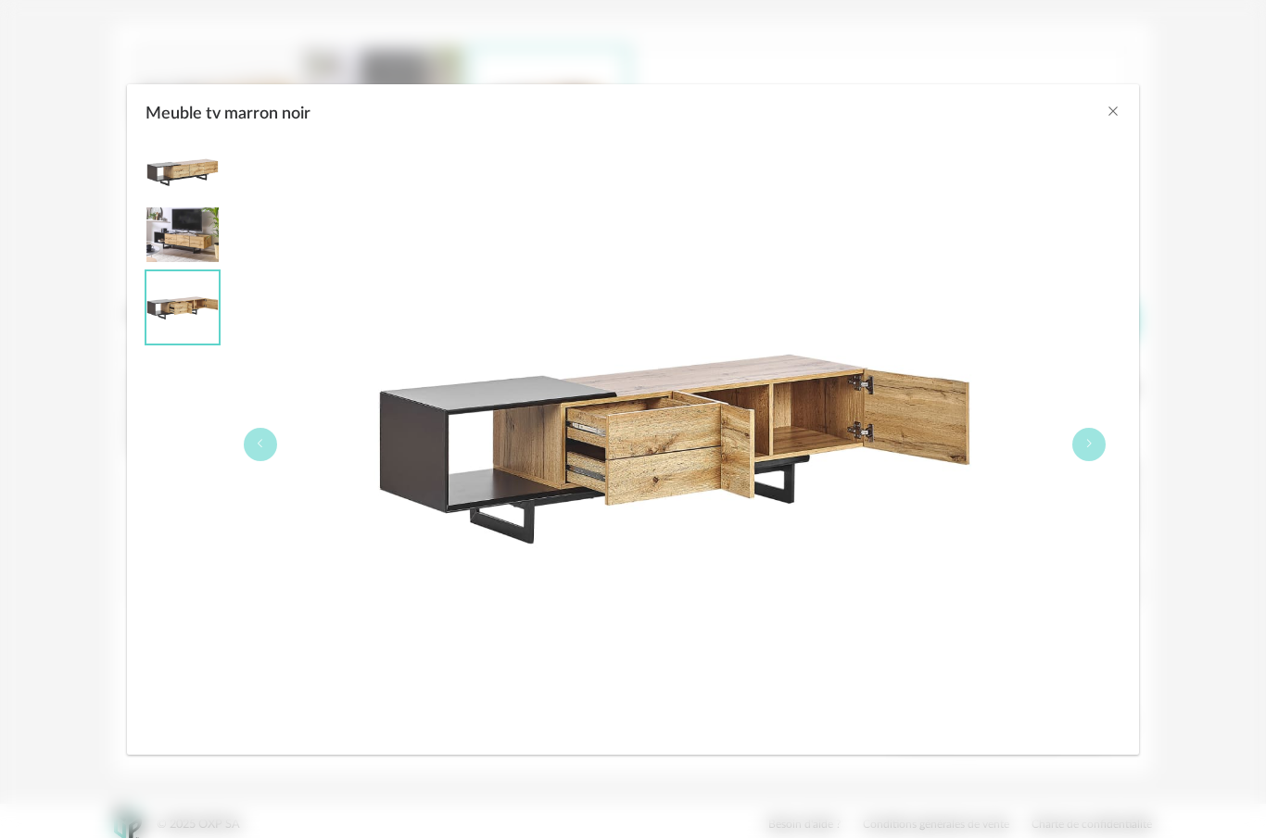
click at [1113, 116] on icon "Close" at bounding box center [1112, 111] width 15 height 15
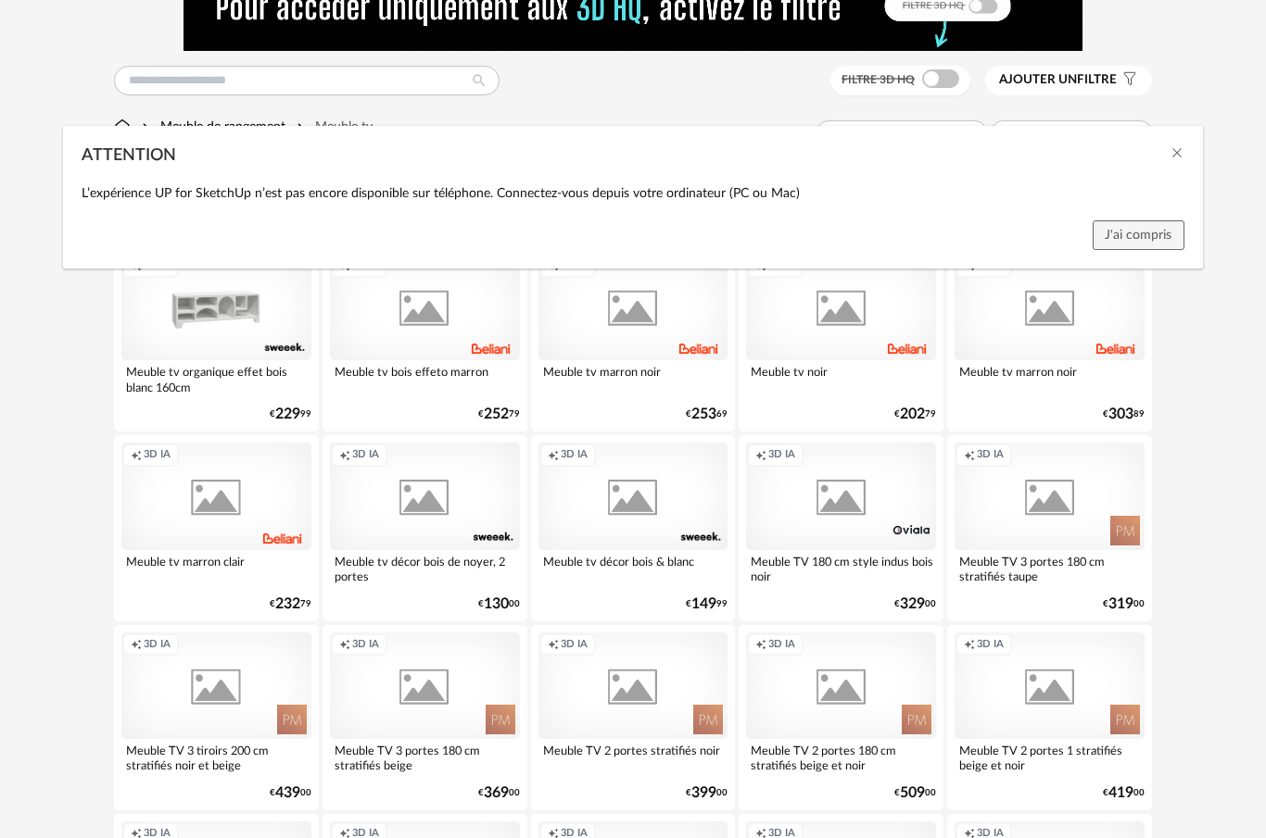
scroll to position [299, 0]
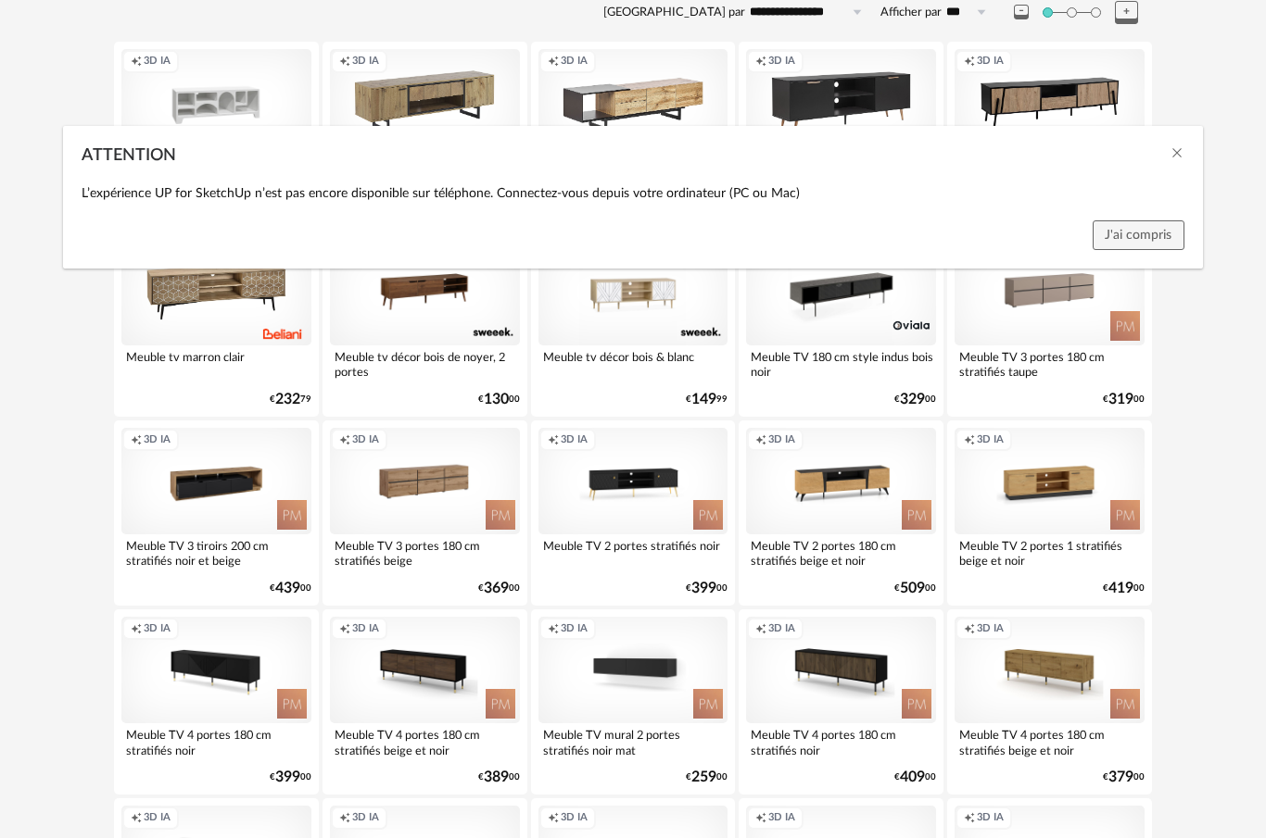
click at [1191, 155] on div "ATTENTION" at bounding box center [632, 151] width 1139 height 50
click at [1179, 159] on icon "Close" at bounding box center [1176, 152] width 15 height 15
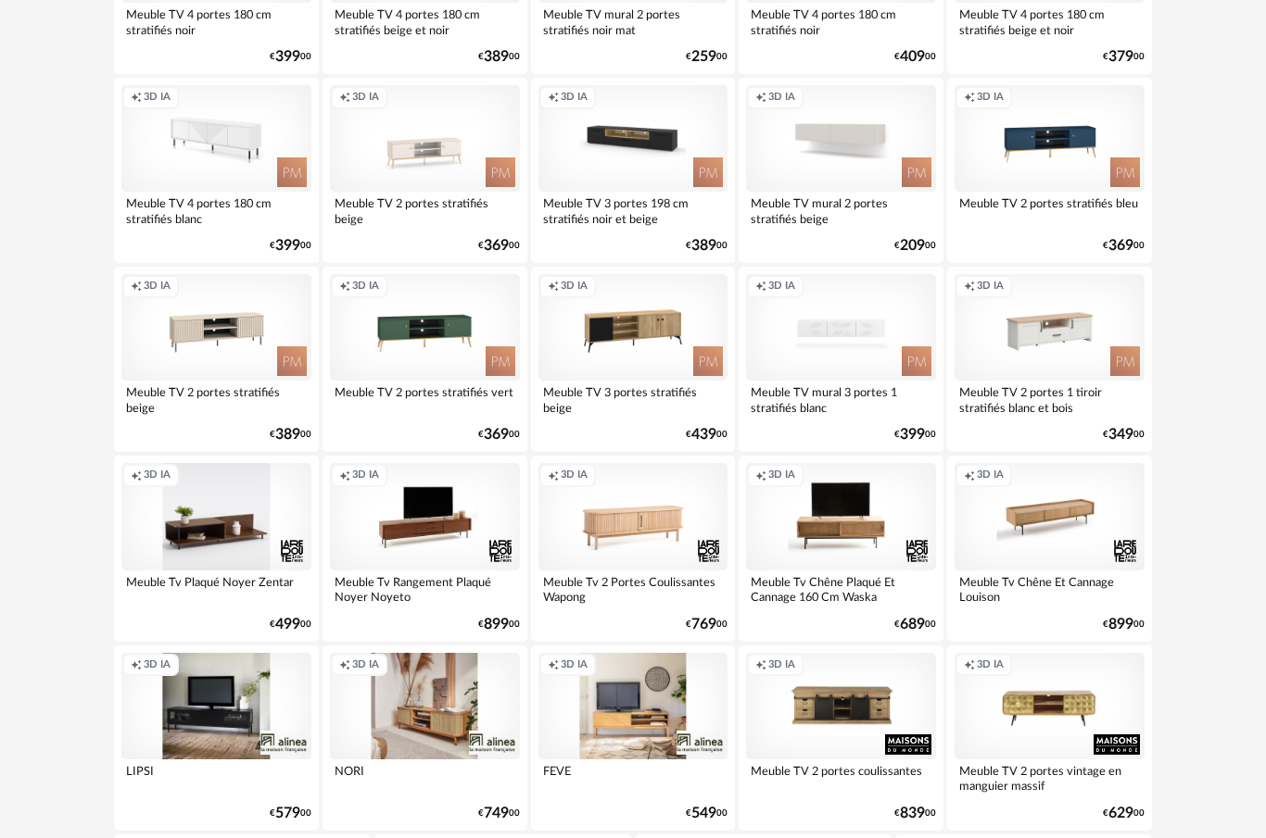
scroll to position [995, 0]
